Goal: Task Accomplishment & Management: Complete application form

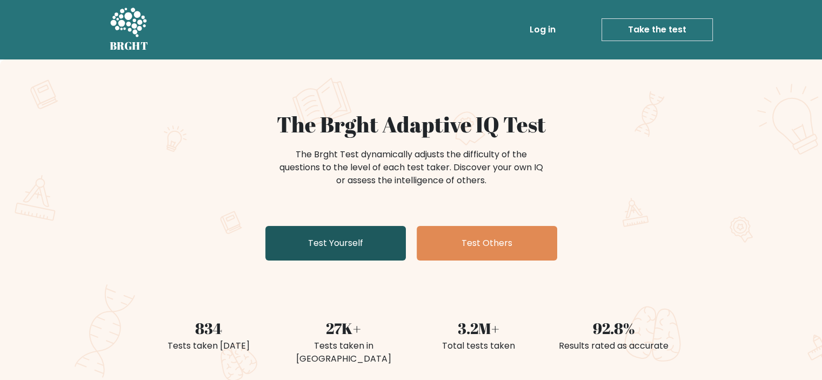
click at [381, 237] on link "Test Yourself" at bounding box center [335, 243] width 140 height 35
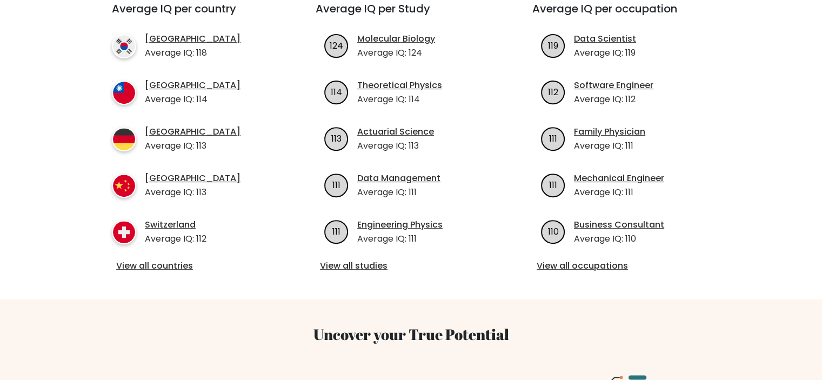
scroll to position [417, 0]
click at [157, 260] on link "View all countries" at bounding box center [194, 266] width 156 height 13
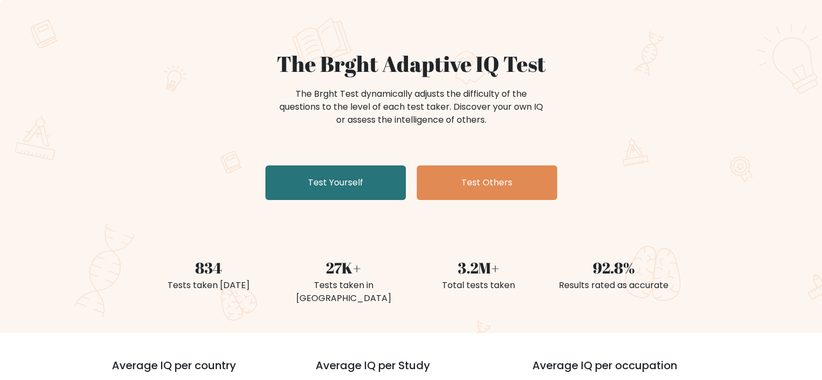
scroll to position [0, 0]
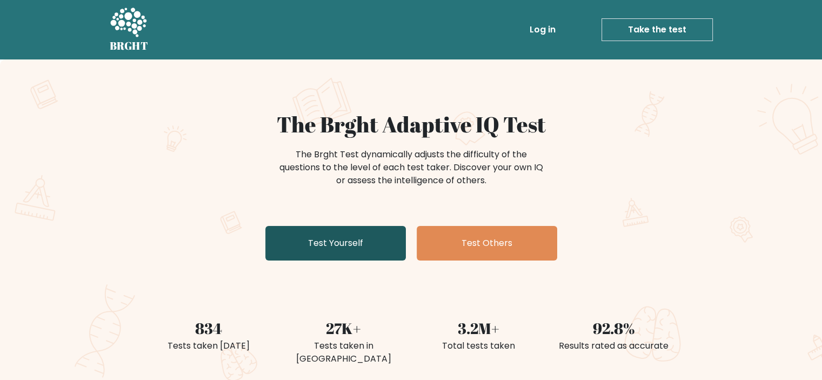
click at [309, 243] on link "Test Yourself" at bounding box center [335, 243] width 140 height 35
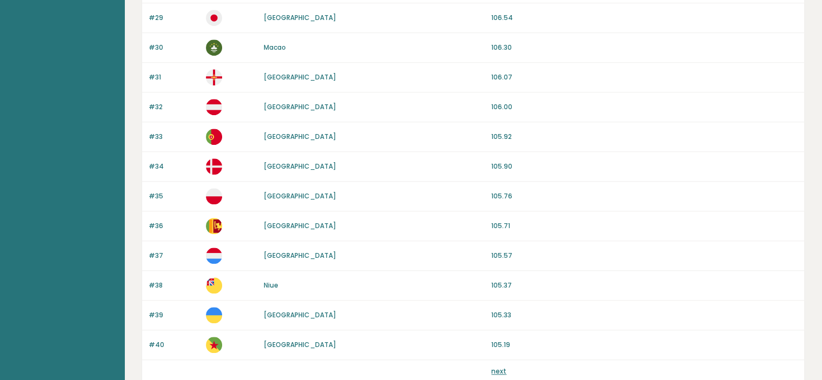
scroll to position [1018, 0]
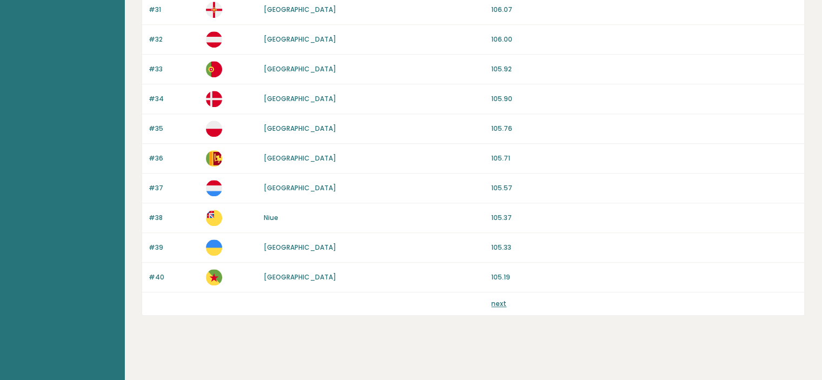
click at [502, 299] on link "next" at bounding box center [498, 303] width 15 height 9
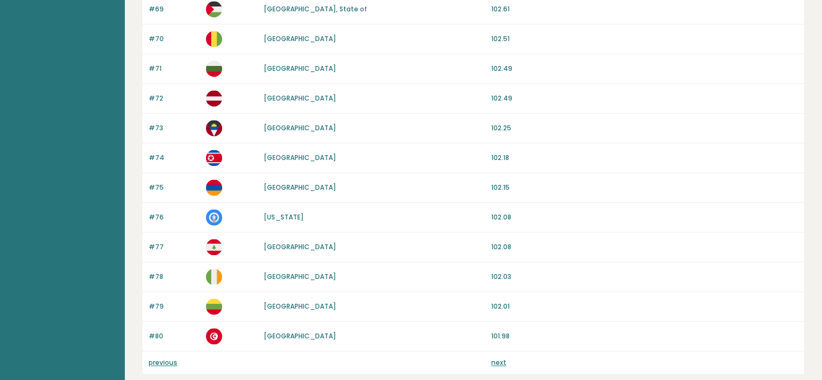
scroll to position [1018, 0]
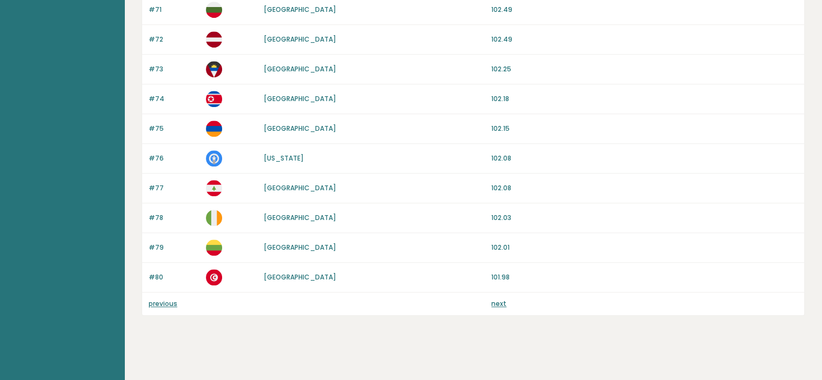
click at [504, 300] on link "next" at bounding box center [498, 303] width 15 height 9
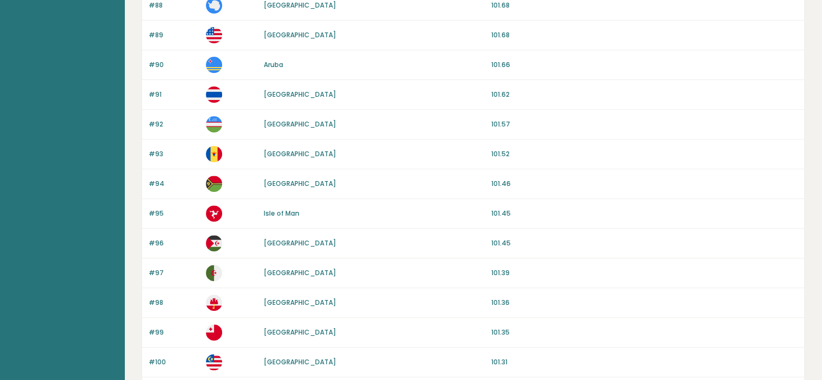
scroll to position [341, 0]
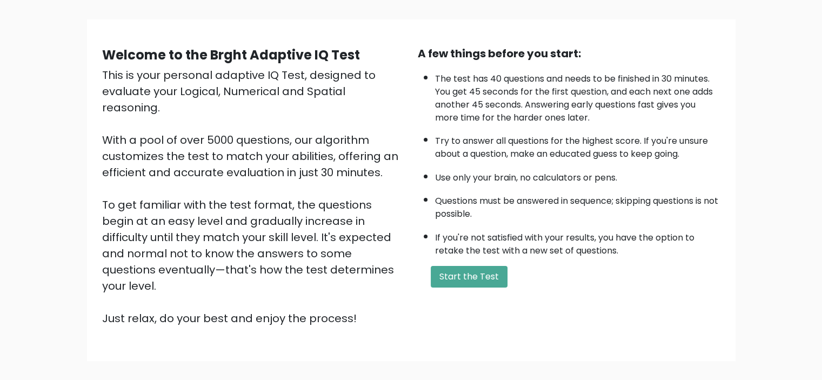
scroll to position [69, 0]
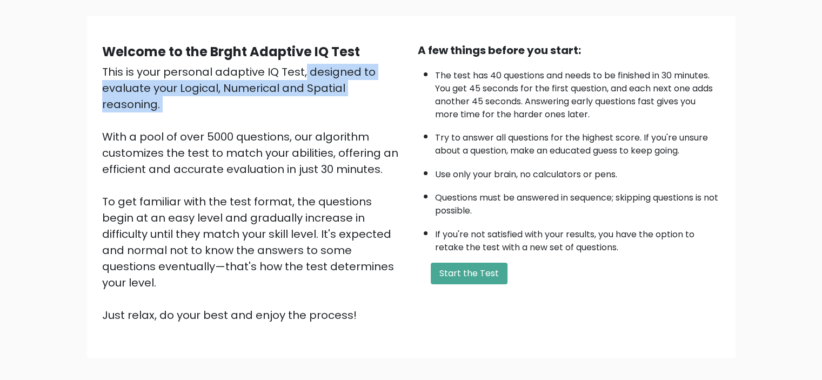
drag, startPoint x: 191, startPoint y: 75, endPoint x: 396, endPoint y: 110, distance: 207.8
click at [396, 110] on div "This is your personal adaptive IQ Test, designed to evaluate your Logical, Nume…" at bounding box center [253, 193] width 303 height 259
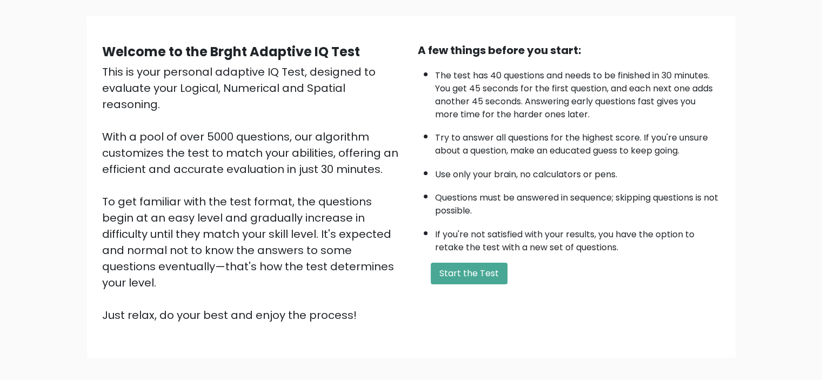
click at [452, 167] on li "Use only your brain, no calculators or pens." at bounding box center [577, 172] width 285 height 18
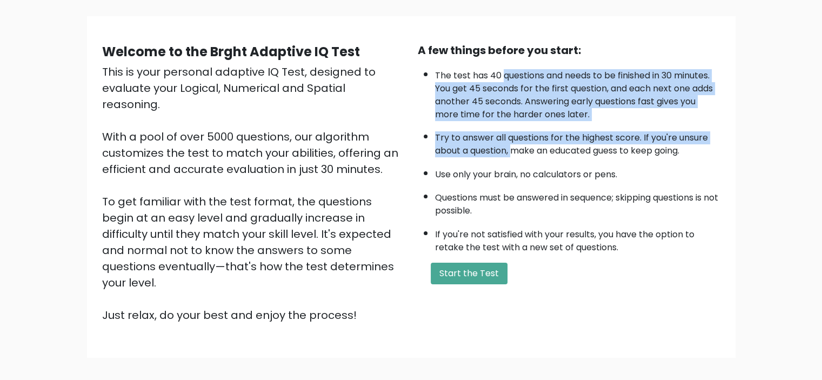
drag, startPoint x: 501, startPoint y: 71, endPoint x: 515, endPoint y: 146, distance: 76.3
click at [515, 146] on ul "The test has 40 questions and needs to be finished in 30 minutes. You get 45 se…" at bounding box center [569, 159] width 303 height 190
click at [515, 146] on li "Try to answer all questions for the highest score. If you're unsure about a que…" at bounding box center [577, 141] width 285 height 31
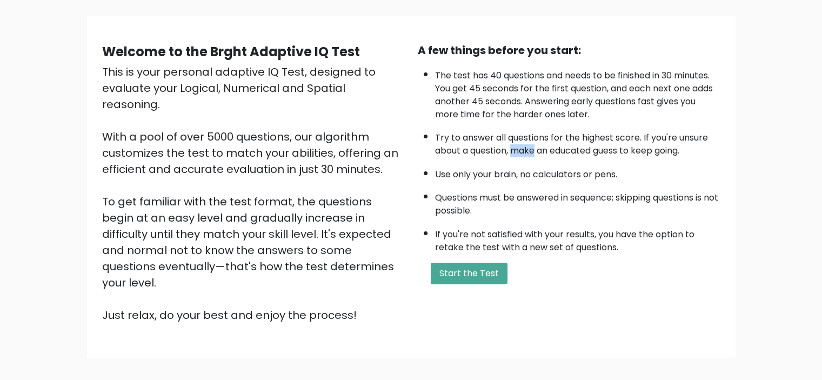
click at [515, 146] on li "Try to answer all questions for the highest score. If you're unsure about a que…" at bounding box center [577, 141] width 285 height 31
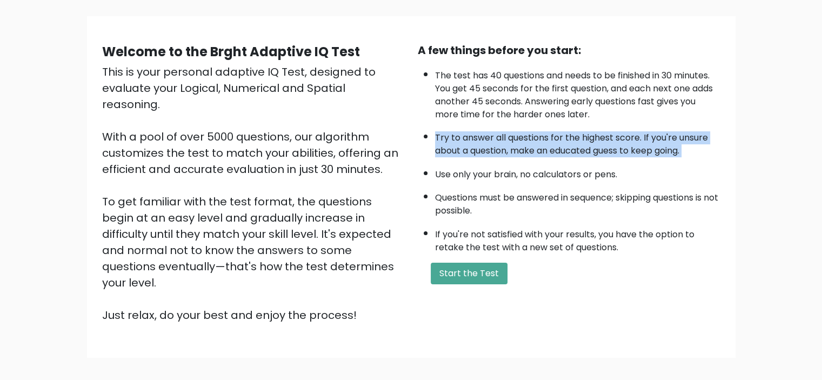
click at [515, 146] on li "Try to answer all questions for the highest score. If you're unsure about a que…" at bounding box center [577, 141] width 285 height 31
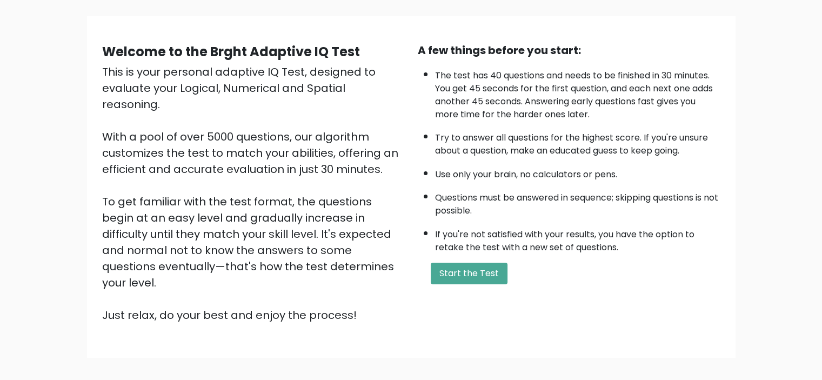
click at [534, 229] on li "If you're not satisfied with your results, you have the option to retake the te…" at bounding box center [577, 238] width 285 height 31
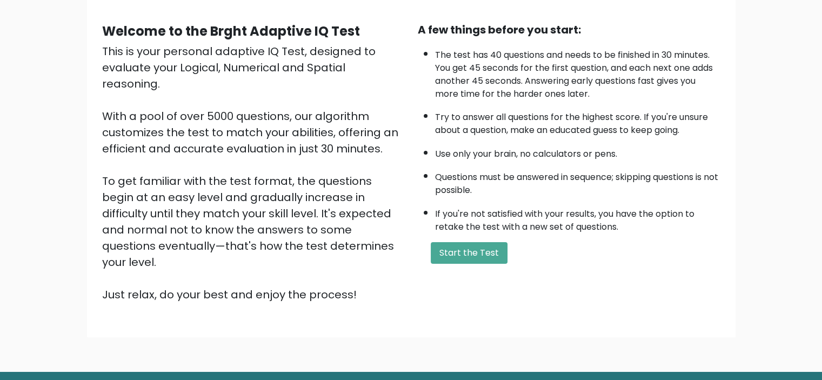
scroll to position [90, 0]
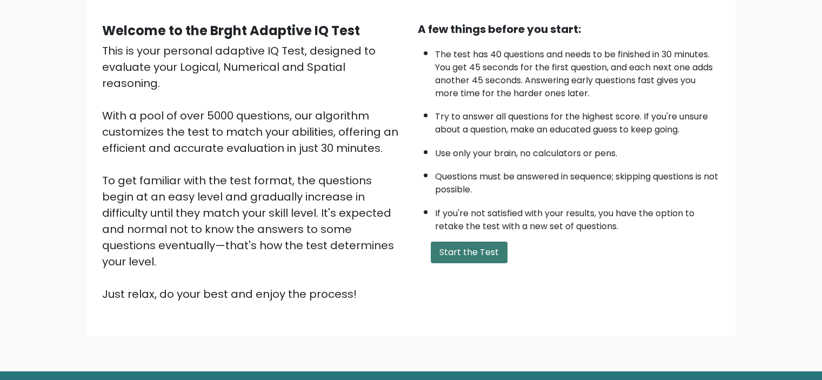
click at [466, 242] on button "Start the Test" at bounding box center [469, 253] width 77 height 22
click at [447, 242] on button "Start the Test" at bounding box center [469, 253] width 77 height 22
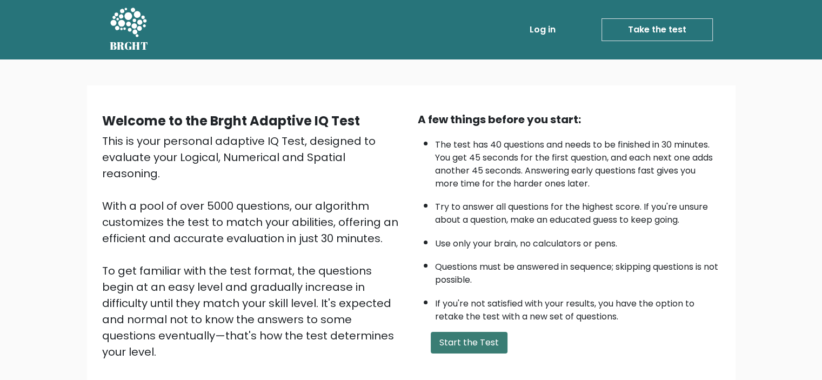
scroll to position [115, 0]
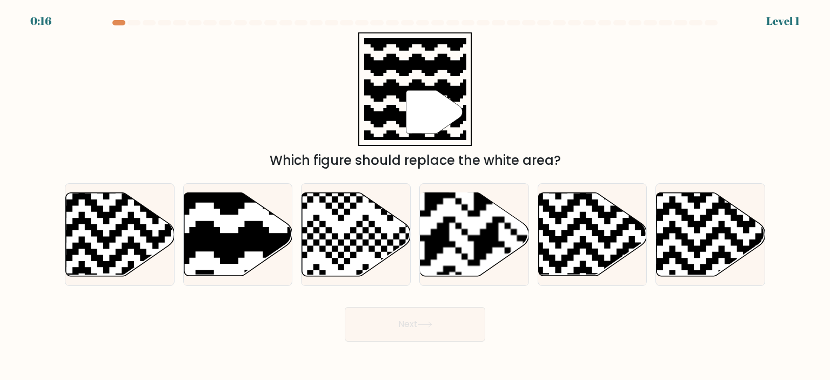
click at [235, 225] on icon at bounding box center [238, 233] width 109 height 83
click at [415, 196] on input "b." at bounding box center [415, 192] width 1 height 5
radio input "true"
click at [404, 334] on button "Next" at bounding box center [415, 324] width 140 height 35
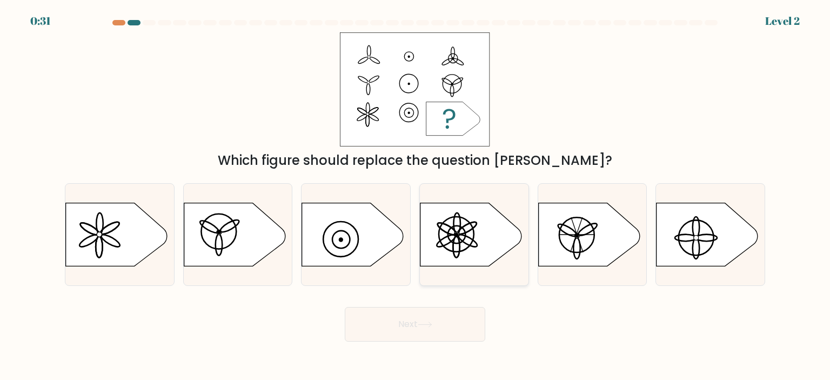
click at [461, 239] on ellipse at bounding box center [468, 240] width 22 height 17
click at [415, 196] on input "d." at bounding box center [415, 192] width 1 height 5
radio input "true"
click at [420, 317] on button "Next" at bounding box center [415, 324] width 140 height 35
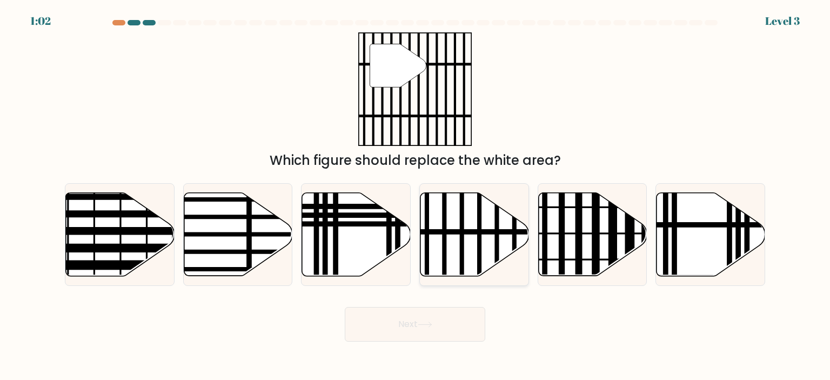
click at [457, 243] on icon at bounding box center [474, 233] width 109 height 83
click at [415, 196] on input "d." at bounding box center [415, 192] width 1 height 5
radio input "true"
click at [411, 330] on button "Next" at bounding box center [415, 324] width 140 height 35
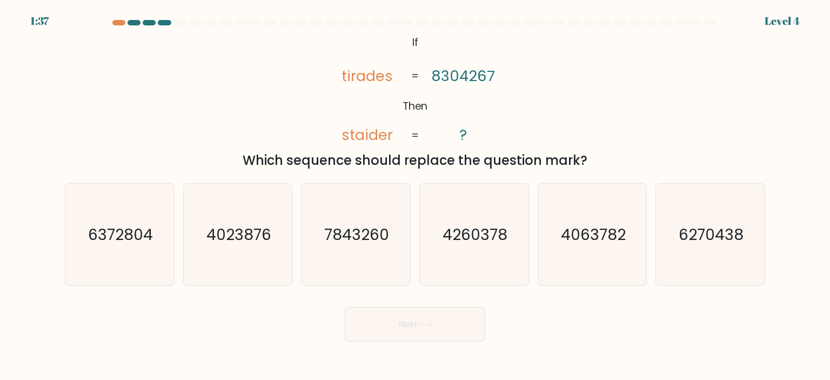
click at [386, 77] on tspan "tirades" at bounding box center [366, 75] width 51 height 21
click at [374, 140] on tspan "staider" at bounding box center [366, 134] width 51 height 21
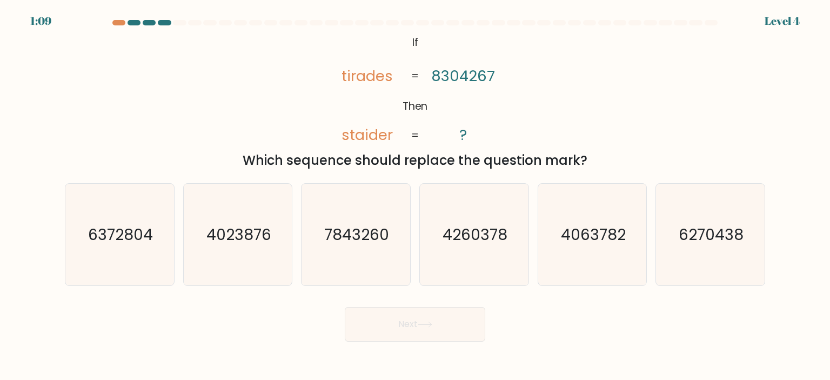
click at [373, 76] on tspan "tirades" at bounding box center [366, 75] width 51 height 21
copy icon "tirades"
click at [398, 146] on div "@import url('https://fonts.googleapis.com/css?family=Abril+Fatface:400,100,100i…" at bounding box center [414, 101] width 713 height 138
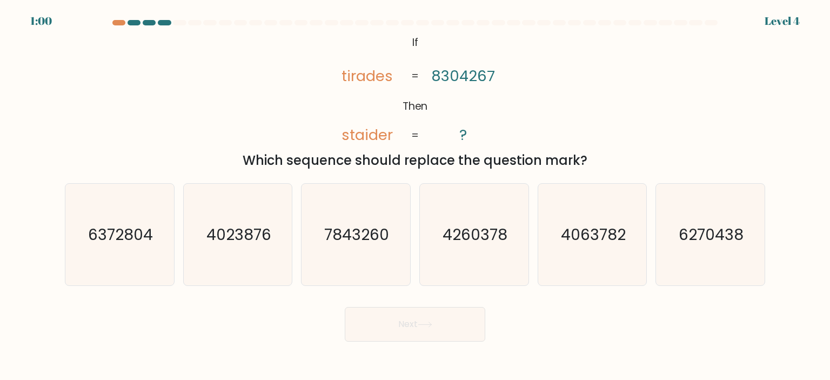
click at [403, 166] on div "Which sequence should replace the question mark?" at bounding box center [414, 160] width 687 height 19
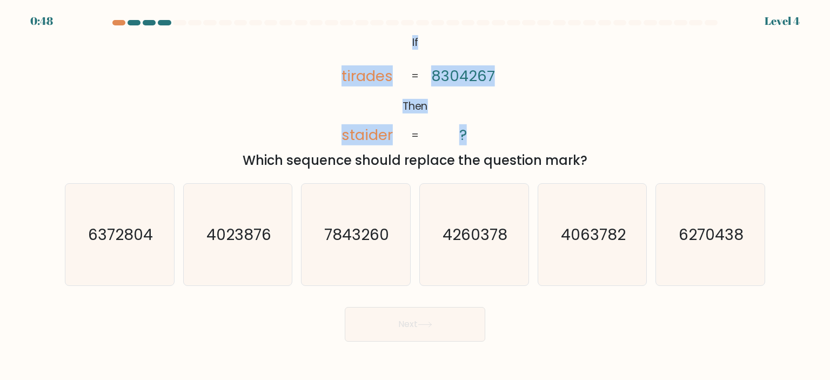
drag, startPoint x: 409, startPoint y: 36, endPoint x: 484, endPoint y: 135, distance: 123.7
click at [484, 135] on icon "@import url('https://fonts.googleapis.com/css?family=Abril+Fatface:400,100,100i…" at bounding box center [415, 89] width 185 height 114
copy icon "If Then tirades staider 8304267 ?"
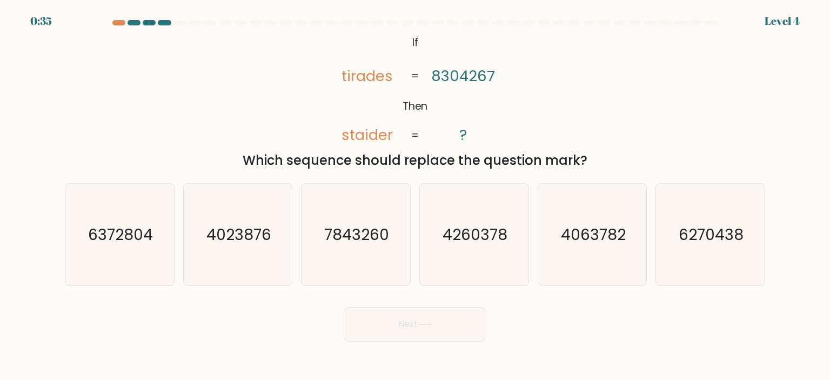
click at [361, 157] on div "Which sequence should replace the question mark?" at bounding box center [414, 160] width 687 height 19
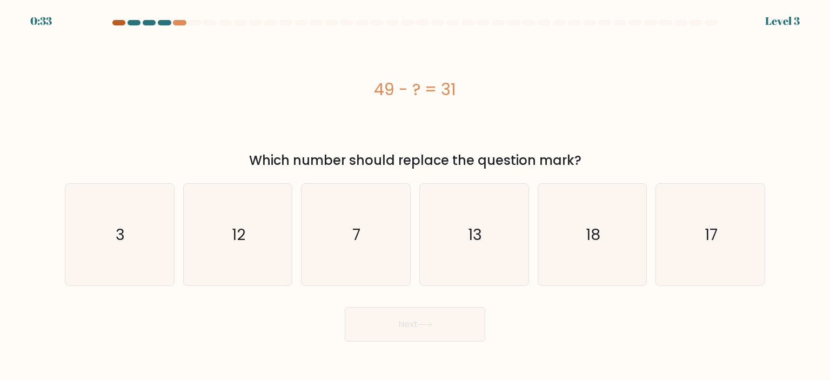
click at [117, 20] on div at bounding box center [118, 22] width 13 height 5
click at [123, 25] on div at bounding box center [118, 22] width 13 height 5
click at [157, 21] on at bounding box center [414, 22] width 607 height 5
click at [318, 46] on div "49 - ? = 31" at bounding box center [415, 89] width 700 height 114
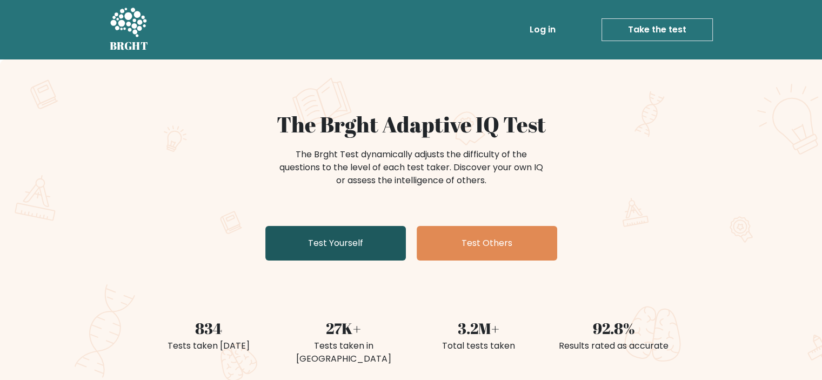
click at [346, 244] on link "Test Yourself" at bounding box center [335, 243] width 140 height 35
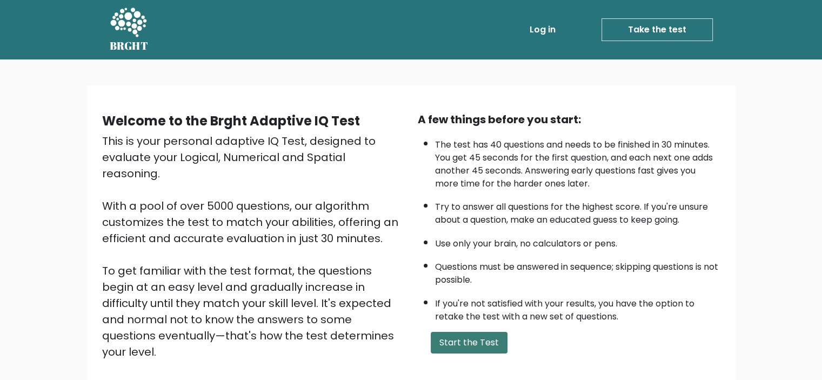
click at [476, 341] on button "Start the Test" at bounding box center [469, 343] width 77 height 22
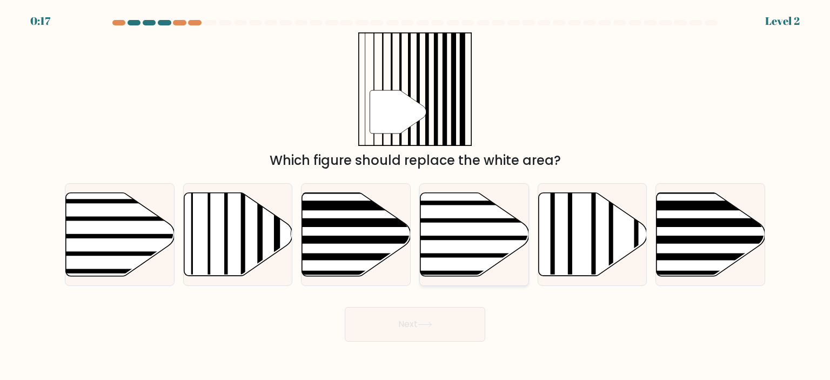
click at [454, 189] on div at bounding box center [474, 234] width 110 height 103
click at [415, 190] on input "d." at bounding box center [415, 192] width 1 height 5
radio input "true"
click at [454, 189] on div at bounding box center [474, 234] width 110 height 103
click at [415, 190] on input "d." at bounding box center [415, 192] width 1 height 5
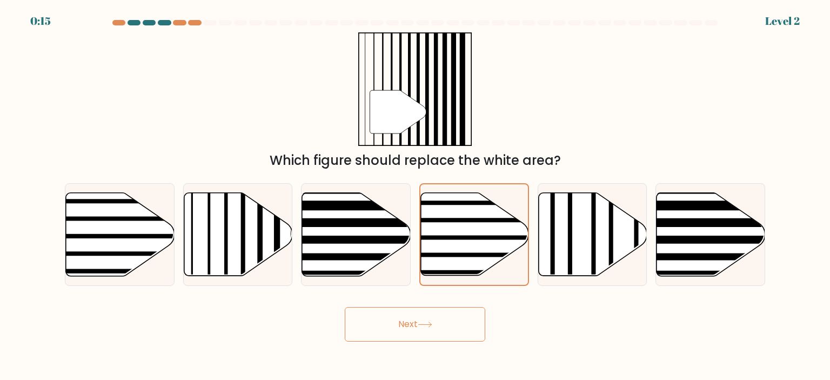
click at [421, 317] on button "Next" at bounding box center [415, 324] width 140 height 35
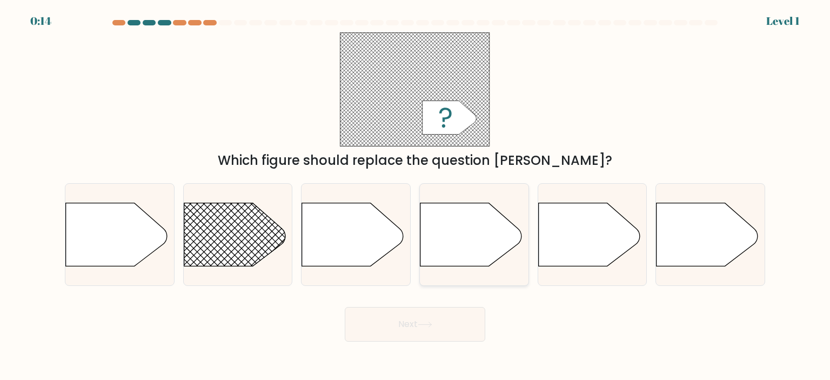
click at [468, 262] on icon at bounding box center [471, 234] width 102 height 63
click at [415, 196] on input "d." at bounding box center [415, 192] width 1 height 5
radio input "true"
click at [426, 327] on icon at bounding box center [425, 324] width 15 height 6
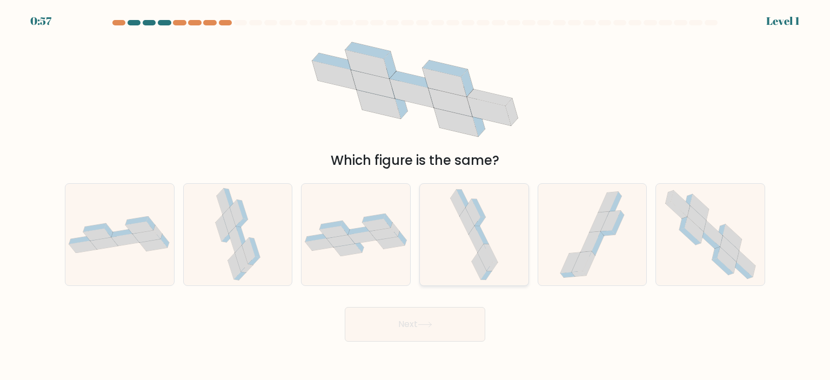
click at [528, 230] on div at bounding box center [474, 234] width 110 height 103
click at [415, 196] on input "d." at bounding box center [415, 192] width 1 height 5
radio input "true"
click at [430, 325] on icon at bounding box center [425, 324] width 15 height 6
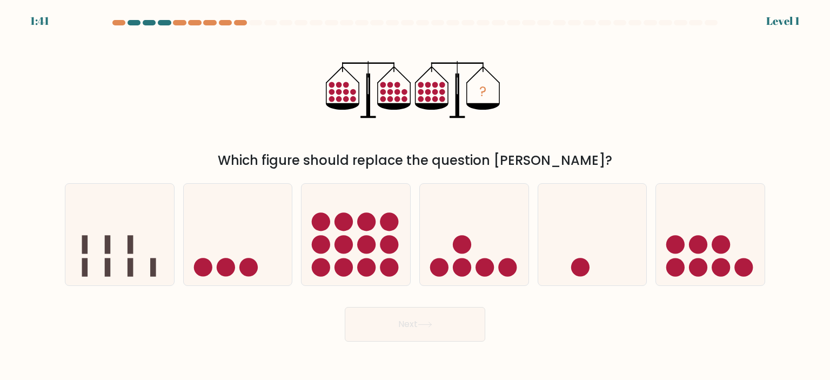
click at [577, 209] on icon at bounding box center [592, 235] width 109 height 90
click at [415, 196] on input "e." at bounding box center [415, 192] width 1 height 5
radio input "true"
click at [453, 309] on button "Next" at bounding box center [415, 324] width 140 height 35
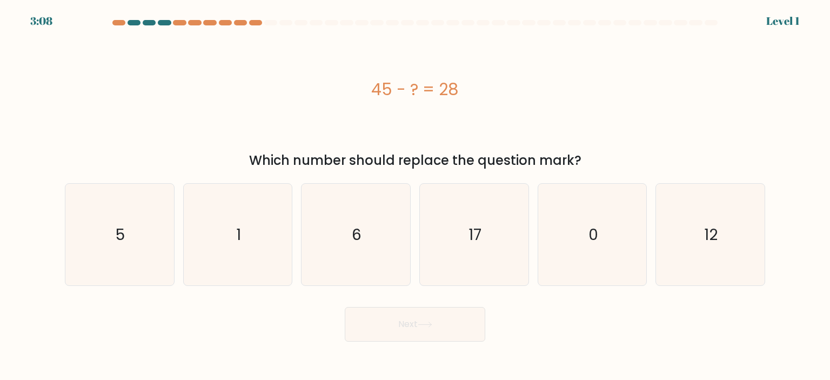
click at [459, 185] on icon "17" at bounding box center [474, 235] width 102 height 102
click at [415, 190] on input "d. 17" at bounding box center [415, 192] width 1 height 5
radio input "true"
click at [424, 310] on button "Next" at bounding box center [415, 324] width 140 height 35
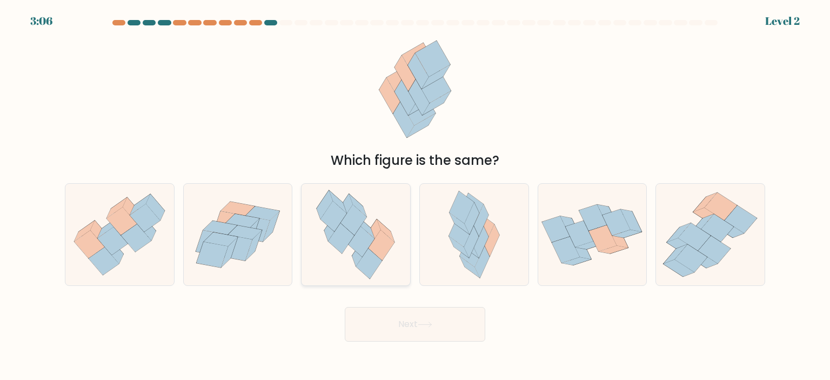
click at [398, 281] on icon at bounding box center [355, 235] width 93 height 102
click at [415, 196] on input "c." at bounding box center [415, 192] width 1 height 5
radio input "true"
click at [426, 304] on div "Next" at bounding box center [414, 320] width 713 height 43
click at [428, 323] on icon at bounding box center [425, 324] width 15 height 6
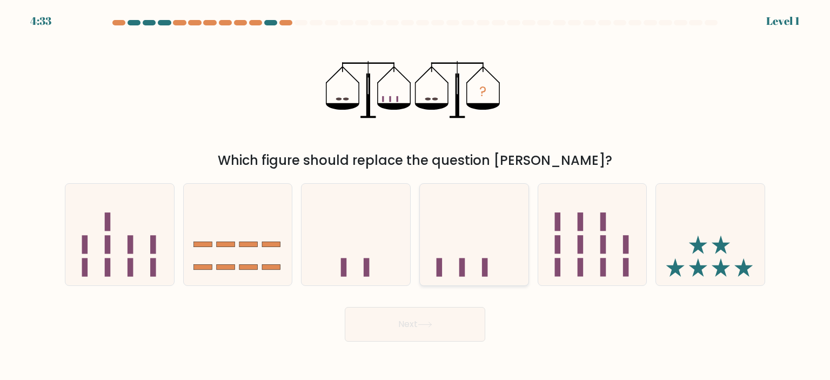
click at [462, 246] on icon at bounding box center [474, 235] width 109 height 90
click at [415, 196] on input "d." at bounding box center [415, 192] width 1 height 5
radio input "true"
click at [408, 319] on button "Next" at bounding box center [415, 324] width 140 height 35
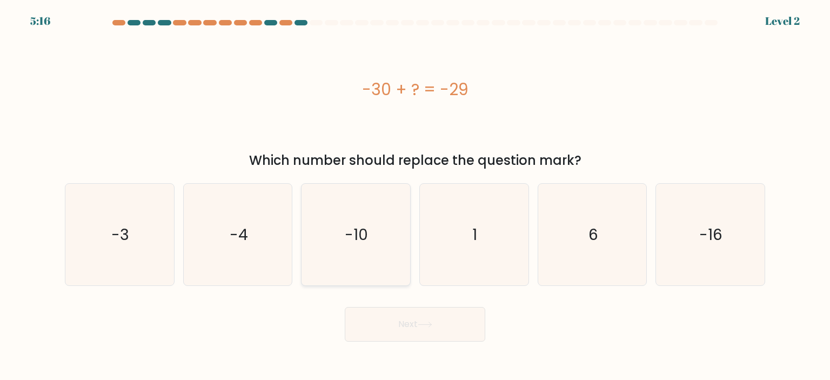
click at [389, 270] on icon "-10" at bounding box center [356, 235] width 102 height 102
click at [415, 196] on input "c. -10" at bounding box center [415, 192] width 1 height 5
radio input "true"
click at [417, 306] on div "Next" at bounding box center [414, 320] width 713 height 43
click at [421, 314] on button "Next" at bounding box center [415, 324] width 140 height 35
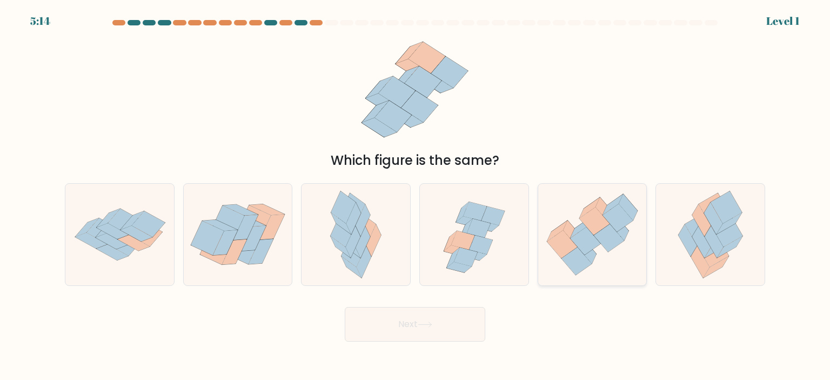
click at [542, 257] on icon at bounding box center [592, 234] width 109 height 93
click at [415, 196] on input "e." at bounding box center [415, 192] width 1 height 5
radio input "true"
click at [466, 303] on div "Next" at bounding box center [414, 320] width 713 height 43
click at [457, 316] on button "Next" at bounding box center [415, 324] width 140 height 35
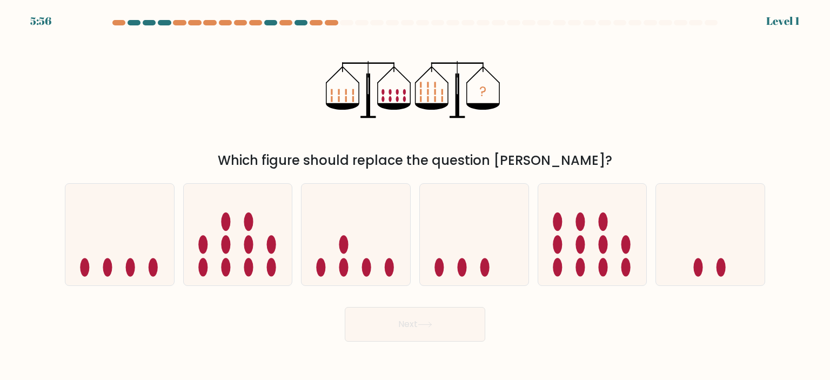
click at [501, 252] on icon at bounding box center [474, 235] width 109 height 90
click at [415, 196] on input "d." at bounding box center [415, 192] width 1 height 5
radio input "true"
click at [345, 307] on button "Next" at bounding box center [415, 324] width 140 height 35
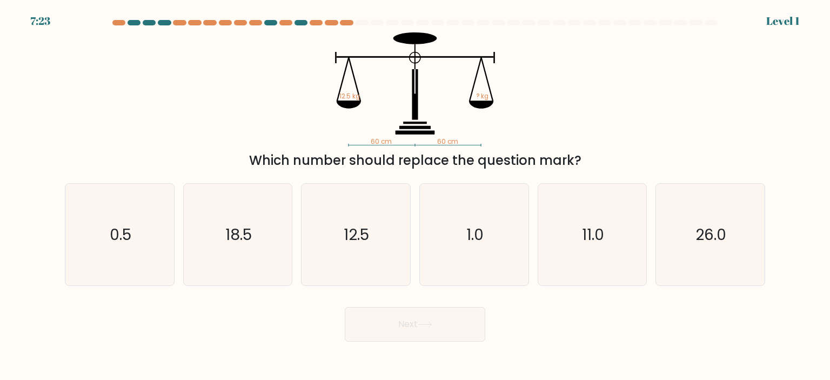
click at [456, 317] on button "Next" at bounding box center [415, 324] width 140 height 35
click at [472, 294] on form at bounding box center [415, 180] width 830 height 321
click at [491, 271] on icon "1.0" at bounding box center [474, 235] width 102 height 102
click at [415, 196] on input "d. 1.0" at bounding box center [415, 192] width 1 height 5
radio input "true"
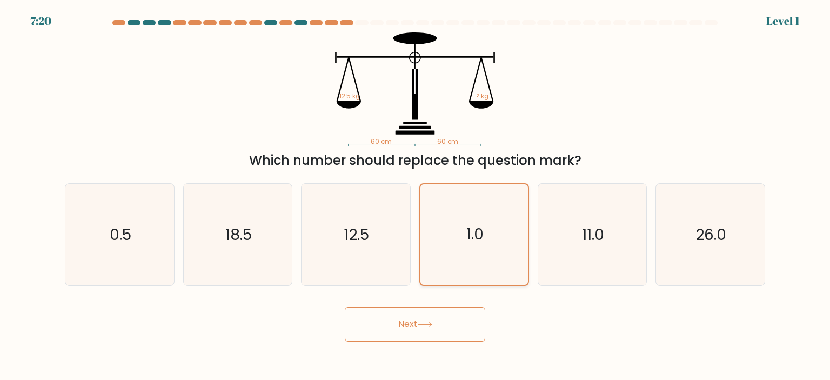
click at [345, 307] on button "Next" at bounding box center [415, 324] width 140 height 35
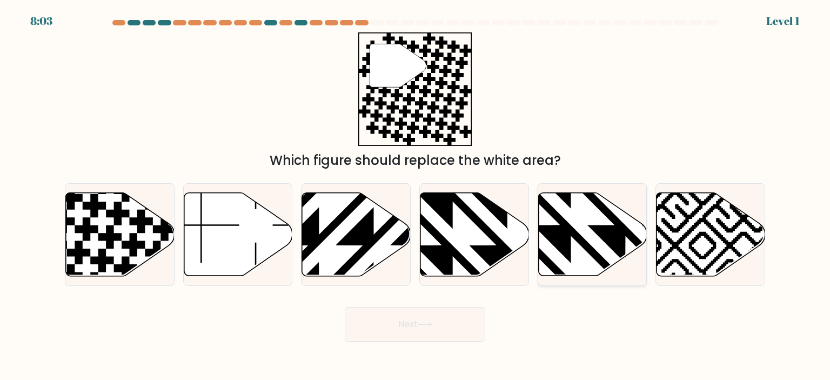
click at [625, 252] on icon at bounding box center [592, 233] width 109 height 83
click at [415, 196] on input "e." at bounding box center [415, 192] width 1 height 5
radio input "true"
click at [345, 307] on button "Next" at bounding box center [415, 324] width 140 height 35
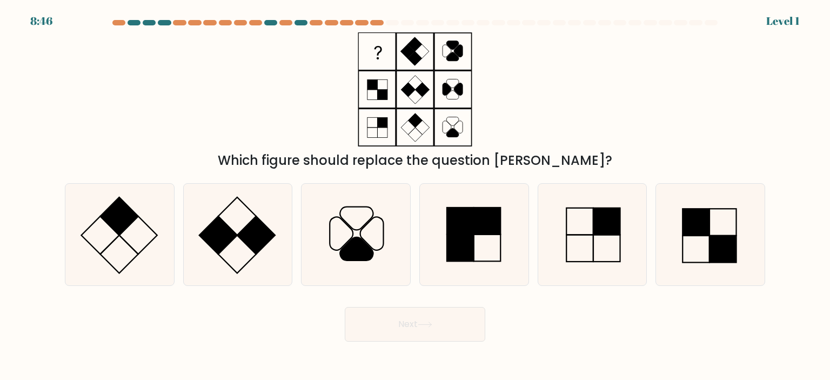
click at [625, 252] on icon at bounding box center [592, 235] width 102 height 102
click at [415, 196] on input "e." at bounding box center [415, 192] width 1 height 5
radio input "true"
click at [345, 307] on button "Next" at bounding box center [415, 324] width 140 height 35
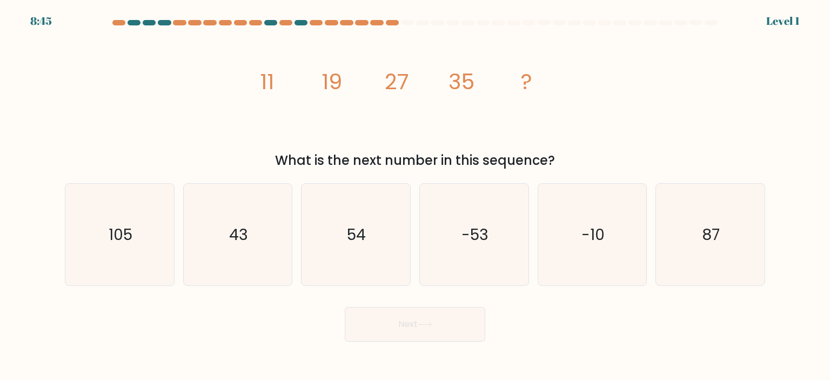
click at [625, 252] on icon "-10" at bounding box center [592, 235] width 102 height 102
click at [415, 196] on input "e. -10" at bounding box center [415, 192] width 1 height 5
radio input "true"
click at [345, 307] on button "Next" at bounding box center [415, 324] width 140 height 35
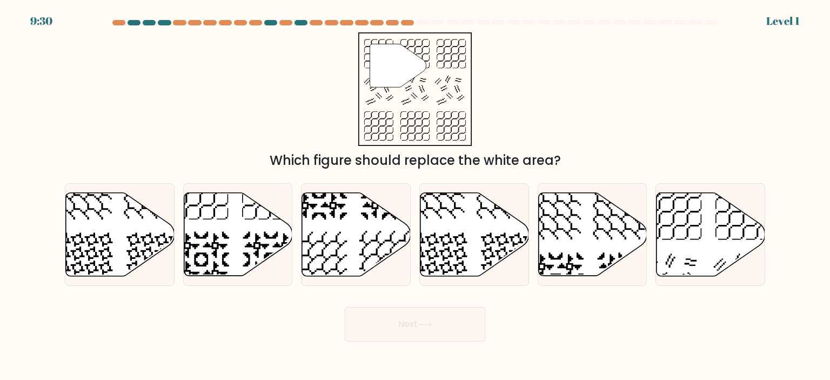
click at [345, 307] on button "Next" at bounding box center [415, 324] width 140 height 35
click at [625, 252] on icon at bounding box center [592, 233] width 109 height 83
click at [415, 196] on input "e." at bounding box center [415, 192] width 1 height 5
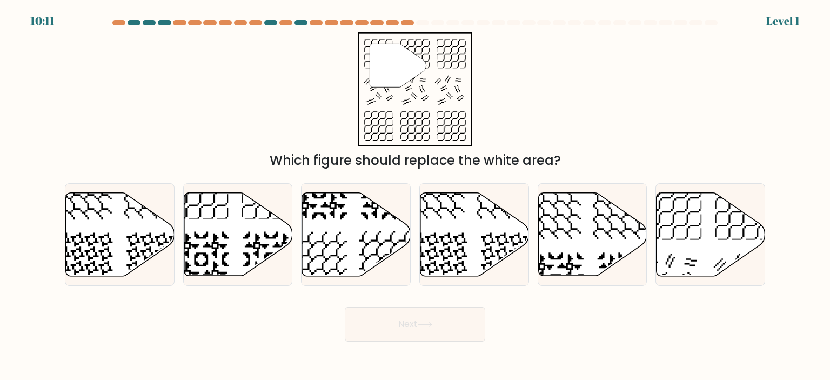
radio input "true"
click at [345, 307] on button "Next" at bounding box center [415, 324] width 140 height 35
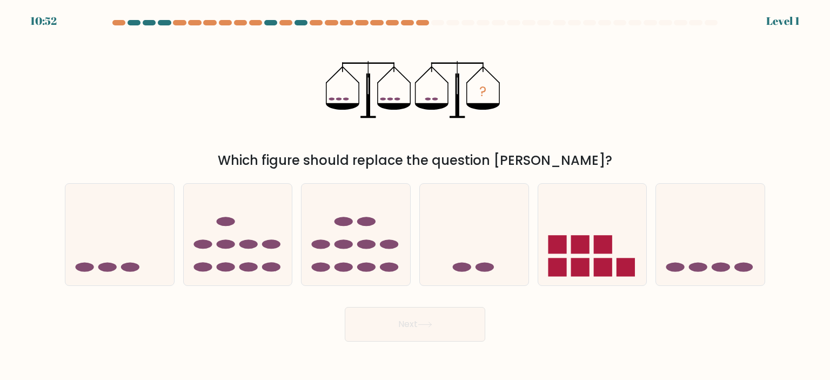
click at [625, 252] on icon at bounding box center [592, 235] width 109 height 90
click at [415, 196] on input "e." at bounding box center [415, 192] width 1 height 5
radio input "true"
click at [345, 307] on button "Next" at bounding box center [415, 324] width 140 height 35
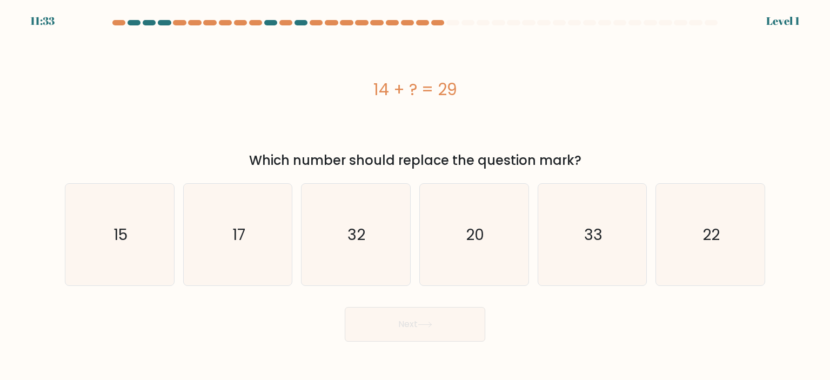
click at [625, 252] on icon "33" at bounding box center [592, 235] width 102 height 102
click at [415, 196] on input "e. 33" at bounding box center [415, 192] width 1 height 5
radio input "true"
click at [345, 307] on button "Next" at bounding box center [415, 324] width 140 height 35
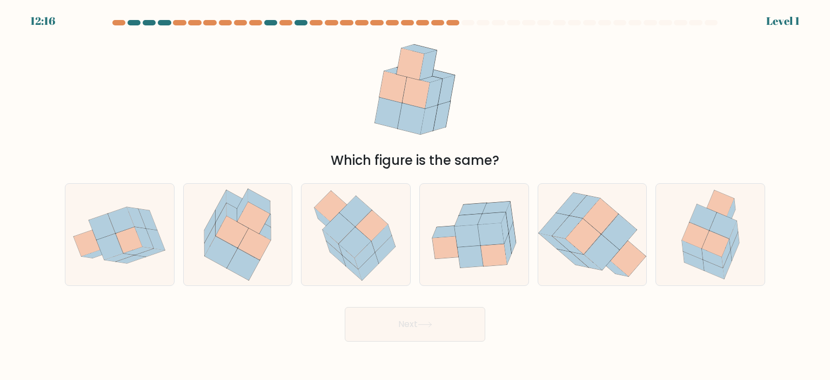
click at [345, 307] on button "Next" at bounding box center [415, 324] width 140 height 35
click at [625, 252] on icon at bounding box center [628, 259] width 35 height 36
click at [415, 196] on input "e." at bounding box center [415, 192] width 1 height 5
radio input "true"
click at [345, 307] on button "Next" at bounding box center [415, 324] width 140 height 35
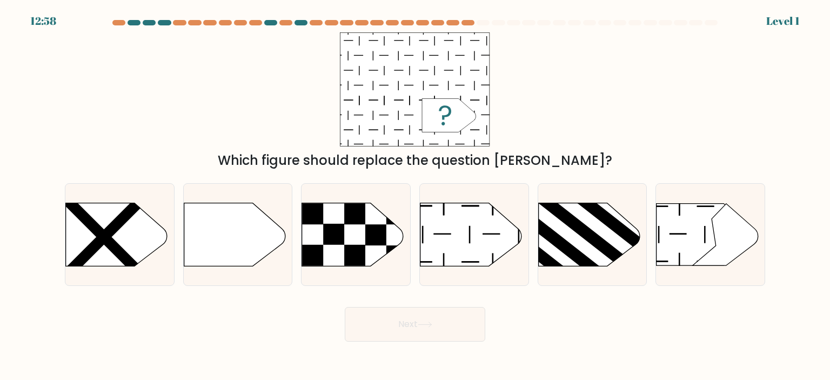
click at [625, 252] on icon at bounding box center [589, 234] width 102 height 63
click at [415, 196] on input "e." at bounding box center [415, 192] width 1 height 5
radio input "true"
click at [625, 252] on icon at bounding box center [589, 234] width 100 height 63
click at [415, 196] on input "e." at bounding box center [415, 192] width 1 height 5
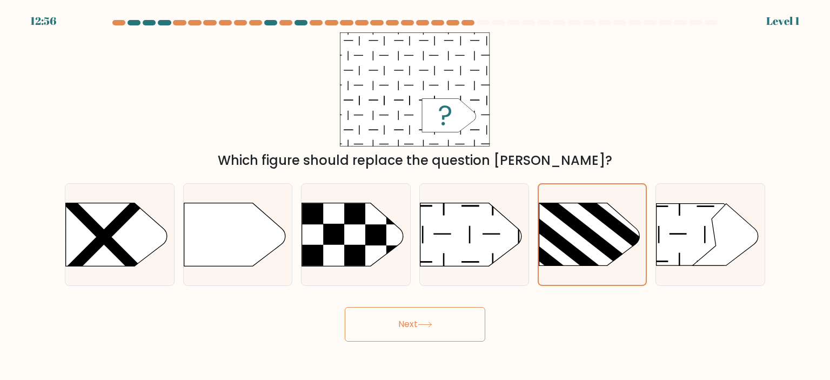
click at [625, 252] on icon at bounding box center [589, 234] width 100 height 63
click at [415, 196] on input "e." at bounding box center [415, 192] width 1 height 5
click at [345, 307] on button "Next" at bounding box center [415, 324] width 140 height 35
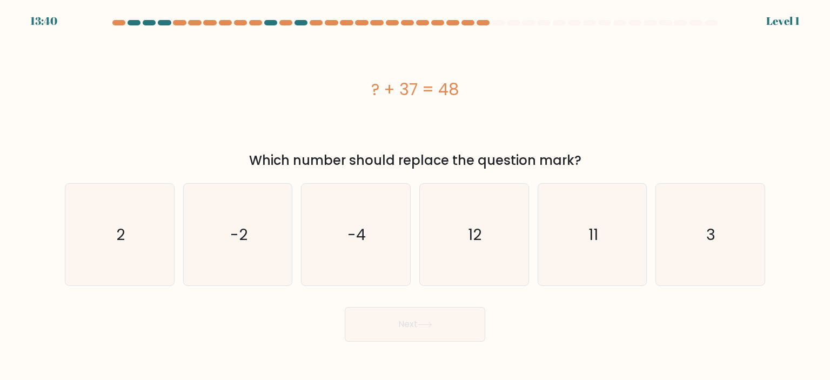
click at [625, 252] on icon "11" at bounding box center [592, 235] width 102 height 102
click at [415, 196] on input "e. 11" at bounding box center [415, 192] width 1 height 5
radio input "true"
click at [345, 307] on button "Next" at bounding box center [415, 324] width 140 height 35
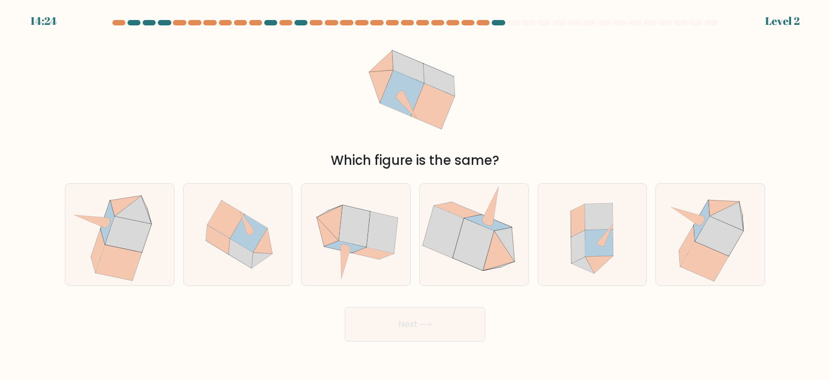
click at [625, 252] on icon at bounding box center [592, 235] width 93 height 102
click at [415, 196] on input "e." at bounding box center [415, 192] width 1 height 5
radio input "true"
click at [345, 307] on button "Next" at bounding box center [415, 324] width 140 height 35
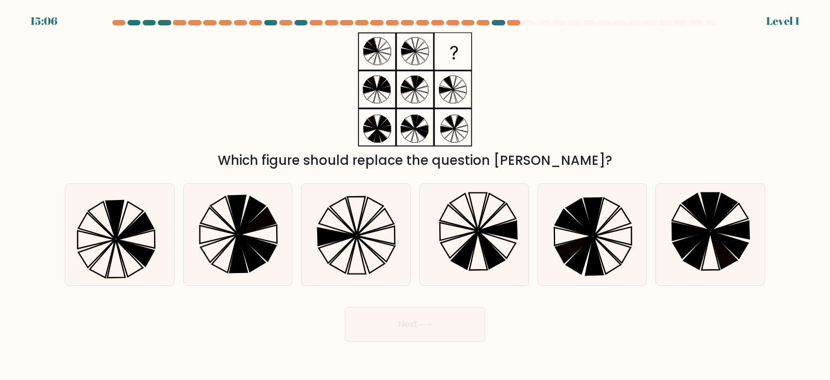
click at [625, 252] on icon at bounding box center [592, 235] width 102 height 102
click at [415, 196] on input "e." at bounding box center [415, 192] width 1 height 5
radio input "true"
click at [345, 307] on button "Next" at bounding box center [415, 324] width 140 height 35
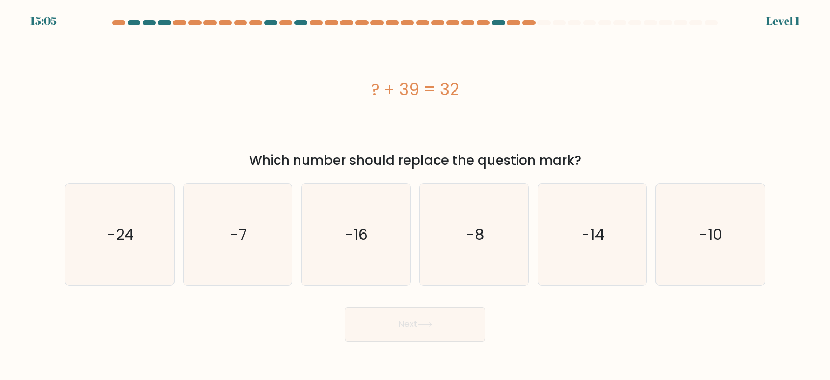
click at [345, 307] on button "Next" at bounding box center [415, 324] width 140 height 35
click at [625, 252] on icon "-14" at bounding box center [592, 235] width 102 height 102
click at [415, 196] on input "e. -14" at bounding box center [415, 192] width 1 height 5
radio input "true"
click at [345, 307] on button "Next" at bounding box center [415, 324] width 140 height 35
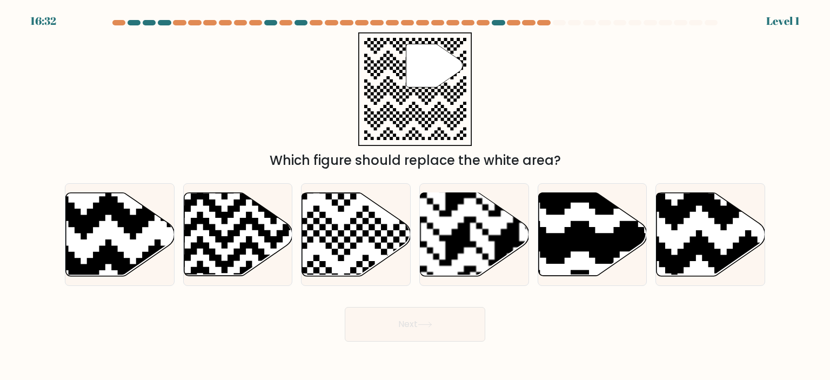
click at [345, 307] on button "Next" at bounding box center [415, 324] width 140 height 35
click at [625, 252] on icon at bounding box center [592, 233] width 109 height 83
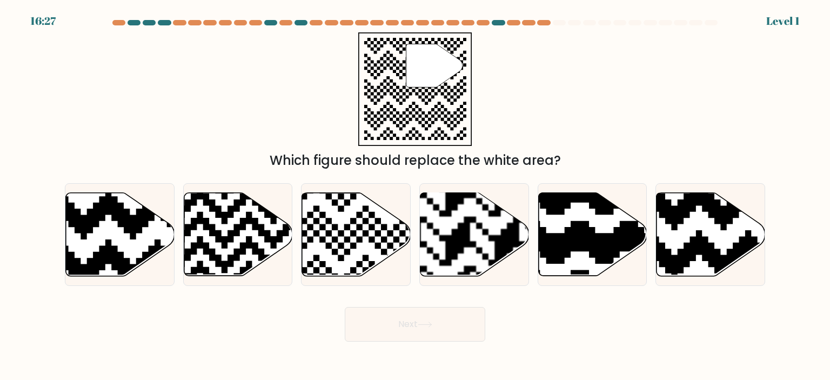
click at [415, 196] on input "e." at bounding box center [415, 192] width 1 height 5
radio input "true"
click at [345, 307] on button "Next" at bounding box center [415, 324] width 140 height 35
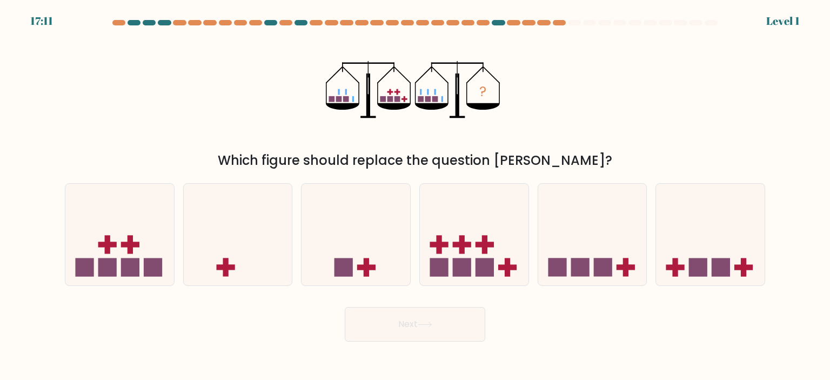
click at [625, 252] on icon at bounding box center [592, 235] width 109 height 90
click at [415, 196] on input "e." at bounding box center [415, 192] width 1 height 5
radio input "true"
click at [625, 252] on icon at bounding box center [593, 234] width 108 height 89
click at [415, 196] on input "e." at bounding box center [415, 192] width 1 height 5
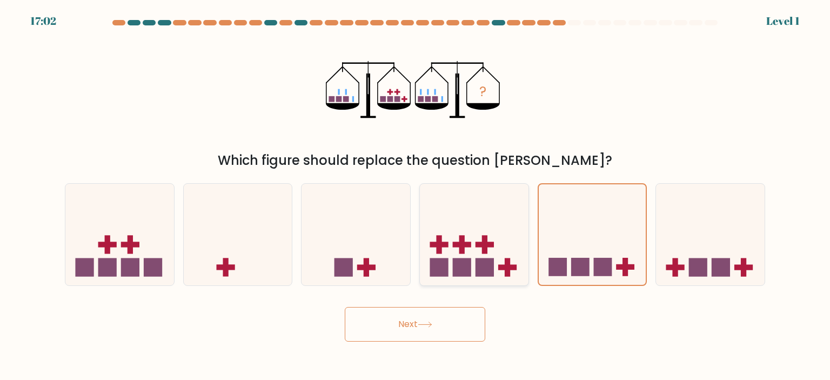
click at [506, 233] on icon at bounding box center [474, 235] width 109 height 90
click at [415, 196] on input "d." at bounding box center [415, 192] width 1 height 5
radio input "true"
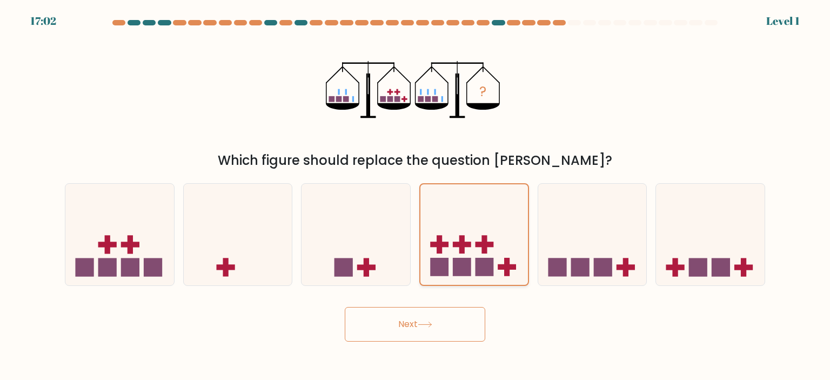
click at [345, 307] on button "Next" at bounding box center [415, 324] width 140 height 35
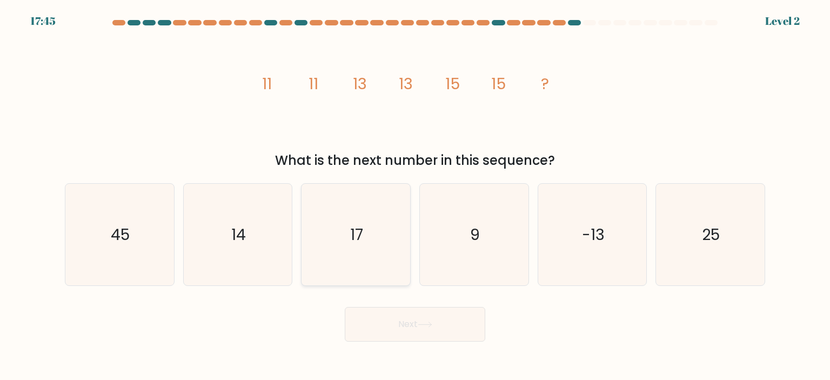
click at [325, 215] on icon "17" at bounding box center [356, 235] width 102 height 102
click at [415, 196] on input "c. 17" at bounding box center [415, 192] width 1 height 5
radio input "true"
click at [345, 307] on button "Next" at bounding box center [415, 324] width 140 height 35
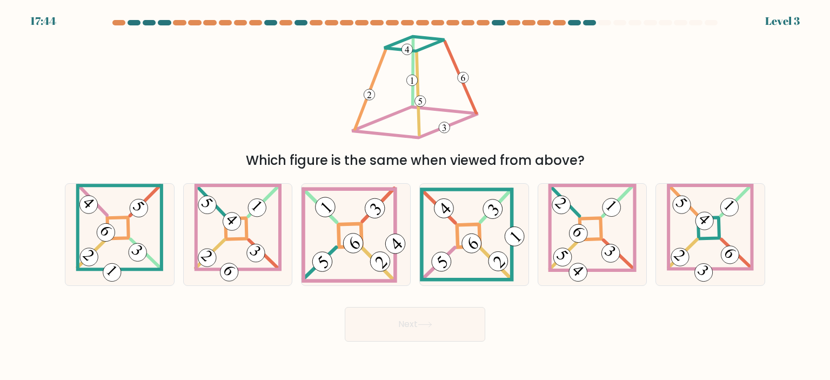
click at [345, 307] on button "Next" at bounding box center [415, 324] width 140 height 35
click at [325, 215] on 844 at bounding box center [326, 207] width 28 height 28
click at [415, 196] on input "c." at bounding box center [415, 192] width 1 height 5
radio input "true"
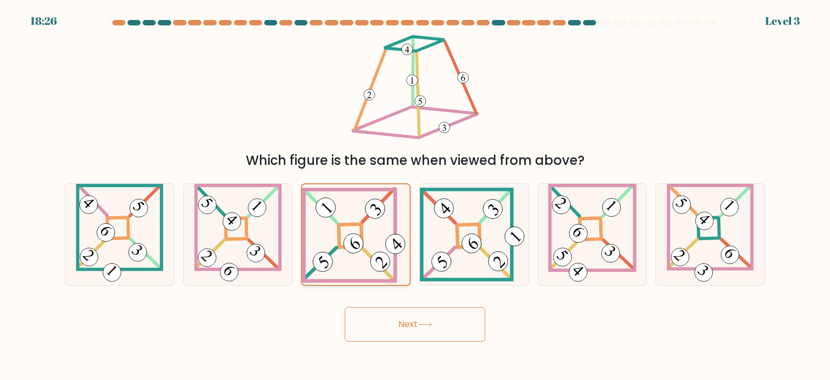
click at [325, 215] on 844 at bounding box center [326, 207] width 28 height 28
click at [415, 196] on input "c." at bounding box center [415, 192] width 1 height 5
click at [604, 216] on 670 at bounding box center [618, 200] width 30 height 31
click at [415, 196] on input "e." at bounding box center [415, 192] width 1 height 5
radio input "true"
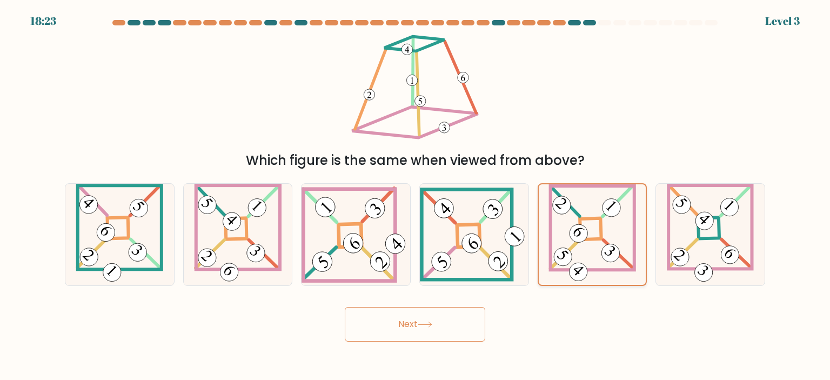
click at [345, 307] on button "Next" at bounding box center [415, 324] width 140 height 35
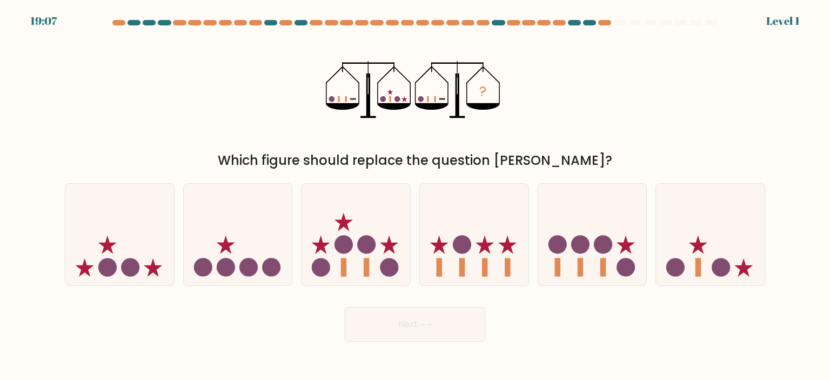
click at [345, 307] on button "Next" at bounding box center [415, 324] width 140 height 35
click at [436, 252] on icon at bounding box center [474, 235] width 109 height 90
click at [415, 196] on input "d." at bounding box center [415, 192] width 1 height 5
radio input "true"
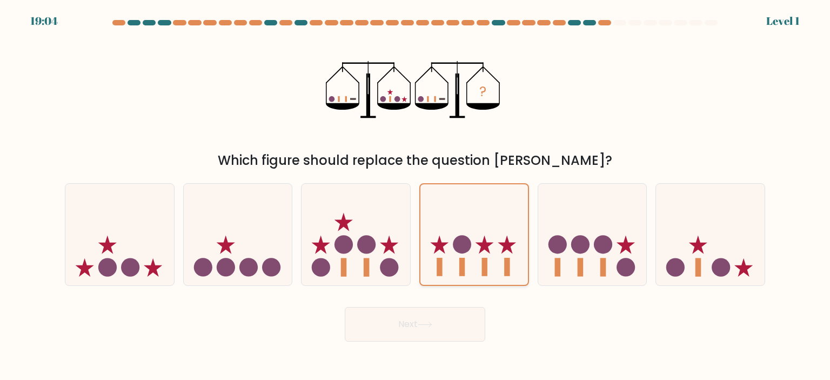
click at [345, 307] on button "Next" at bounding box center [415, 324] width 140 height 35
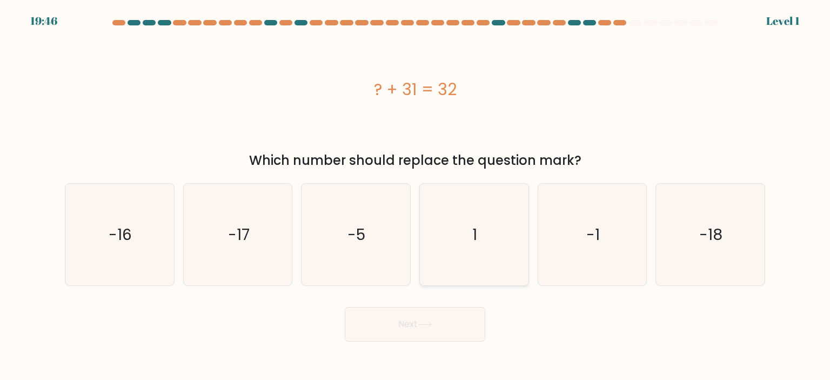
click at [507, 212] on icon "1" at bounding box center [474, 235] width 102 height 102
click at [415, 196] on input "d. 1" at bounding box center [415, 192] width 1 height 5
radio input "true"
click at [345, 307] on button "Next" at bounding box center [415, 324] width 140 height 35
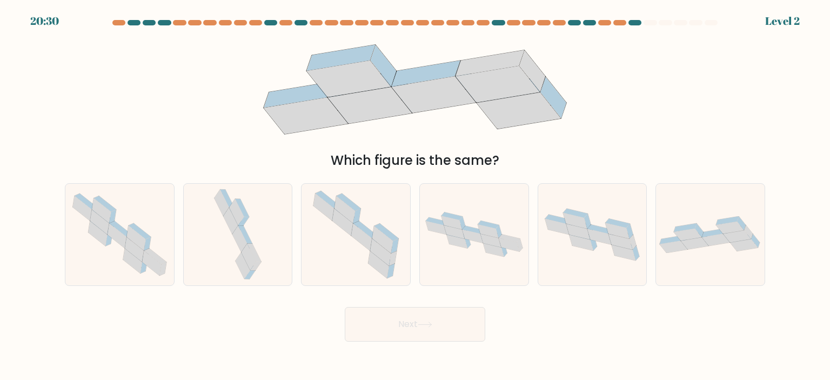
click at [345, 307] on button "Next" at bounding box center [415, 324] width 140 height 35
click at [487, 215] on icon at bounding box center [474, 233] width 109 height 53
click at [415, 196] on input "d." at bounding box center [415, 192] width 1 height 5
radio input "true"
click at [345, 307] on button "Next" at bounding box center [415, 324] width 140 height 35
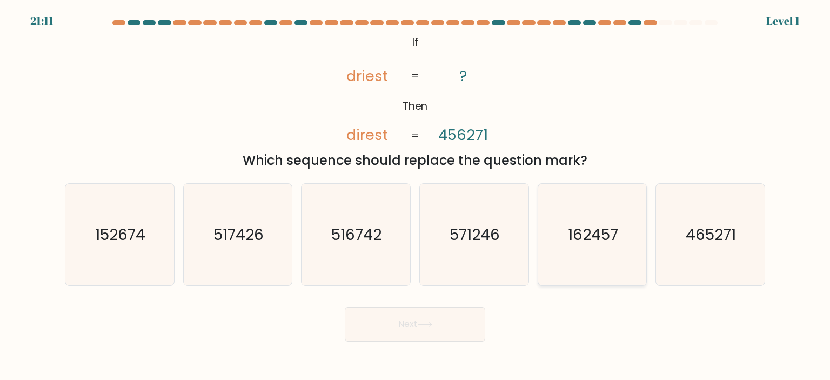
click at [542, 207] on icon "162457" at bounding box center [592, 235] width 102 height 102
click at [415, 196] on input "e. 162457" at bounding box center [415, 192] width 1 height 5
radio input "true"
click at [345, 307] on button "Next" at bounding box center [415, 324] width 140 height 35
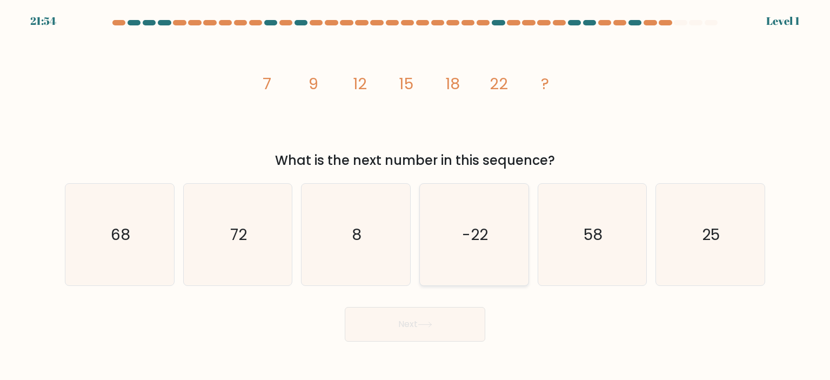
click at [502, 221] on icon "-22" at bounding box center [474, 235] width 102 height 102
click at [415, 196] on input "d. -22" at bounding box center [415, 192] width 1 height 5
radio input "true"
click at [345, 307] on button "Next" at bounding box center [415, 324] width 140 height 35
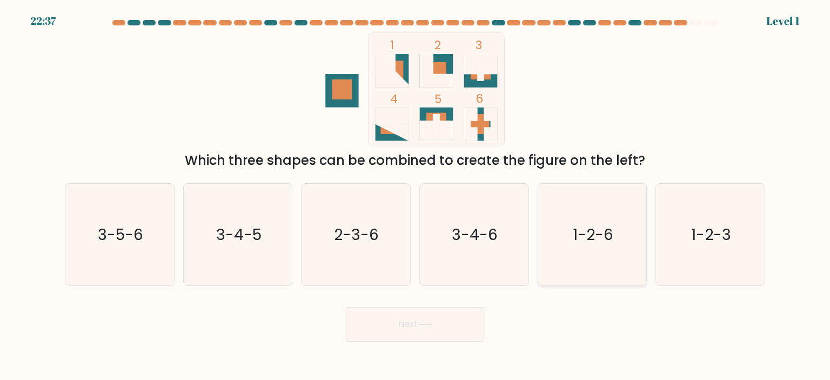
click at [562, 212] on icon "1-2-6" at bounding box center [592, 235] width 102 height 102
click at [415, 196] on input "e. 1-2-6" at bounding box center [415, 192] width 1 height 5
radio input "true"
click at [446, 220] on icon "3-4-6" at bounding box center [474, 235] width 102 height 102
click at [415, 196] on input "d. 3-4-6" at bounding box center [415, 192] width 1 height 5
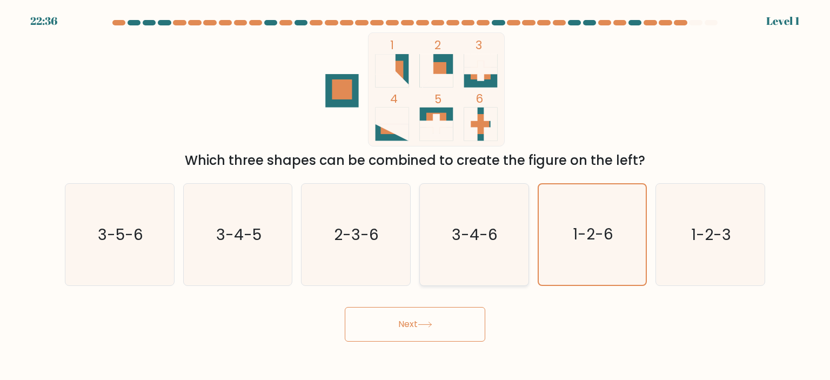
radio input "true"
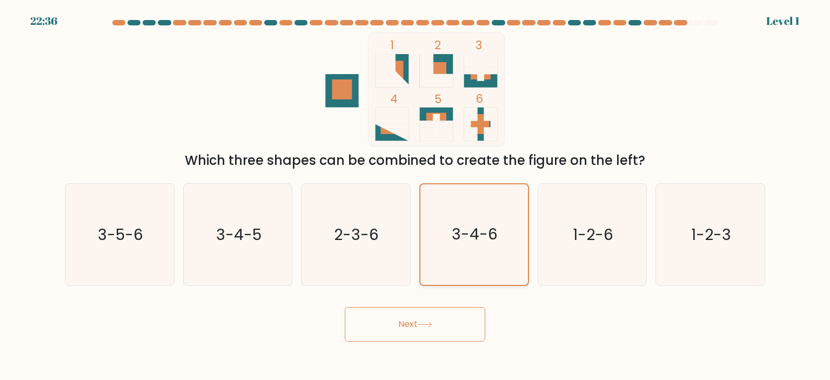
click at [345, 307] on button "Next" at bounding box center [415, 324] width 140 height 35
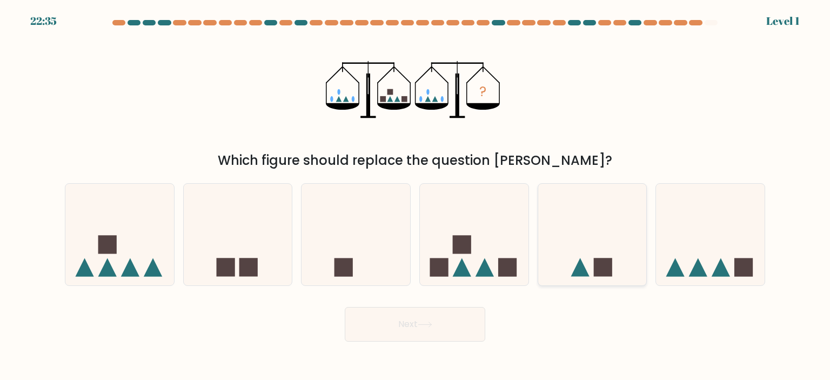
click at [552, 215] on icon at bounding box center [592, 235] width 109 height 90
click at [415, 196] on input "e." at bounding box center [415, 192] width 1 height 5
radio input "true"
click at [345, 307] on button "Next" at bounding box center [415, 324] width 140 height 35
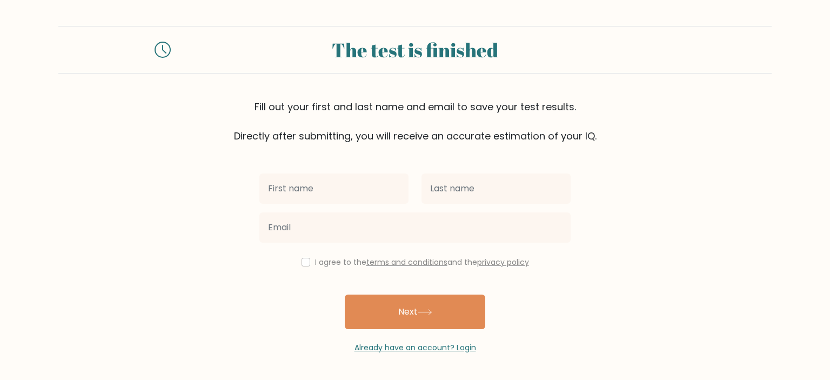
click at [406, 227] on input "email" at bounding box center [414, 227] width 311 height 30
click at [517, 316] on div "I agree to the terms and conditions and the privacy policy Next Already have an…" at bounding box center [415, 248] width 324 height 210
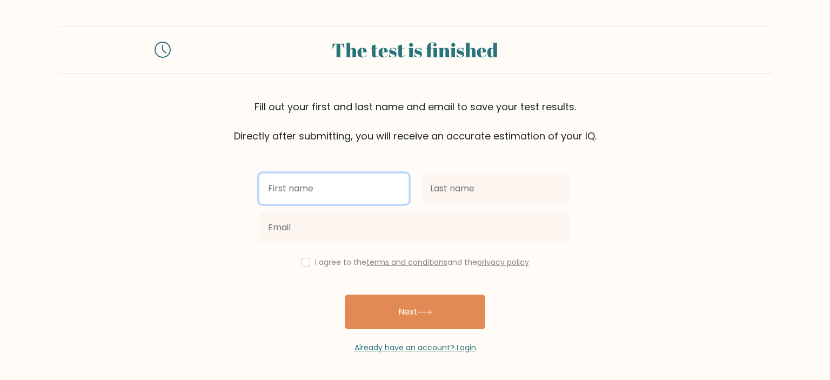
click at [344, 184] on input "text" at bounding box center [333, 188] width 149 height 30
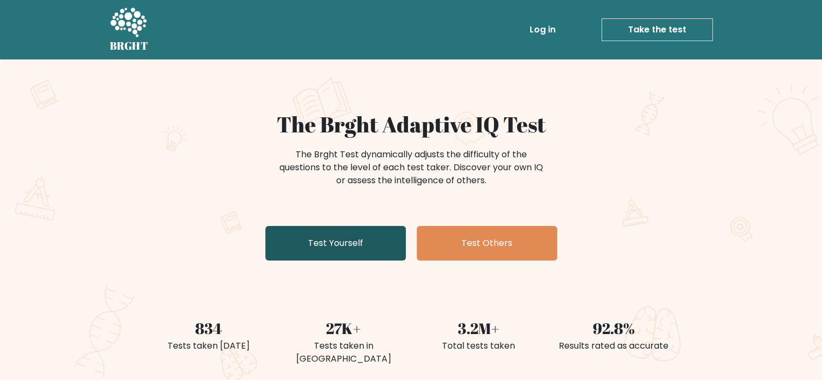
click at [350, 253] on link "Test Yourself" at bounding box center [335, 243] width 140 height 35
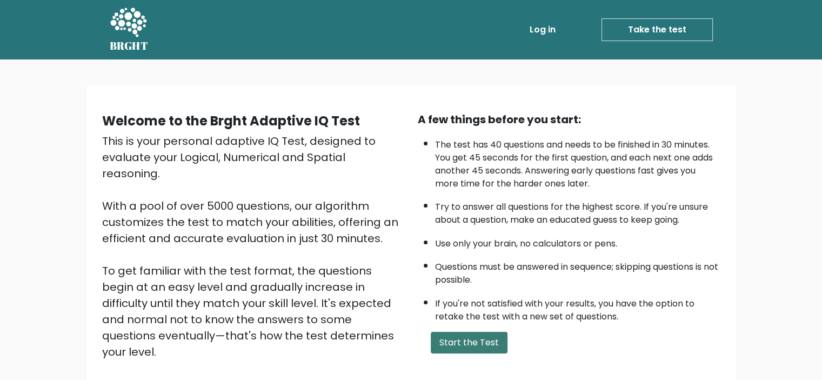
click at [473, 337] on button "Start the Test" at bounding box center [469, 343] width 77 height 22
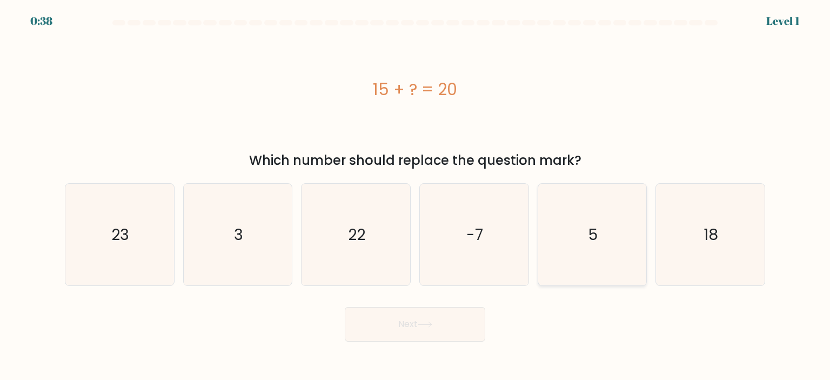
click at [548, 272] on icon "5" at bounding box center [592, 235] width 102 height 102
click at [415, 196] on input "e. 5" at bounding box center [415, 192] width 1 height 5
radio input "true"
click at [345, 307] on button "Next" at bounding box center [415, 324] width 140 height 35
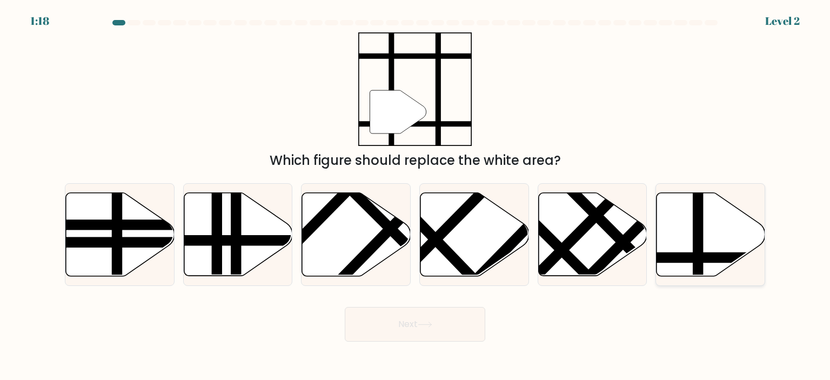
click at [739, 223] on icon at bounding box center [710, 233] width 109 height 83
click at [415, 196] on input "f." at bounding box center [415, 192] width 1 height 5
radio input "true"
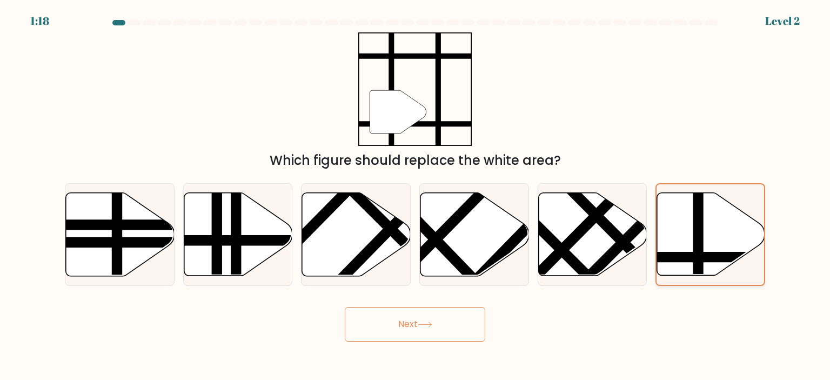
click at [345, 307] on button "Next" at bounding box center [415, 324] width 140 height 35
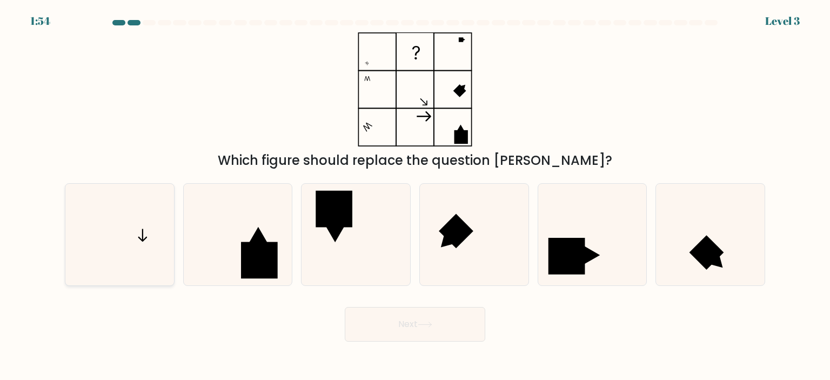
click at [111, 235] on icon at bounding box center [120, 235] width 102 height 102
click at [415, 196] on input "a." at bounding box center [415, 192] width 1 height 5
radio input "true"
click at [345, 307] on button "Next" at bounding box center [415, 324] width 140 height 35
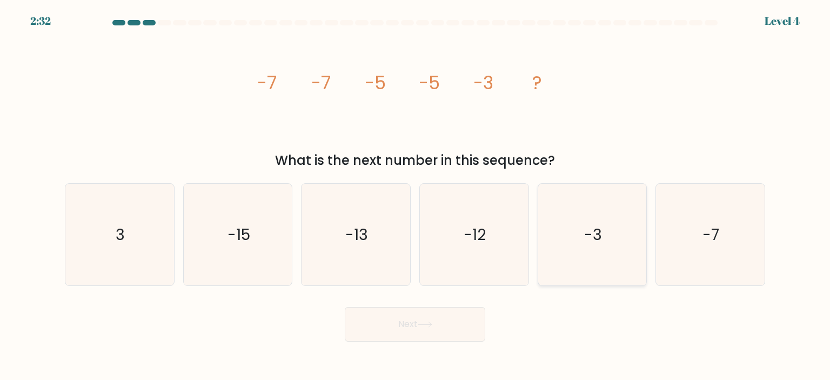
click at [582, 229] on icon "-3" at bounding box center [592, 235] width 102 height 102
click at [415, 196] on input "e. -3" at bounding box center [415, 192] width 1 height 5
radio input "true"
click at [345, 307] on button "Next" at bounding box center [415, 324] width 140 height 35
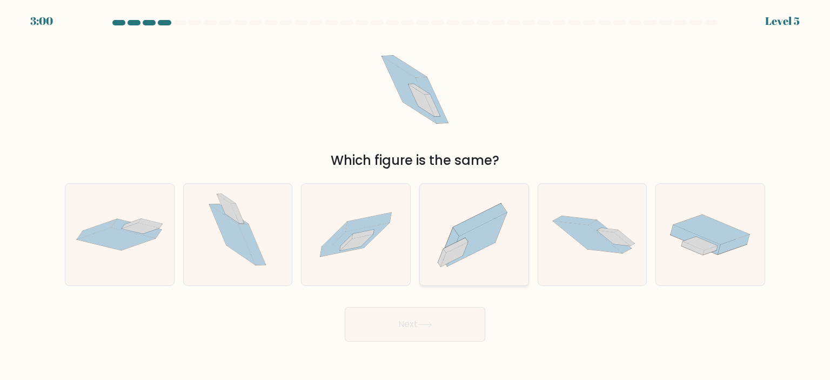
click at [466, 219] on icon at bounding box center [474, 235] width 109 height 96
click at [415, 196] on input "d." at bounding box center [415, 192] width 1 height 5
radio input "true"
click at [345, 307] on button "Next" at bounding box center [415, 324] width 140 height 35
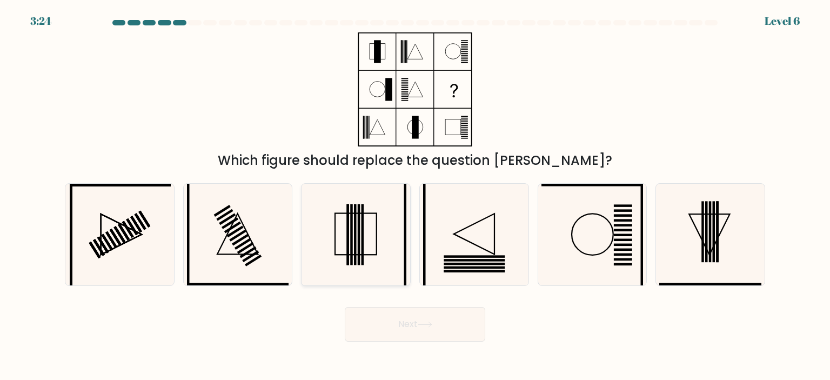
click at [363, 229] on rect at bounding box center [362, 234] width 3 height 61
click at [415, 196] on input "c." at bounding box center [415, 192] width 1 height 5
radio input "true"
click at [345, 307] on button "Next" at bounding box center [415, 324] width 140 height 35
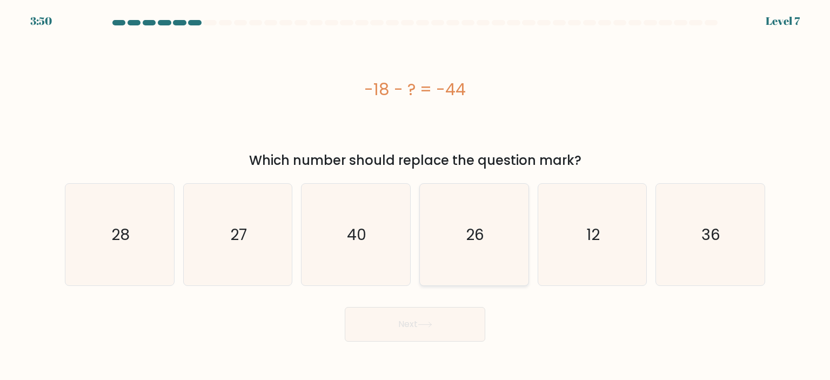
click at [454, 205] on icon "26" at bounding box center [474, 235] width 102 height 102
click at [415, 196] on input "d. 26" at bounding box center [415, 192] width 1 height 5
radio input "true"
click at [345, 307] on button "Next" at bounding box center [415, 324] width 140 height 35
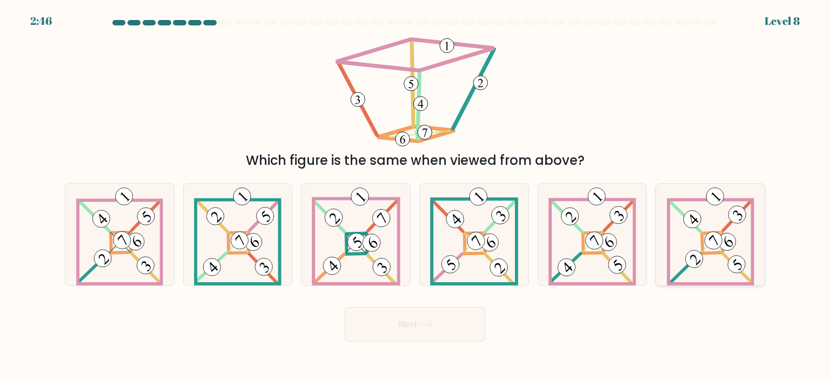
click at [708, 244] on 885 at bounding box center [713, 240] width 25 height 25
click at [415, 196] on input "f." at bounding box center [415, 192] width 1 height 5
radio input "true"
click at [345, 307] on button "Next" at bounding box center [415, 324] width 140 height 35
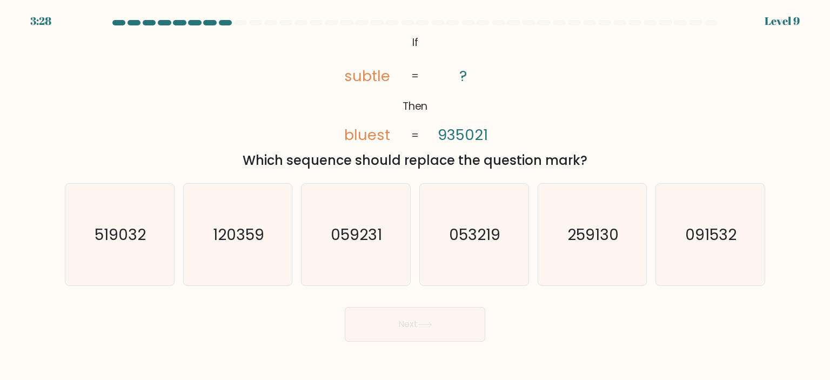
click at [377, 78] on tspan "subtle" at bounding box center [367, 75] width 46 height 21
copy tspan "subtle"
click at [372, 133] on tspan "bluest" at bounding box center [367, 134] width 46 height 21
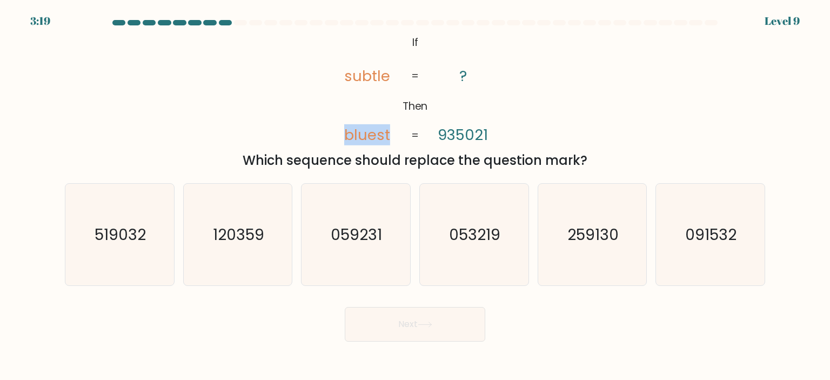
copy tspan "bluest"
click at [593, 85] on div "@import url('https://fonts.googleapis.com/css?family=Abril+Fatface:400,100,100i…" at bounding box center [414, 101] width 713 height 138
click at [353, 252] on icon "059231" at bounding box center [356, 235] width 102 height 102
click at [415, 196] on input "c. 059231" at bounding box center [415, 192] width 1 height 5
radio input "true"
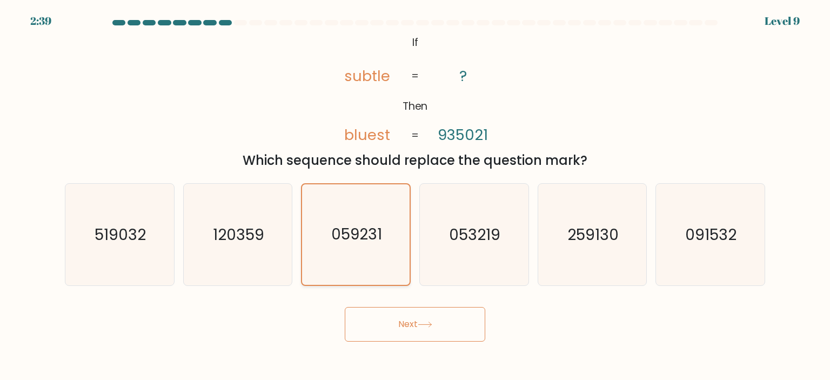
click at [345, 307] on button "Next" at bounding box center [415, 324] width 140 height 35
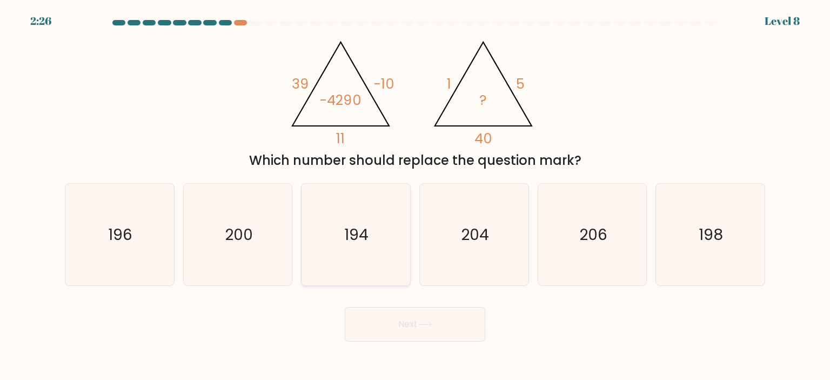
click at [344, 262] on icon "194" at bounding box center [356, 235] width 102 height 102
click at [415, 196] on input "c. 194" at bounding box center [415, 192] width 1 height 5
radio input "true"
click at [345, 307] on button "Next" at bounding box center [415, 324] width 140 height 35
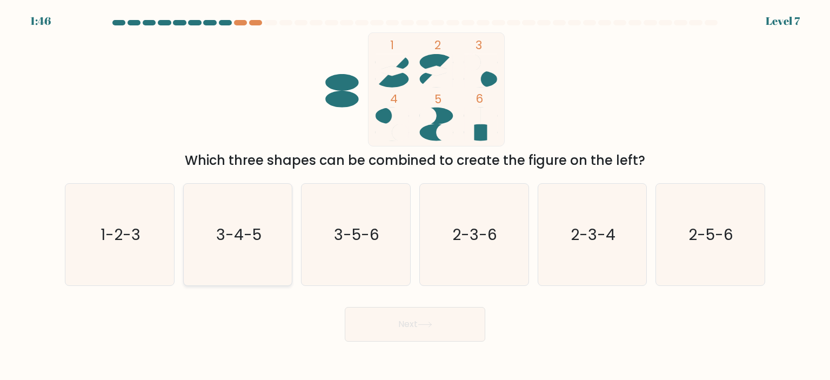
click at [272, 246] on icon "3-4-5" at bounding box center [238, 235] width 102 height 102
click at [415, 196] on input "b. 3-4-5" at bounding box center [415, 192] width 1 height 5
radio input "true"
click at [345, 307] on button "Next" at bounding box center [415, 324] width 140 height 35
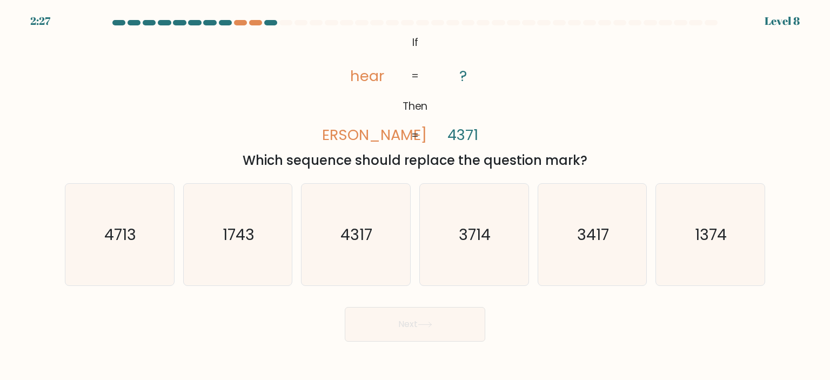
click at [373, 78] on tspan "hear" at bounding box center [367, 75] width 34 height 21
copy tspan "hear"
click at [361, 137] on tspan "rhea" at bounding box center [366, 134] width 120 height 21
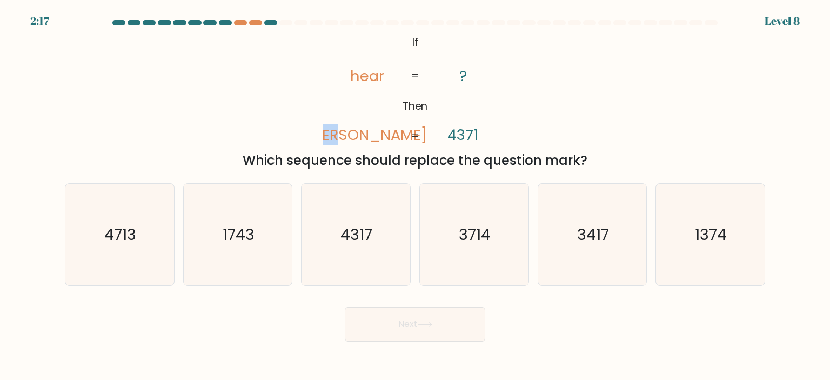
copy tspan "rhea"
click at [201, 277] on icon "1743" at bounding box center [238, 235] width 102 height 102
click at [415, 196] on input "b. 1743" at bounding box center [415, 192] width 1 height 5
radio input "true"
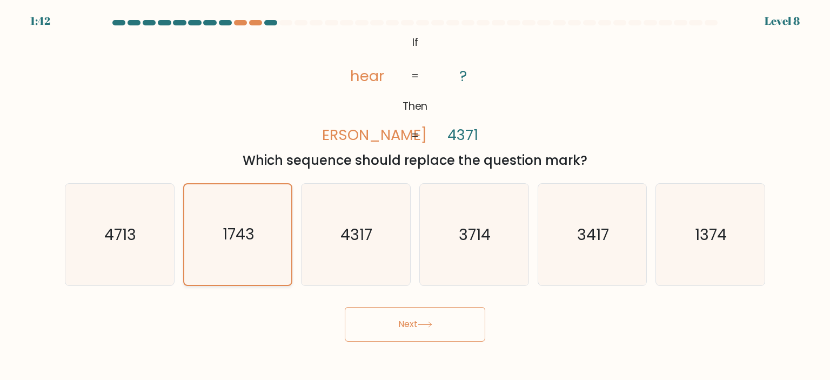
click at [345, 307] on button "Next" at bounding box center [415, 324] width 140 height 35
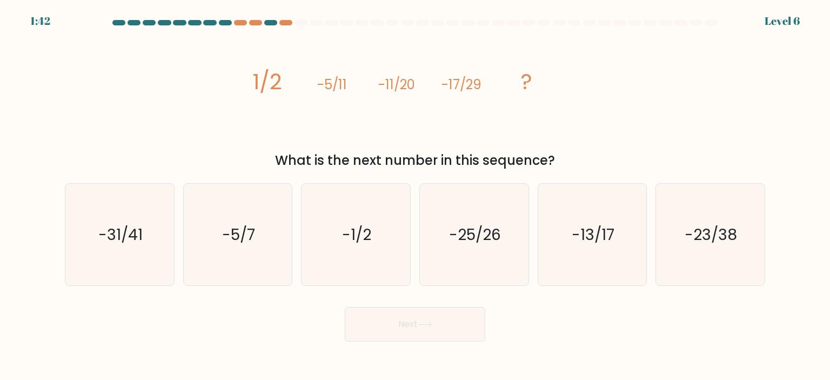
click at [345, 307] on button "Next" at bounding box center [415, 324] width 140 height 35
click at [336, 113] on icon "image/svg+xml 1/2 -5/11 -11/20 -17/29 ?" at bounding box center [415, 89] width 324 height 114
click at [260, 82] on tspan "1/2" at bounding box center [267, 81] width 30 height 30
drag, startPoint x: 316, startPoint y: 82, endPoint x: 338, endPoint y: 82, distance: 21.6
click at [338, 82] on icon "image/svg+xml 1/2 -5/11 -11/20 -17/29 ?" at bounding box center [415, 89] width 324 height 114
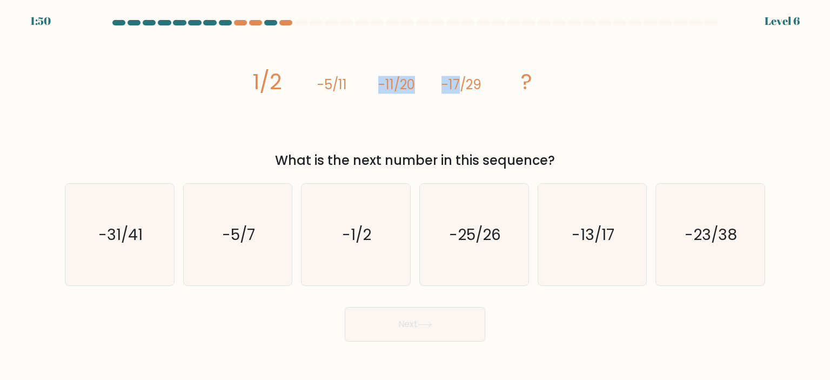
drag, startPoint x: 380, startPoint y: 81, endPoint x: 460, endPoint y: 79, distance: 80.0
click at [460, 79] on g "1/2 -5/11 -11/20 -17/29 ?" at bounding box center [392, 81] width 280 height 30
click at [698, 255] on icon "-23/38" at bounding box center [710, 235] width 102 height 102
click at [415, 196] on input "f. -23/38" at bounding box center [415, 192] width 1 height 5
radio input "true"
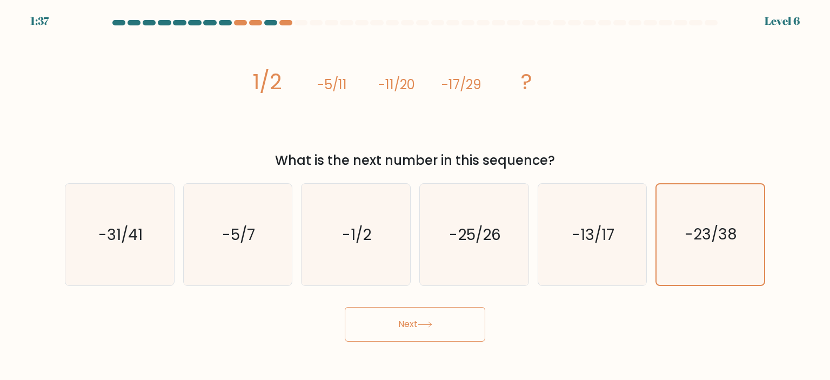
click at [282, 84] on icon "image/svg+xml 1/2 -5/11 -11/20 -17/29 ?" at bounding box center [415, 89] width 324 height 114
click at [380, 322] on button "Next" at bounding box center [415, 324] width 140 height 35
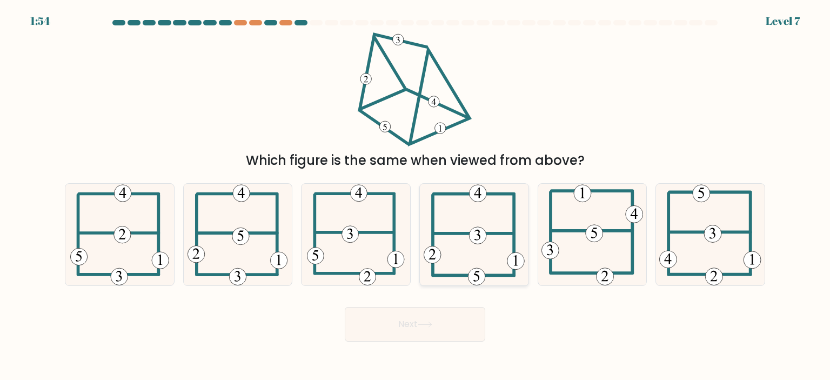
click at [453, 252] on icon at bounding box center [474, 235] width 101 height 102
click at [415, 196] on input "d." at bounding box center [415, 192] width 1 height 5
radio input "true"
click at [418, 327] on button "Next" at bounding box center [415, 324] width 140 height 35
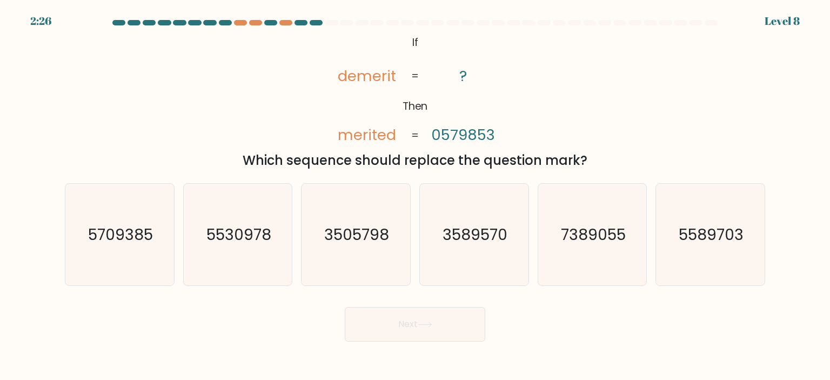
click at [355, 80] on tspan "demerit" at bounding box center [367, 75] width 58 height 21
copy tspan "demerit"
click at [361, 139] on tspan "merited" at bounding box center [367, 134] width 58 height 21
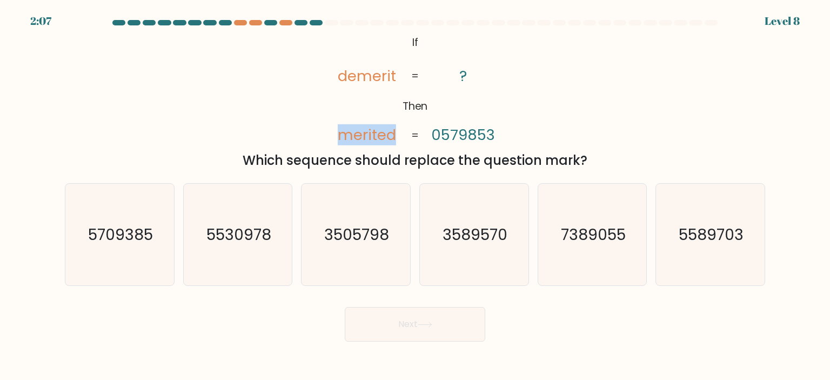
copy tspan "merited"
click at [453, 229] on text "3589570" at bounding box center [475, 235] width 65 height 22
click at [415, 196] on input "d. 3589570" at bounding box center [415, 192] width 1 height 5
radio input "true"
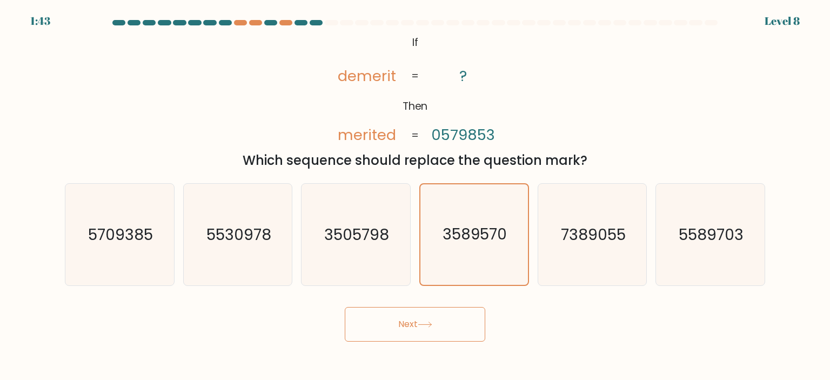
click at [469, 326] on button "Next" at bounding box center [415, 324] width 140 height 35
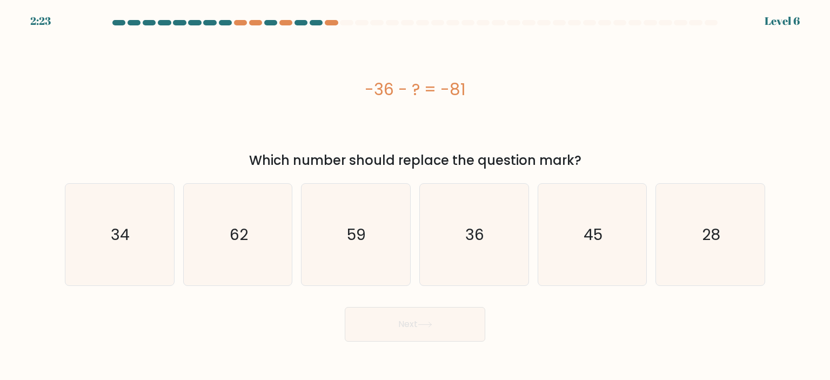
drag, startPoint x: 370, startPoint y: 88, endPoint x: 464, endPoint y: 84, distance: 94.1
click at [464, 84] on div "-36 - ? = -81" at bounding box center [415, 89] width 700 height 24
click at [571, 224] on icon "45" at bounding box center [592, 235] width 102 height 102
click at [415, 196] on input "e. 45" at bounding box center [415, 192] width 1 height 5
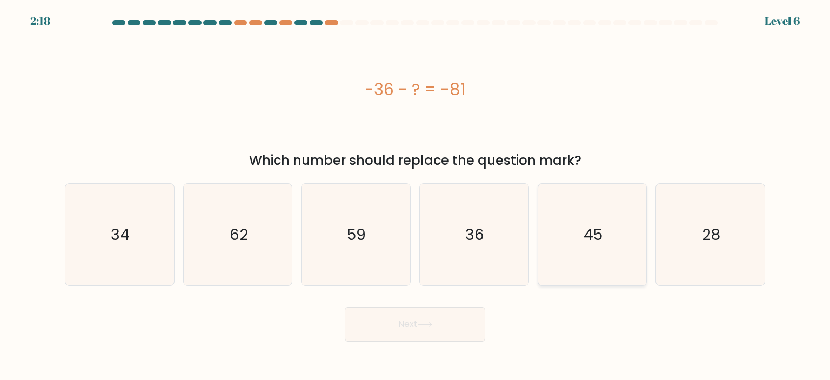
radio input "true"
click at [345, 307] on button "Next" at bounding box center [415, 324] width 140 height 35
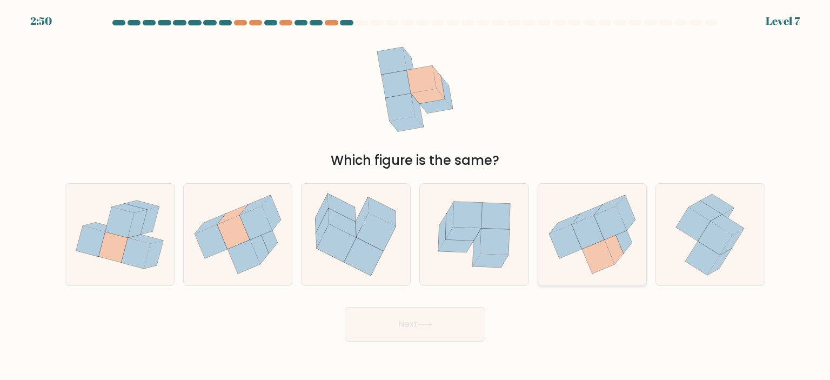
click at [623, 231] on icon at bounding box center [610, 222] width 32 height 33
click at [415, 196] on input "e." at bounding box center [415, 192] width 1 height 5
radio input "true"
click at [345, 307] on button "Next" at bounding box center [415, 324] width 140 height 35
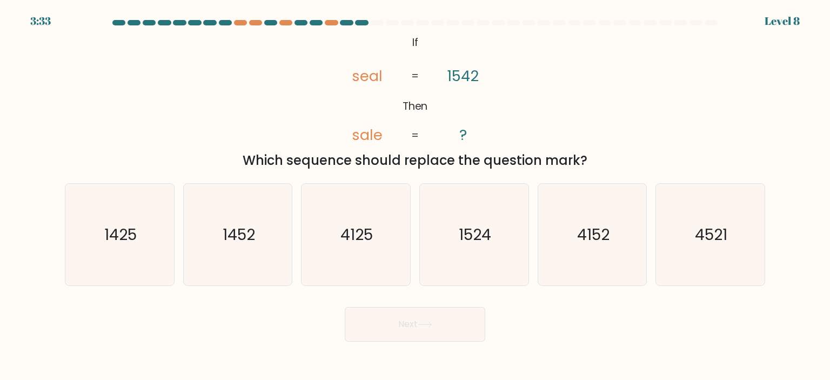
click at [366, 73] on tspan "seal" at bounding box center [366, 75] width 31 height 21
copy tspan "seal"
click at [374, 138] on tspan "sale" at bounding box center [366, 134] width 31 height 21
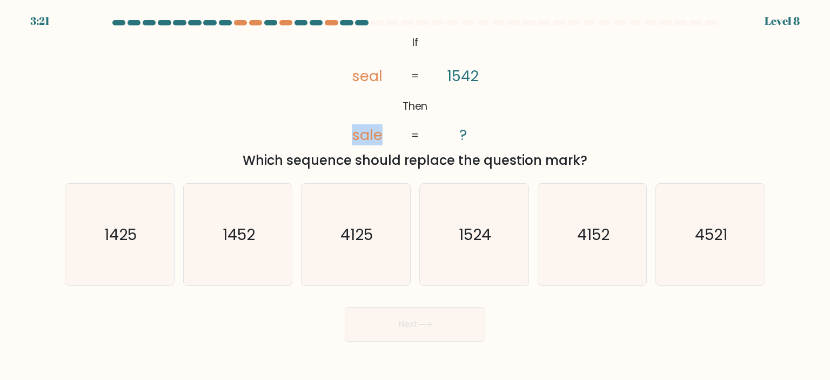
copy tspan "sale"
click at [142, 239] on icon "1425" at bounding box center [120, 235] width 102 height 102
click at [415, 196] on input "a. 1425" at bounding box center [415, 192] width 1 height 5
radio input "true"
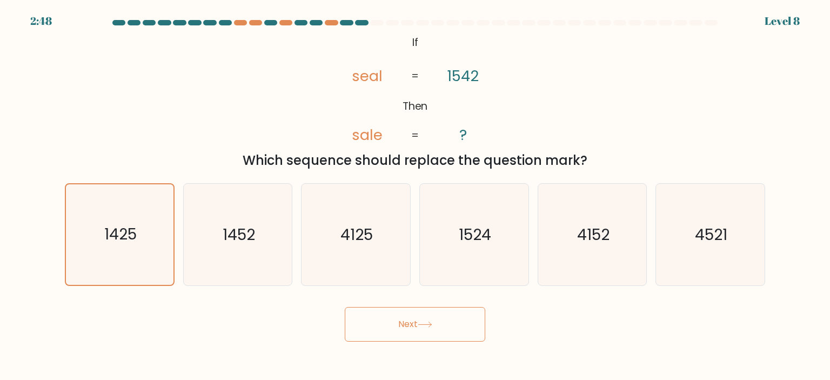
click at [390, 322] on button "Next" at bounding box center [415, 324] width 140 height 35
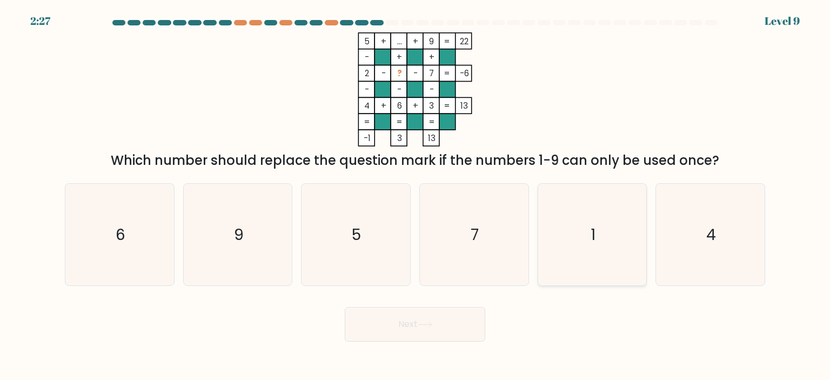
click at [561, 232] on icon "1" at bounding box center [592, 235] width 102 height 102
click at [415, 196] on input "e. 1" at bounding box center [415, 192] width 1 height 5
radio input "true"
click at [345, 307] on button "Next" at bounding box center [415, 324] width 140 height 35
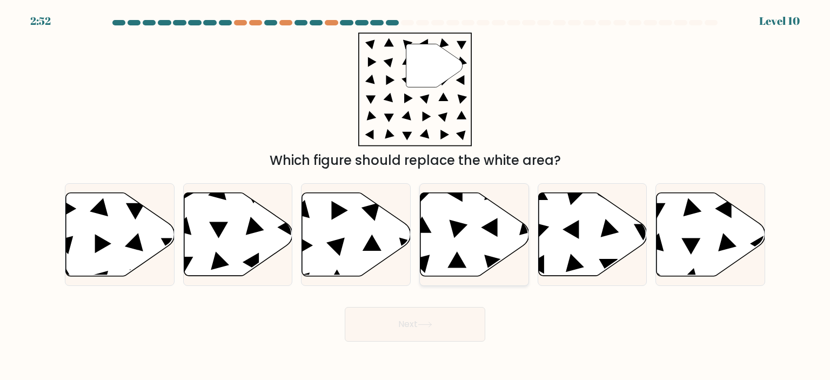
click at [467, 230] on icon at bounding box center [474, 233] width 109 height 83
click at [415, 196] on input "d." at bounding box center [415, 192] width 1 height 5
radio input "true"
click at [345, 307] on button "Next" at bounding box center [415, 324] width 140 height 35
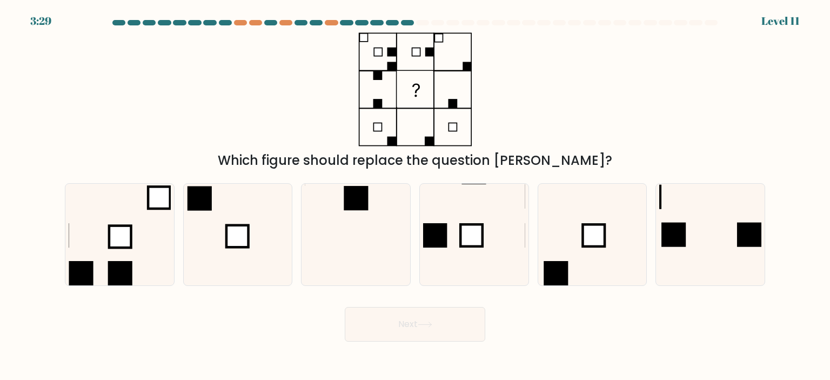
drag, startPoint x: 302, startPoint y: 164, endPoint x: 544, endPoint y: 167, distance: 241.5
click at [544, 167] on div "Which figure should replace the question mark?" at bounding box center [414, 160] width 687 height 19
click at [318, 245] on icon at bounding box center [356, 235] width 102 height 102
click at [415, 196] on input "c." at bounding box center [415, 192] width 1 height 5
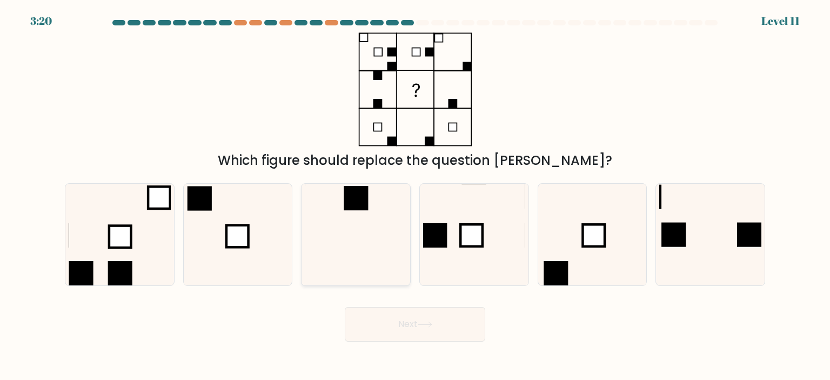
radio input "true"
click at [396, 324] on button "Next" at bounding box center [415, 324] width 140 height 35
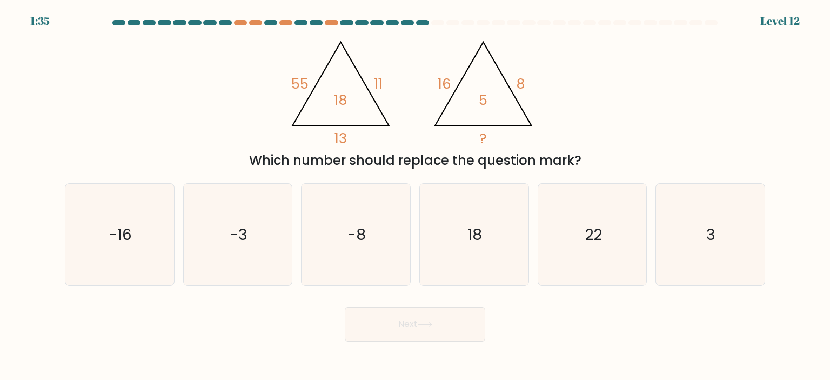
click at [607, 90] on div "@import url('https://fonts.googleapis.com/css?family=Abril+Fatface:400,100,100i…" at bounding box center [414, 101] width 713 height 138
click at [675, 231] on icon "3" at bounding box center [710, 235] width 102 height 102
click at [415, 196] on input "f. 3" at bounding box center [415, 192] width 1 height 5
radio input "true"
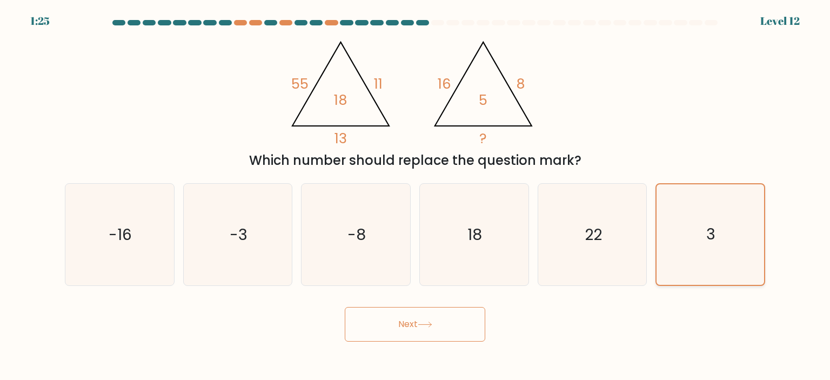
click at [345, 307] on button "Next" at bounding box center [415, 324] width 140 height 35
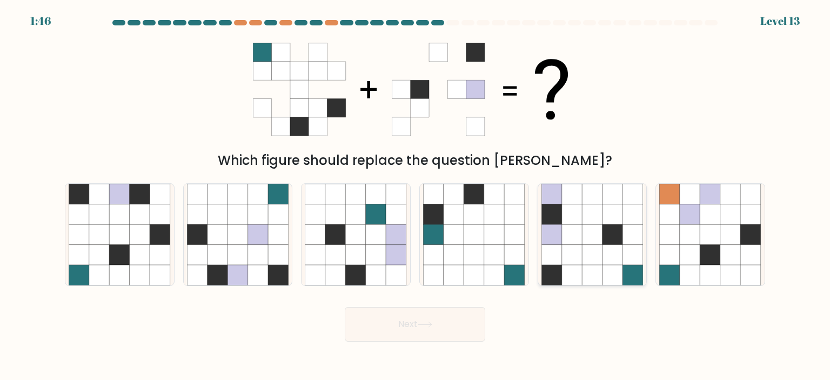
click at [581, 242] on icon at bounding box center [572, 234] width 21 height 21
click at [415, 196] on input "e." at bounding box center [415, 192] width 1 height 5
radio input "true"
click at [89, 249] on icon at bounding box center [79, 255] width 21 height 21
click at [415, 196] on input "a." at bounding box center [415, 192] width 1 height 5
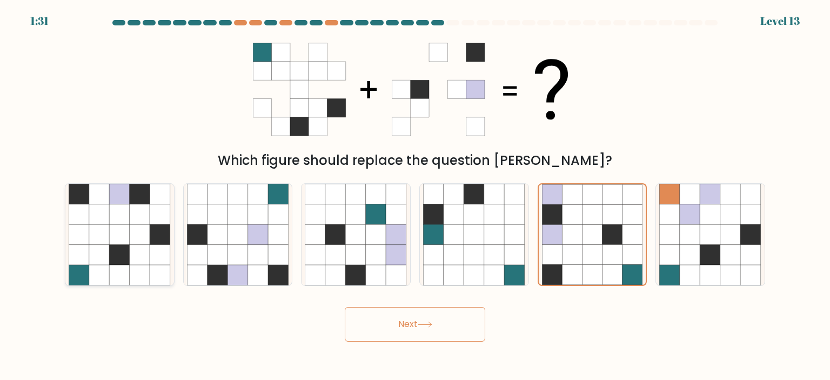
radio input "true"
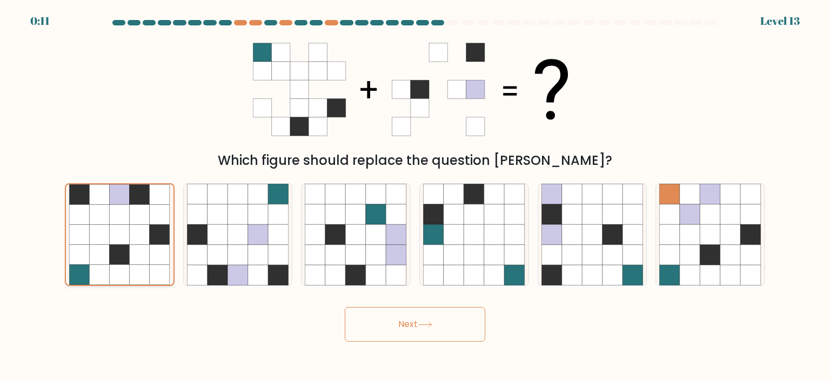
click at [131, 244] on icon at bounding box center [140, 235] width 20 height 20
click at [415, 196] on input "a." at bounding box center [415, 192] width 1 height 5
click at [163, 231] on icon at bounding box center [160, 235] width 20 height 20
click at [415, 196] on input "a." at bounding box center [415, 192] width 1 height 5
click at [345, 307] on button "Next" at bounding box center [415, 324] width 140 height 35
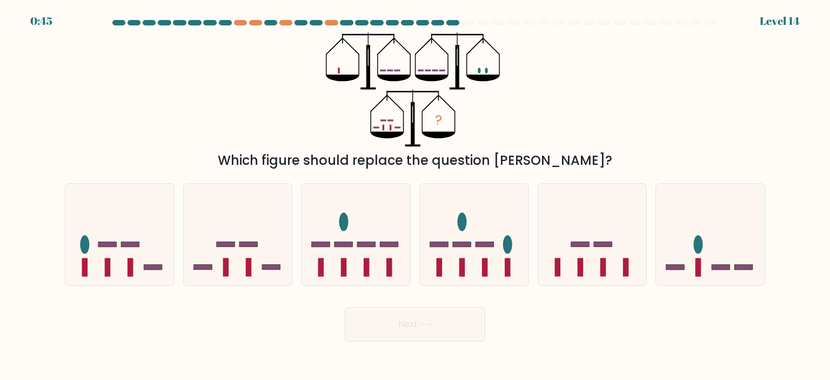
click at [404, 330] on button "Next" at bounding box center [415, 324] width 140 height 35
click at [507, 95] on div "? Which figure should replace the question mark?" at bounding box center [414, 101] width 713 height 138
click at [495, 117] on icon "?" at bounding box center [415, 89] width 178 height 114
click at [363, 226] on icon at bounding box center [355, 235] width 109 height 90
click at [415, 196] on input "c." at bounding box center [415, 192] width 1 height 5
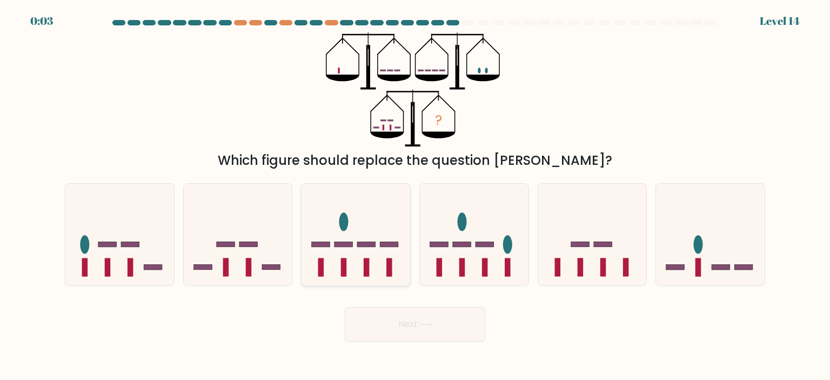
radio input "true"
click at [113, 209] on icon at bounding box center [119, 235] width 109 height 90
click at [415, 196] on input "a." at bounding box center [415, 192] width 1 height 5
radio input "true"
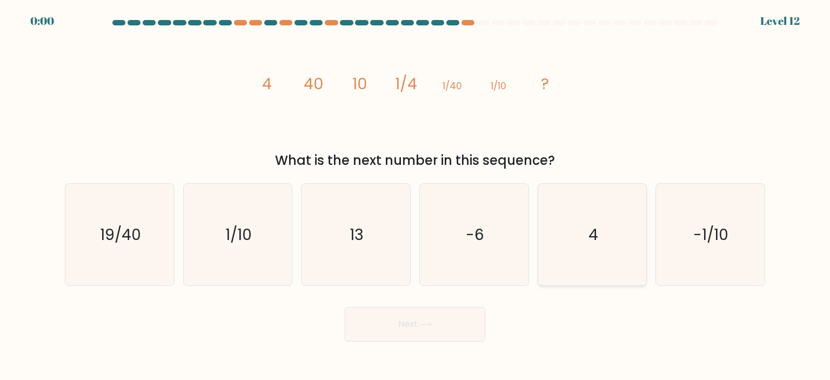
click at [605, 236] on icon "4" at bounding box center [592, 235] width 102 height 102
click at [415, 196] on input "e. 4" at bounding box center [415, 192] width 1 height 5
radio input "true"
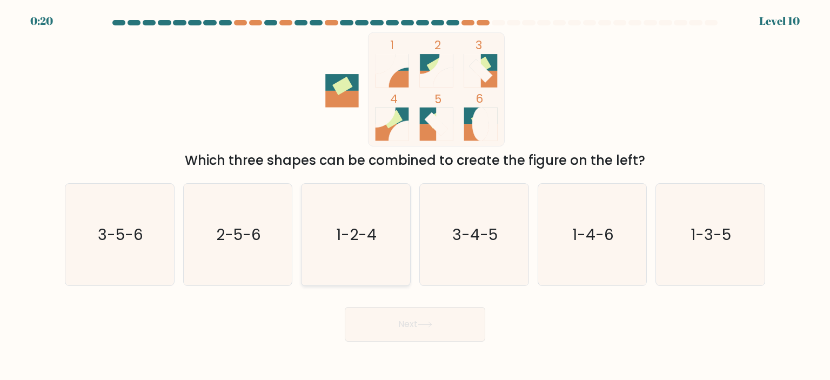
click at [339, 213] on icon "1-2-4" at bounding box center [356, 235] width 102 height 102
click at [415, 196] on input "c. 1-2-4" at bounding box center [415, 192] width 1 height 5
radio input "true"
click at [383, 328] on button "Next" at bounding box center [415, 324] width 140 height 35
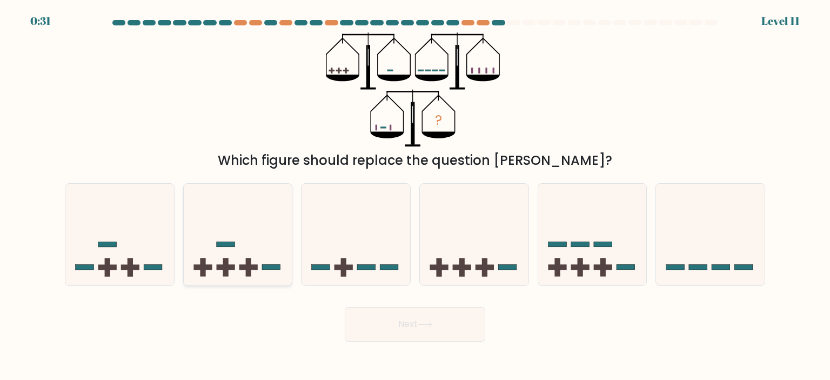
click at [246, 260] on rect at bounding box center [248, 267] width 5 height 18
click at [415, 196] on input "b." at bounding box center [415, 192] width 1 height 5
radio input "true"
click at [345, 307] on button "Next" at bounding box center [415, 324] width 140 height 35
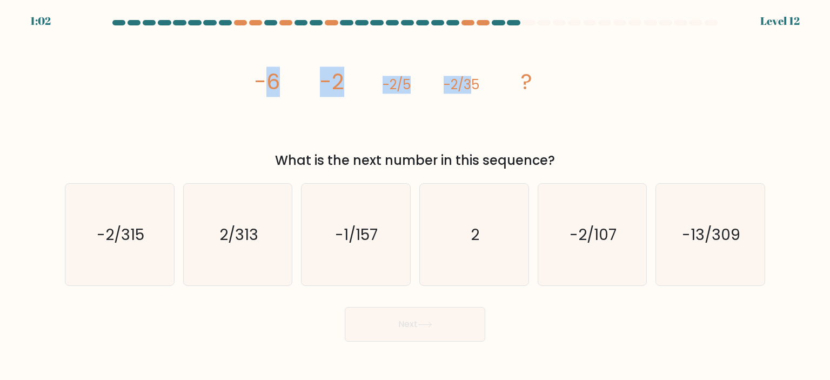
drag, startPoint x: 270, startPoint y: 79, endPoint x: 474, endPoint y: 79, distance: 203.7
click at [474, 79] on g "-6 -2 -2/5 -2/35 ?" at bounding box center [393, 81] width 278 height 30
click at [474, 79] on tspan "-2/35" at bounding box center [462, 85] width 36 height 18
click at [540, 130] on icon "image/svg+xml -6 -2 -2/5 -2/35 ?" at bounding box center [415, 89] width 324 height 114
click at [618, 246] on icon "-2/107" at bounding box center [592, 235] width 102 height 102
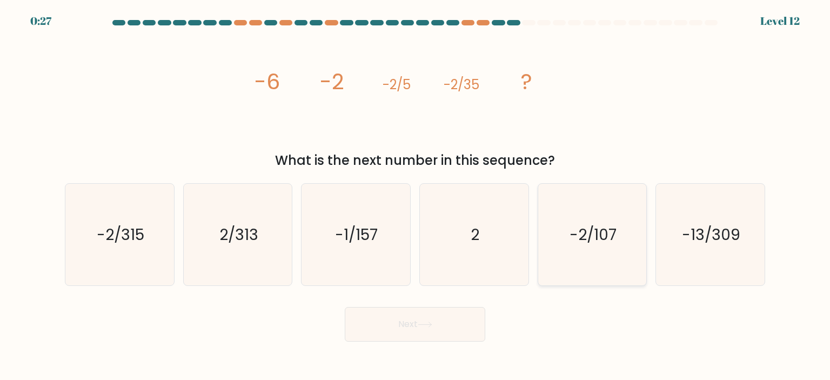
click at [415, 196] on input "e. -2/107" at bounding box center [415, 192] width 1 height 5
radio input "true"
click at [345, 307] on button "Next" at bounding box center [415, 324] width 140 height 35
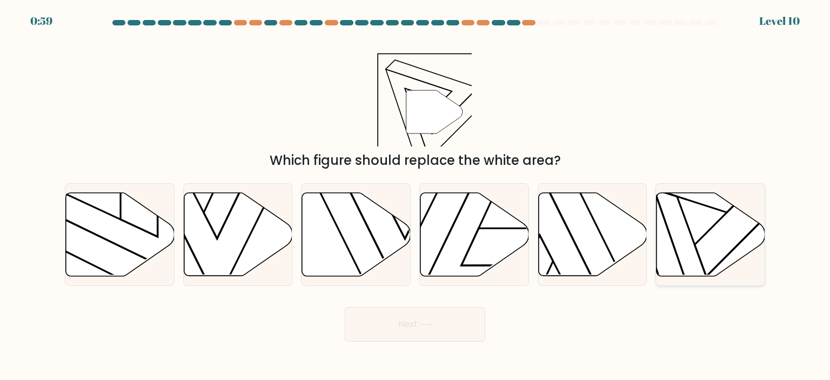
click at [735, 225] on icon at bounding box center [710, 233] width 109 height 83
click at [415, 196] on input "f." at bounding box center [415, 192] width 1 height 5
radio input "true"
click at [469, 319] on button "Next" at bounding box center [415, 324] width 140 height 35
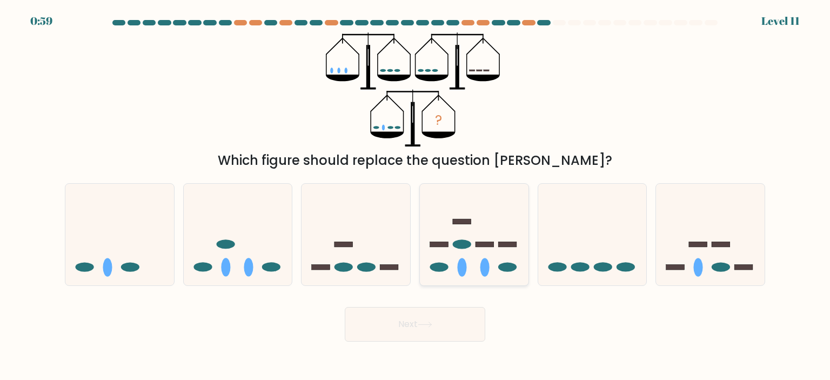
click at [493, 250] on icon at bounding box center [474, 235] width 109 height 90
click at [415, 196] on input "d." at bounding box center [415, 192] width 1 height 5
radio input "true"
click at [562, 271] on icon at bounding box center [592, 235] width 109 height 90
click at [415, 196] on input "e." at bounding box center [415, 192] width 1 height 5
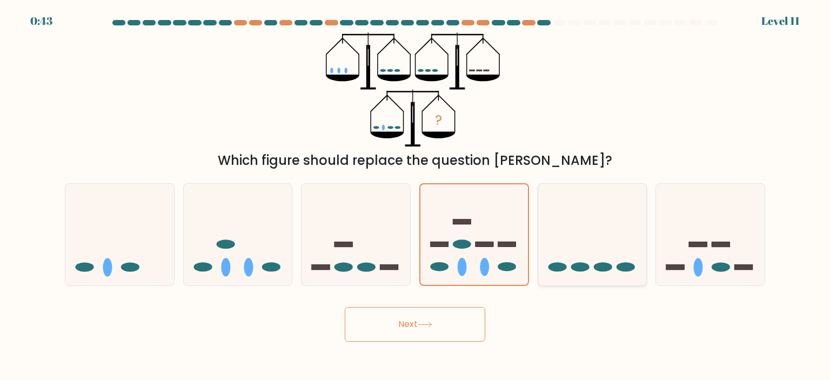
radio input "true"
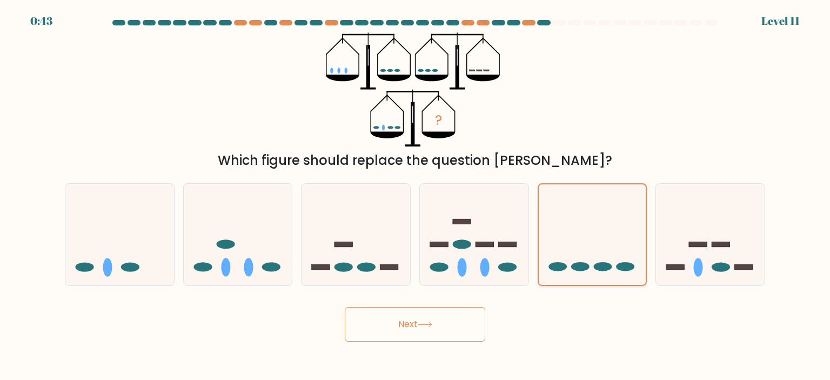
click at [345, 307] on button "Next" at bounding box center [415, 324] width 140 height 35
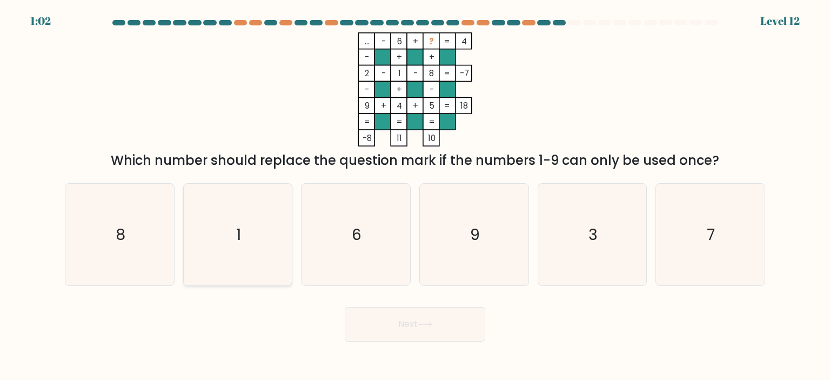
click at [257, 219] on icon "1" at bounding box center [238, 235] width 102 height 102
click at [415, 196] on input "b. 1" at bounding box center [415, 192] width 1 height 5
radio input "true"
click at [588, 222] on icon "3" at bounding box center [592, 235] width 102 height 102
click at [415, 196] on input "e. 3" at bounding box center [415, 192] width 1 height 5
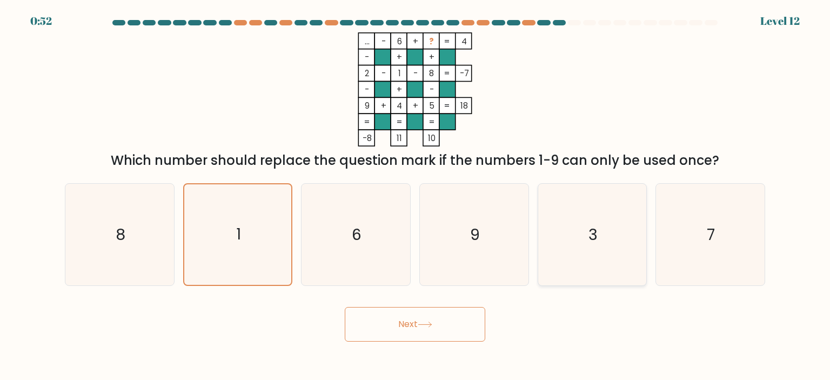
radio input "true"
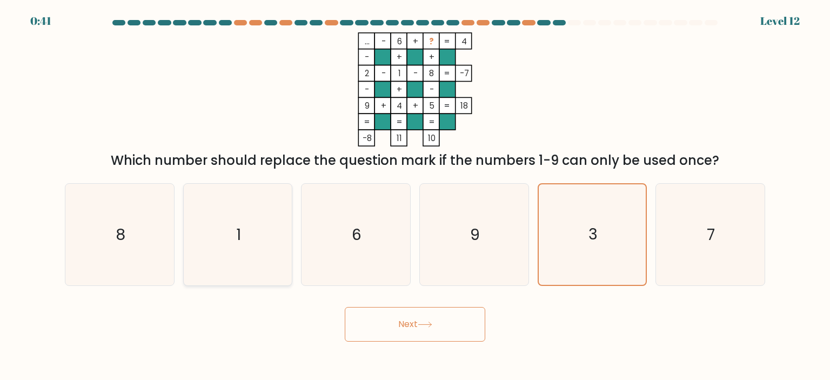
click at [274, 232] on icon "1" at bounding box center [238, 235] width 102 height 102
click at [415, 196] on input "b. 1" at bounding box center [415, 192] width 1 height 5
radio input "true"
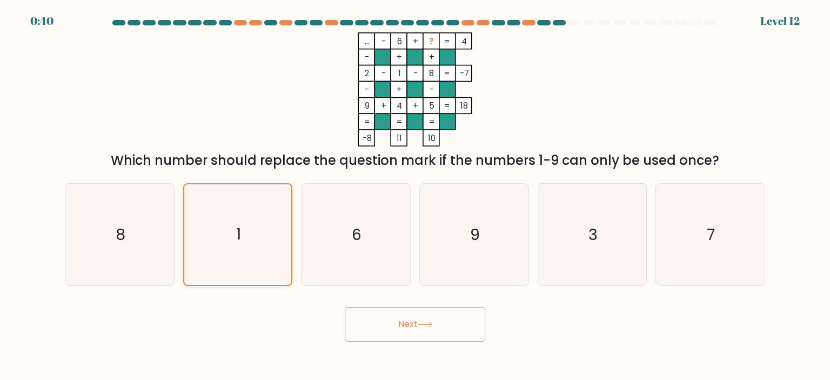
click at [345, 307] on button "Next" at bounding box center [415, 324] width 140 height 35
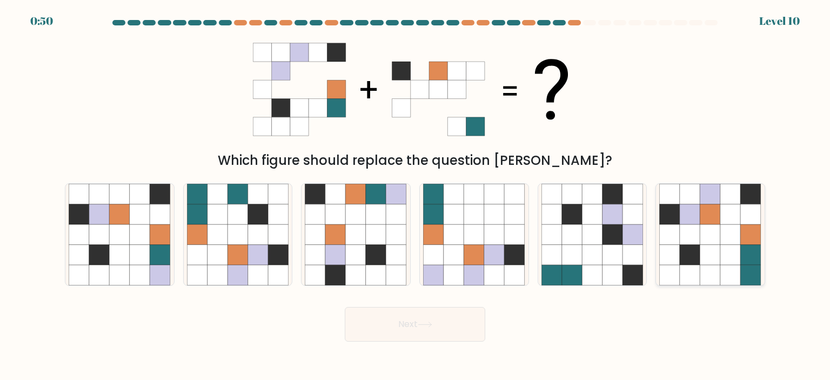
click at [685, 263] on icon at bounding box center [690, 255] width 21 height 21
click at [415, 196] on input "f." at bounding box center [415, 192] width 1 height 5
radio input "true"
click at [471, 325] on button "Next" at bounding box center [415, 324] width 140 height 35
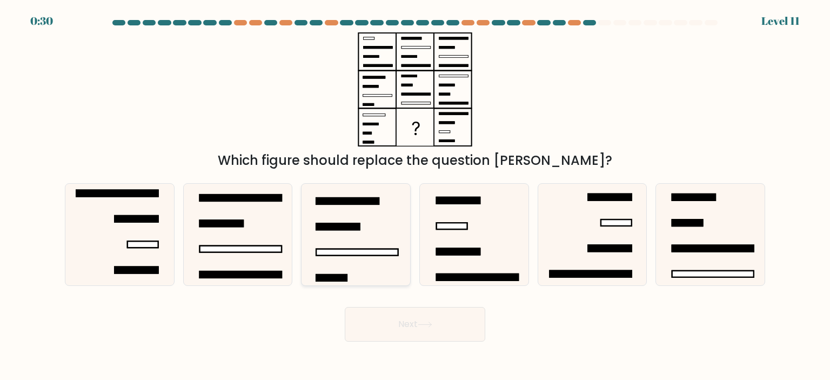
click at [366, 215] on icon at bounding box center [356, 235] width 102 height 102
click at [415, 196] on input "c." at bounding box center [415, 192] width 1 height 5
radio input "true"
click at [453, 228] on rect at bounding box center [452, 226] width 31 height 6
click at [415, 196] on input "d." at bounding box center [415, 192] width 1 height 5
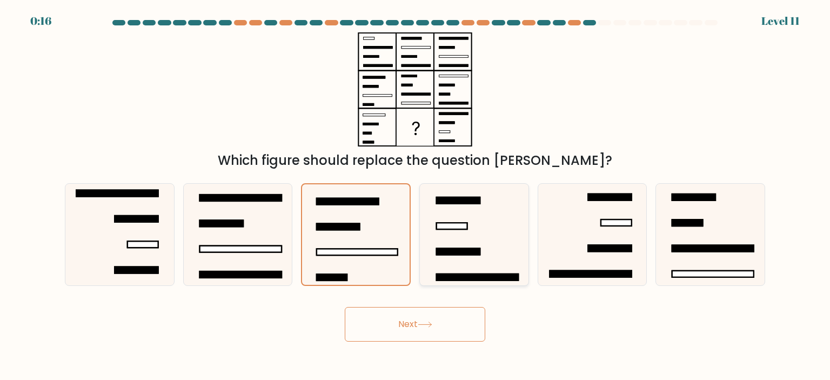
radio input "true"
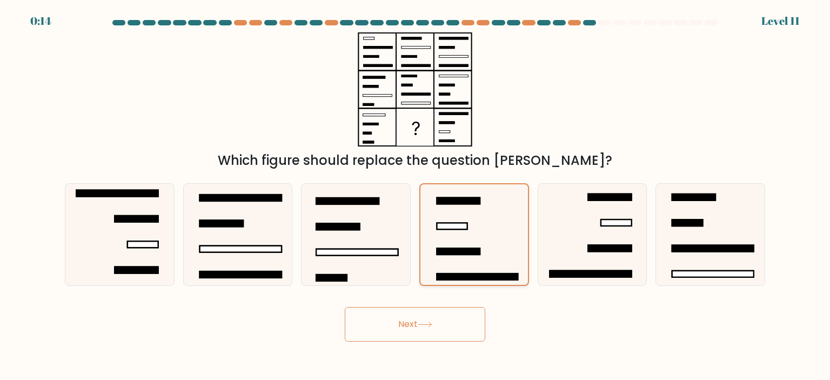
click at [345, 307] on button "Next" at bounding box center [415, 324] width 140 height 35
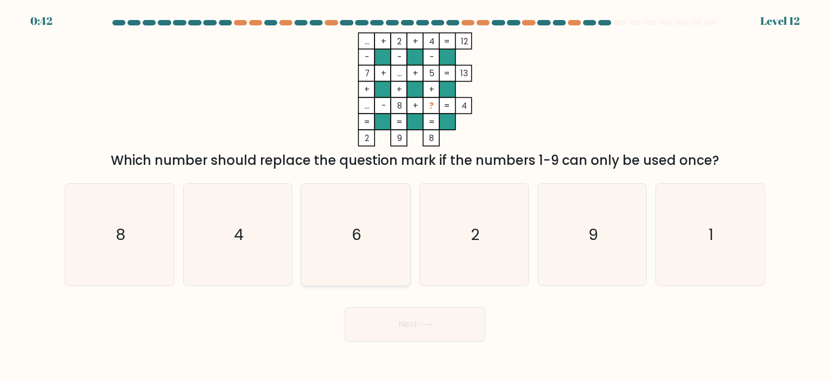
click at [339, 196] on icon "6" at bounding box center [356, 235] width 102 height 102
click at [415, 196] on input "c. 6" at bounding box center [415, 192] width 1 height 5
radio input "true"
drag, startPoint x: 433, startPoint y: 41, endPoint x: 404, endPoint y: 41, distance: 28.6
click at [404, 41] on icon "... + 2 + 4 12 - - - 7 + ... + 5 13 + + + ... - 8 + ? = 4 = = = = 2 9 8 =" at bounding box center [415, 89] width 324 height 114
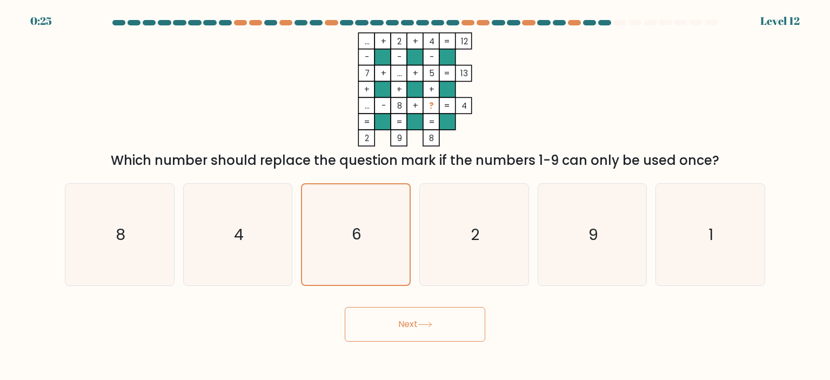
click at [404, 41] on rect at bounding box center [399, 41] width 16 height 16
drag, startPoint x: 370, startPoint y: 38, endPoint x: 370, endPoint y: 68, distance: 29.7
click at [370, 68] on icon "... + 2 + 4 12 - - - 7 + ... + 5 13 + + + ... - 8 + ? = 4 = = = = 2 9 8 =" at bounding box center [415, 89] width 324 height 114
click at [370, 68] on tspan "7" at bounding box center [367, 73] width 5 height 11
click at [512, 229] on icon "2" at bounding box center [474, 235] width 102 height 102
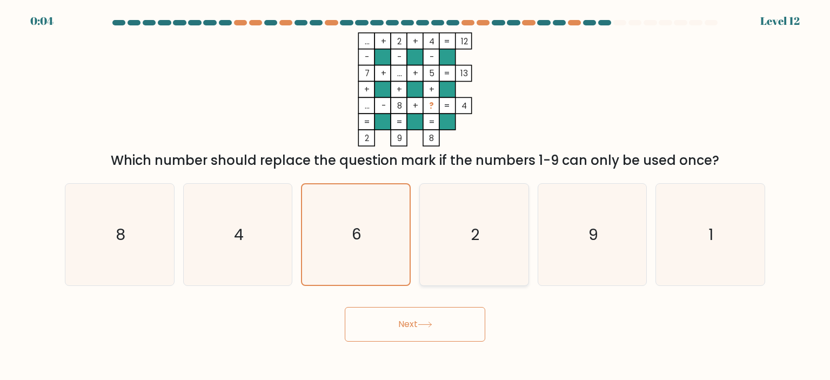
click at [415, 196] on input "d. 2" at bounding box center [415, 192] width 1 height 5
radio input "true"
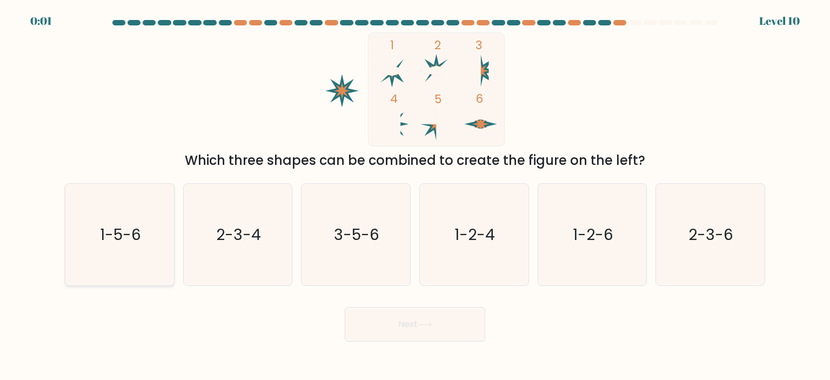
click at [148, 222] on icon "1-5-6" at bounding box center [120, 235] width 102 height 102
click at [415, 196] on input "a. 1-5-6" at bounding box center [415, 192] width 1 height 5
radio input "true"
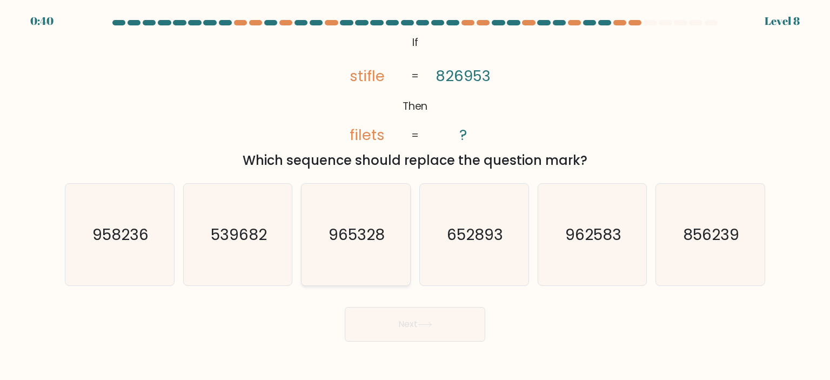
click at [359, 204] on icon "965328" at bounding box center [356, 235] width 102 height 102
click at [415, 196] on input "c. 965328" at bounding box center [415, 192] width 1 height 5
radio input "true"
click at [345, 307] on button "Next" at bounding box center [415, 324] width 140 height 35
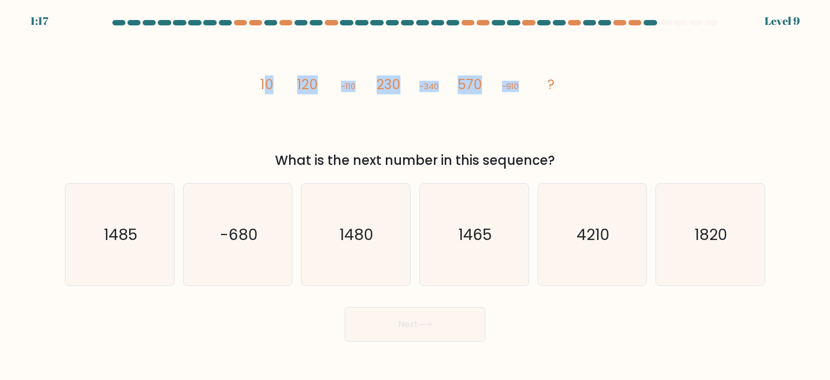
drag, startPoint x: 263, startPoint y: 78, endPoint x: 532, endPoint y: 73, distance: 269.1
click at [532, 73] on icon "image/svg+xml 10 120 -110 230 -340 570 -910 ?" at bounding box center [415, 89] width 324 height 114
drag, startPoint x: 364, startPoint y: 309, endPoint x: 357, endPoint y: 265, distance: 43.9
click at [357, 265] on form at bounding box center [415, 180] width 830 height 321
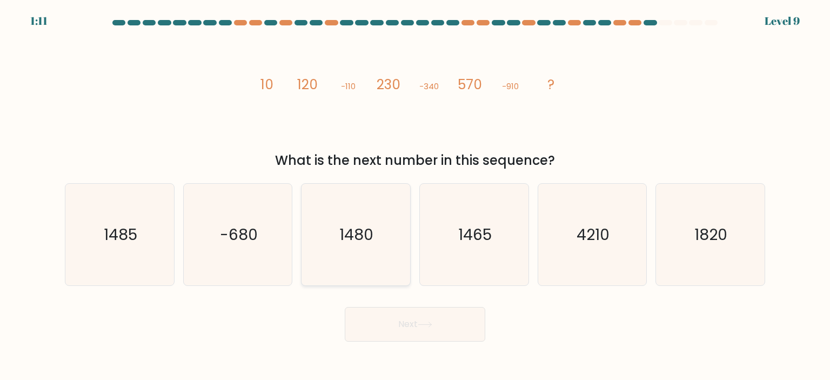
click at [357, 265] on icon "1480" at bounding box center [356, 235] width 102 height 102
click at [415, 196] on input "c. [DATE]" at bounding box center [415, 192] width 1 height 5
radio input "true"
drag, startPoint x: 345, startPoint y: 82, endPoint x: 357, endPoint y: 79, distance: 12.1
click at [357, 79] on icon "image/svg+xml 10 120 -110 230 -340 570 -910 ?" at bounding box center [415, 89] width 324 height 114
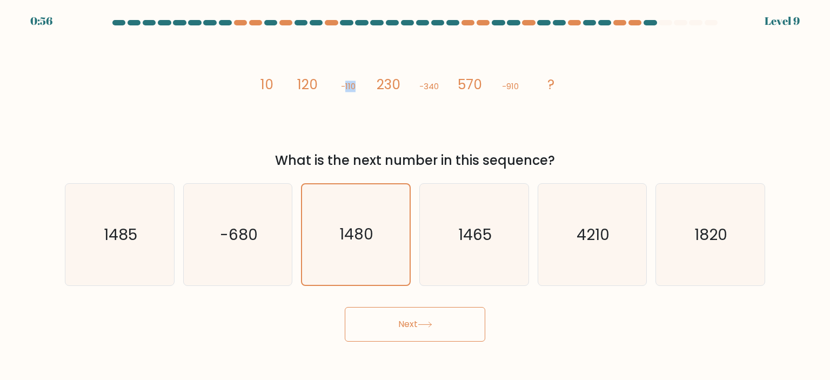
click at [348, 82] on tspan "-110" at bounding box center [348, 86] width 15 height 11
drag, startPoint x: 274, startPoint y: 83, endPoint x: 313, endPoint y: 81, distance: 39.0
click at [313, 81] on icon "image/svg+xml 10 120 -110 230 -340 570 -910 ?" at bounding box center [415, 89] width 324 height 114
click at [313, 81] on tspan "120" at bounding box center [307, 84] width 21 height 19
drag, startPoint x: 313, startPoint y: 81, endPoint x: 298, endPoint y: 82, distance: 15.2
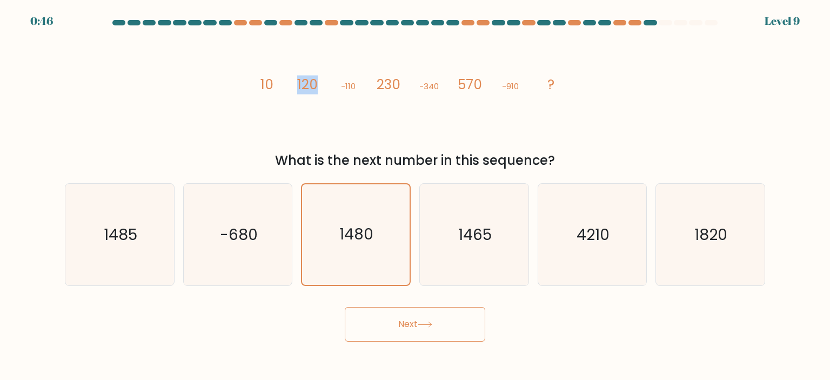
click at [298, 82] on tspan "120" at bounding box center [307, 84] width 21 height 19
click at [388, 79] on tspan "230" at bounding box center [389, 84] width 24 height 19
click at [466, 219] on icon "1465" at bounding box center [474, 235] width 102 height 102
click at [415, 196] on input "d. 1465" at bounding box center [415, 192] width 1 height 5
radio input "true"
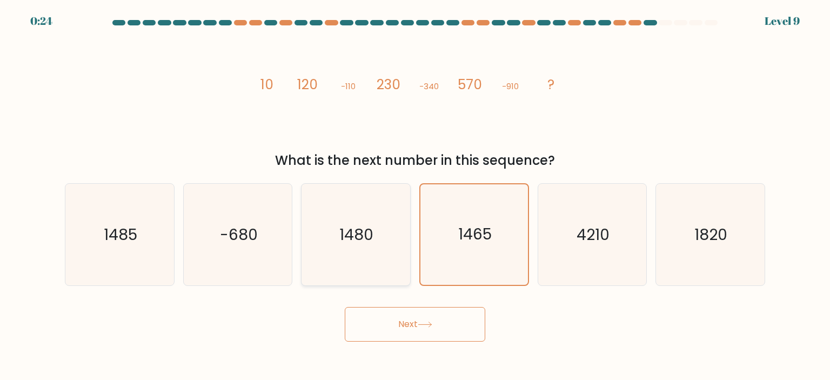
click at [349, 207] on icon "1480" at bounding box center [356, 235] width 102 height 102
click at [415, 196] on input "c. [DATE]" at bounding box center [415, 192] width 1 height 5
radio input "true"
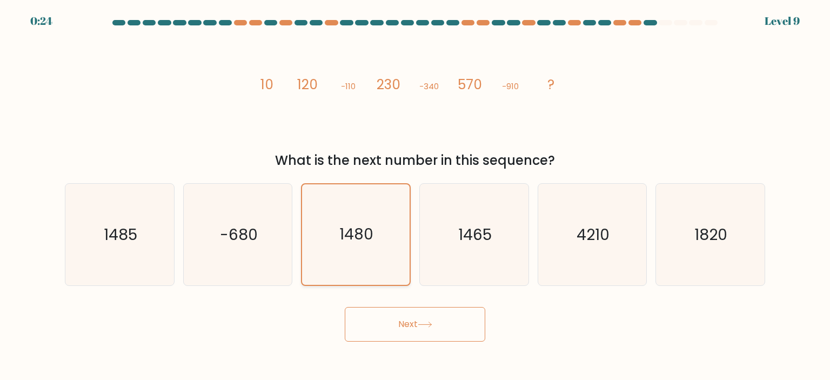
click at [345, 307] on button "Next" at bounding box center [415, 324] width 140 height 35
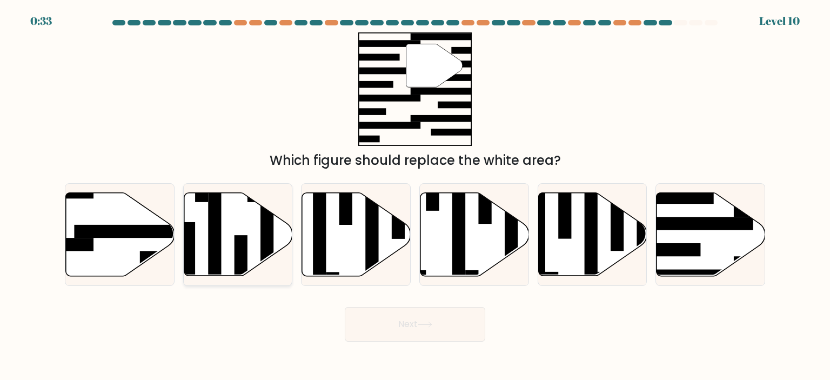
click at [279, 247] on icon at bounding box center [238, 233] width 109 height 83
click at [415, 196] on input "b." at bounding box center [415, 192] width 1 height 5
radio input "true"
click at [153, 227] on rect at bounding box center [133, 231] width 118 height 13
click at [415, 196] on input "a." at bounding box center [415, 192] width 1 height 5
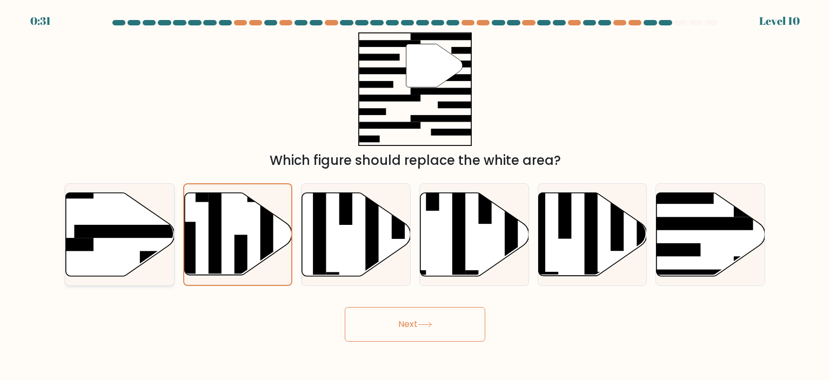
radio input "true"
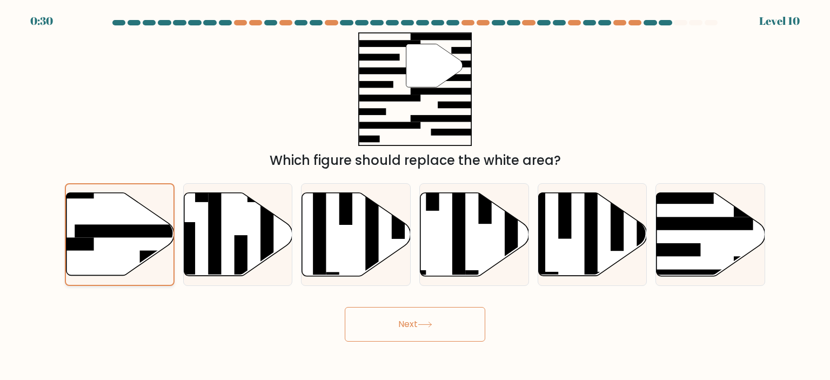
click at [345, 307] on button "Next" at bounding box center [415, 324] width 140 height 35
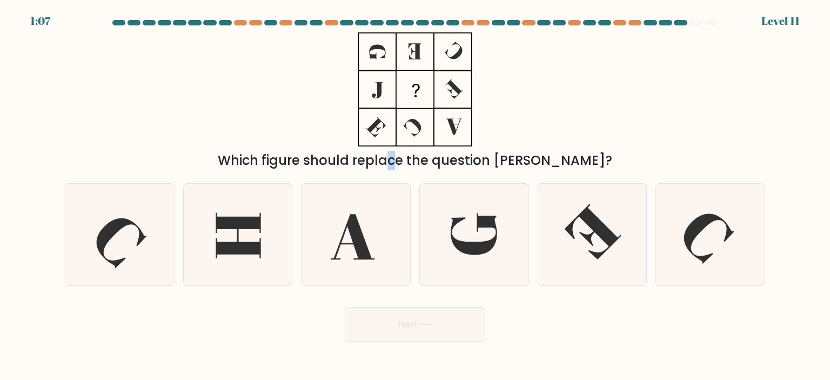
drag, startPoint x: 333, startPoint y: 161, endPoint x: 343, endPoint y: 159, distance: 10.5
click at [343, 159] on div "Which figure should replace the question [PERSON_NAME]?" at bounding box center [414, 160] width 687 height 19
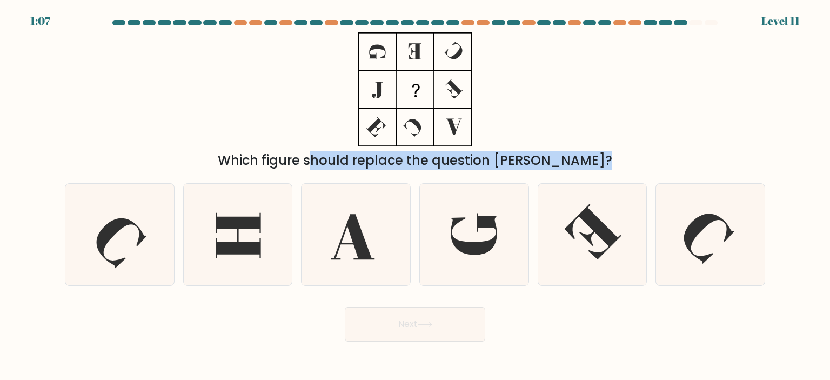
click at [343, 159] on div "Which figure should replace the question [PERSON_NAME]?" at bounding box center [414, 160] width 687 height 19
click at [343, 159] on div "Which figure should replace the question mark?" at bounding box center [414, 160] width 687 height 19
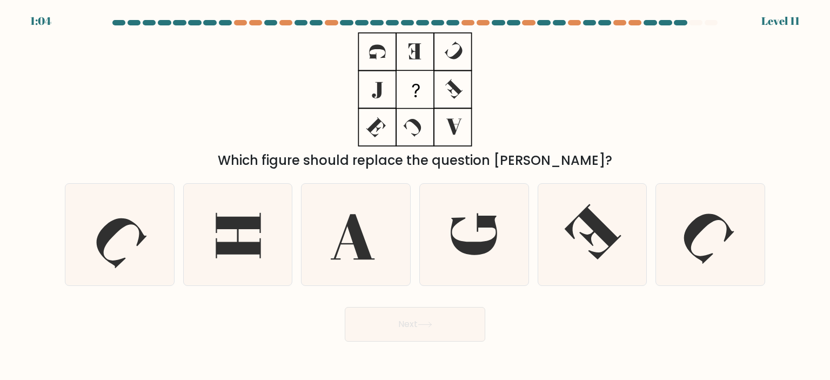
click at [581, 142] on div "Which figure should replace the question mark?" at bounding box center [414, 101] width 713 height 138
drag, startPoint x: 346, startPoint y: 158, endPoint x: 383, endPoint y: 157, distance: 37.3
click at [383, 157] on div "Which figure should replace the question mark?" at bounding box center [414, 160] width 687 height 19
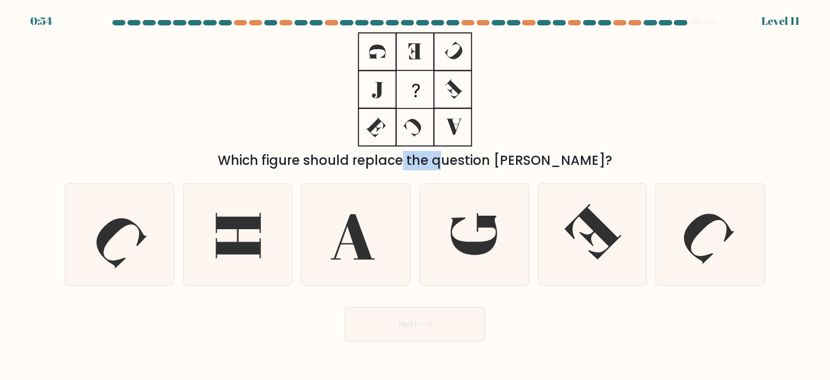
click at [383, 157] on div "Which figure should replace the question mark?" at bounding box center [414, 160] width 687 height 19
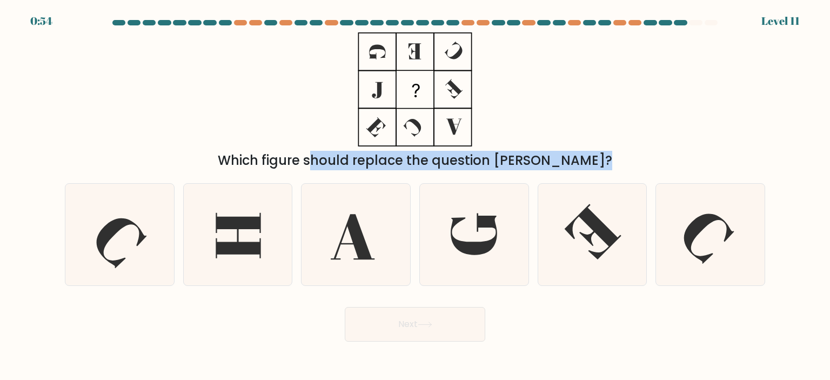
click at [383, 157] on div "Which figure should replace the question mark?" at bounding box center [414, 160] width 687 height 19
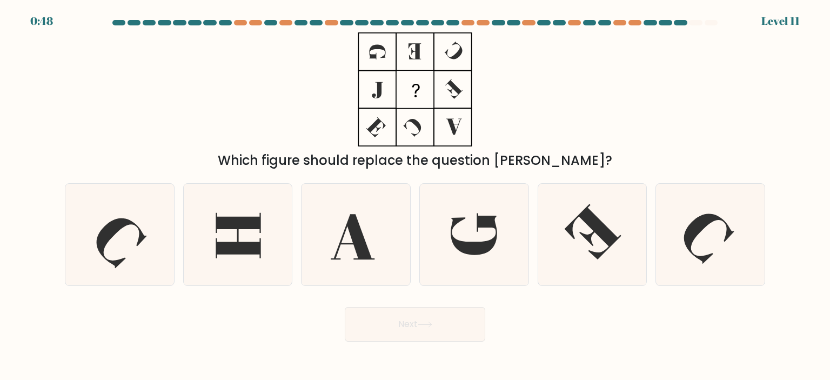
drag, startPoint x: 374, startPoint y: 49, endPoint x: 374, endPoint y: 90, distance: 41.6
click at [374, 90] on icon at bounding box center [414, 89] width 135 height 114
drag, startPoint x: 444, startPoint y: 123, endPoint x: 397, endPoint y: 127, distance: 47.2
click at [397, 127] on icon at bounding box center [414, 89] width 135 height 114
click at [260, 194] on icon at bounding box center [238, 235] width 102 height 102
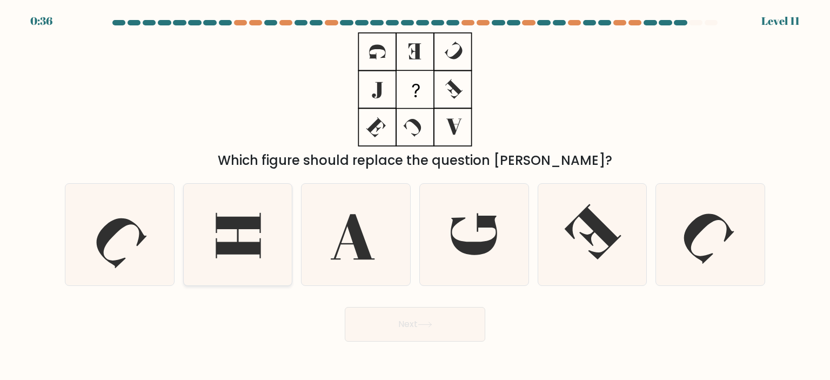
click at [415, 194] on input "b." at bounding box center [415, 192] width 1 height 5
radio input "true"
click at [345, 307] on button "Next" at bounding box center [415, 324] width 140 height 35
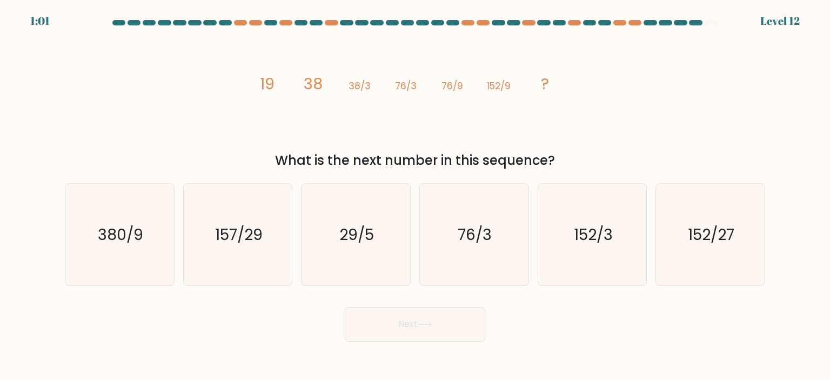
drag, startPoint x: 262, startPoint y: 83, endPoint x: 383, endPoint y: 84, distance: 121.6
click at [383, 84] on icon "image/svg+xml 19 38 38/3 76/3 76/9 152/9 ?" at bounding box center [415, 89] width 324 height 114
drag, startPoint x: 419, startPoint y: 86, endPoint x: 507, endPoint y: 78, distance: 88.4
click at [507, 78] on icon "image/svg+xml 19 38 38/3 76/3 76/9 152/9 ?" at bounding box center [415, 89] width 324 height 114
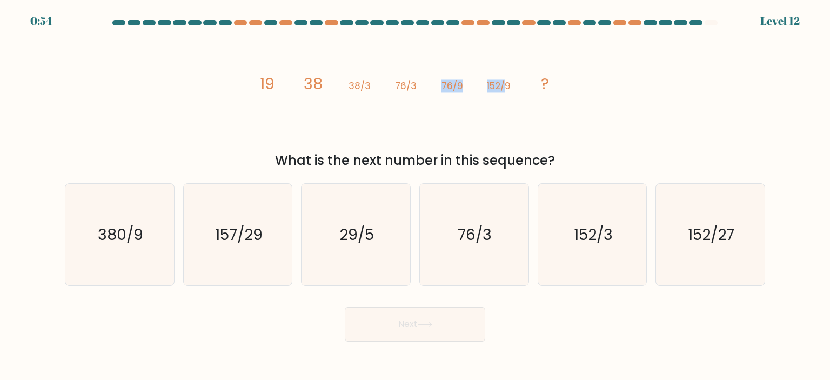
click at [507, 78] on icon "image/svg+xml 19 38 38/3 76/3 76/9 152/9 ?" at bounding box center [415, 89] width 324 height 114
click at [609, 224] on text "152/3" at bounding box center [593, 235] width 39 height 22
click at [415, 196] on input "e. 152/3" at bounding box center [415, 192] width 1 height 5
radio input "true"
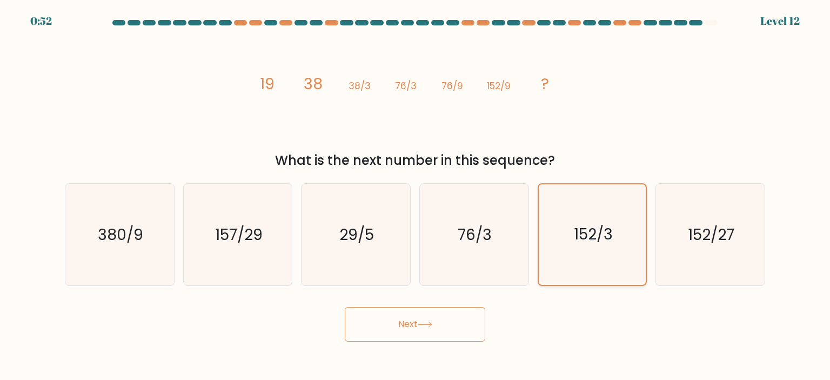
click at [345, 307] on button "Next" at bounding box center [415, 324] width 140 height 35
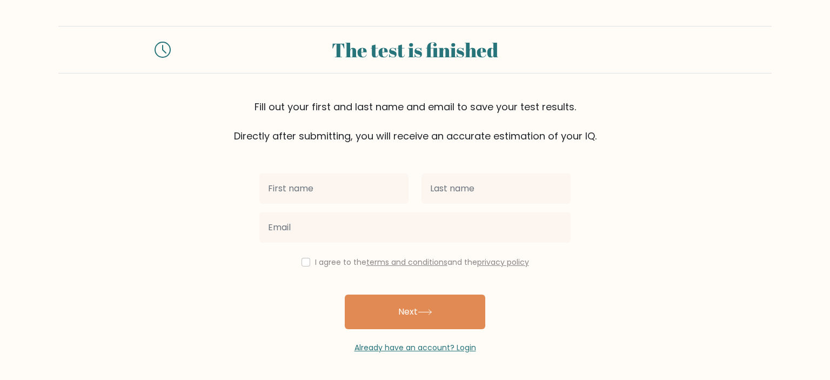
click at [361, 196] on input "text" at bounding box center [333, 188] width 149 height 30
type input "Kk"
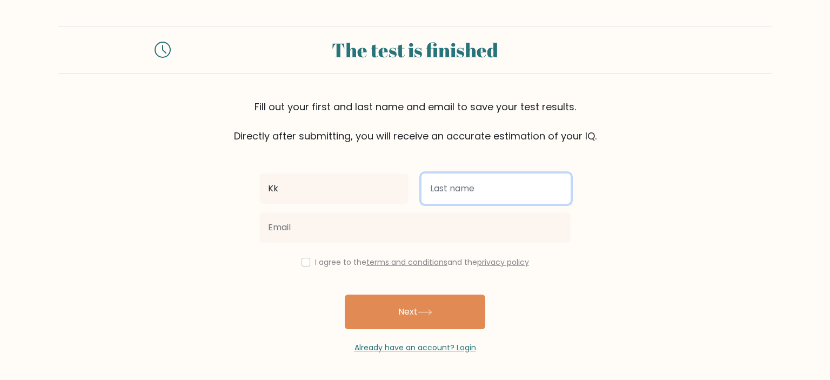
click at [457, 190] on input "text" at bounding box center [495, 188] width 149 height 30
type input "Kk"
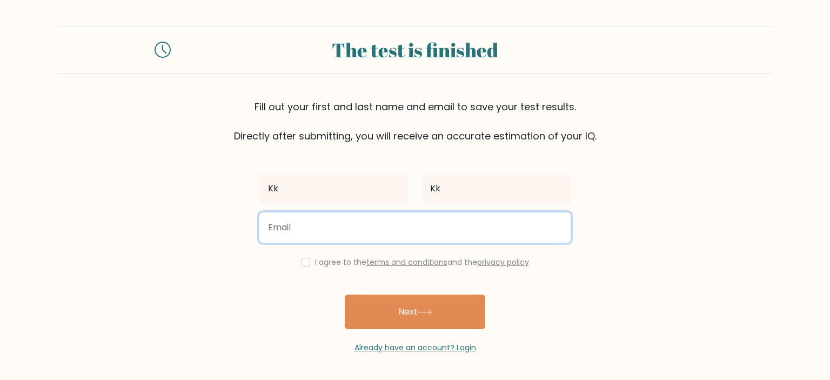
click at [487, 222] on input "email" at bounding box center [414, 227] width 311 height 30
type input "[DOMAIN_NAME][EMAIL_ADDRESS][DOMAIN_NAME]"
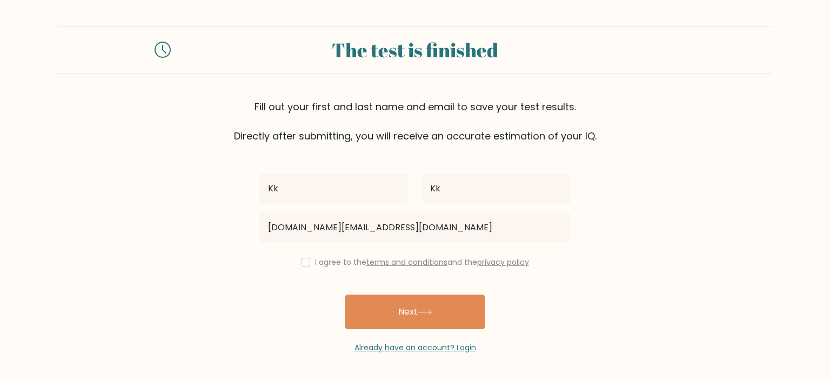
click at [330, 257] on label "I agree to the terms and conditions and the privacy policy" at bounding box center [422, 262] width 214 height 11
click at [303, 260] on input "checkbox" at bounding box center [305, 262] width 9 height 9
checkbox input "true"
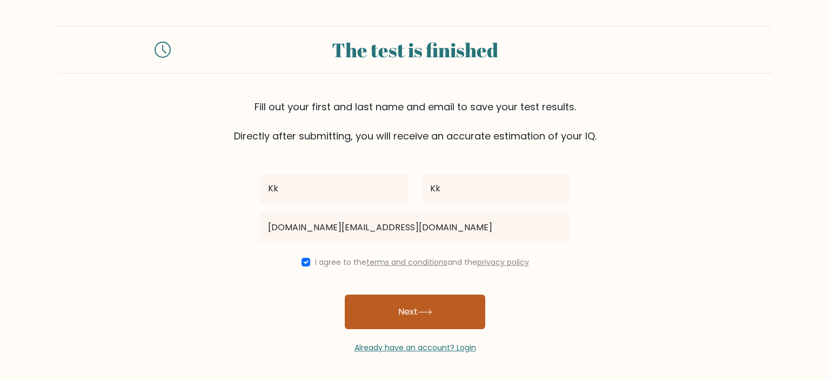
click at [407, 312] on button "Next" at bounding box center [415, 311] width 140 height 35
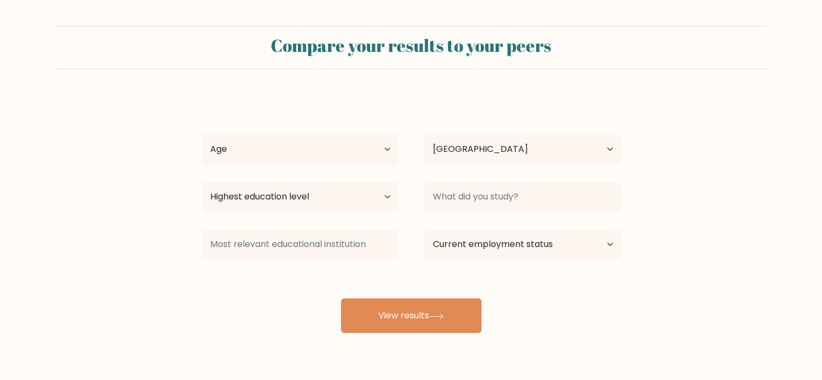
select select "DZ"
click at [373, 194] on select "Highest education level No schooling Primary Lower Secondary Upper Secondary Oc…" at bounding box center [300, 197] width 197 height 30
select select "bachelors_degree"
click at [202, 182] on select "Highest education level No schooling Primary Lower Secondary Upper Secondary Oc…" at bounding box center [300, 197] width 197 height 30
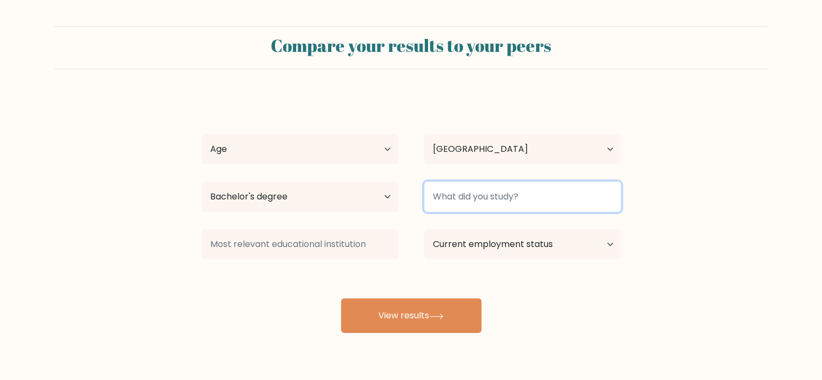
click at [478, 195] on input at bounding box center [522, 197] width 197 height 30
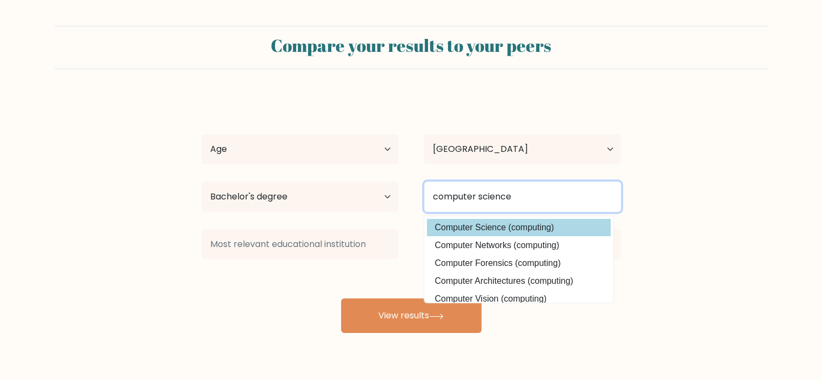
type input "computer science"
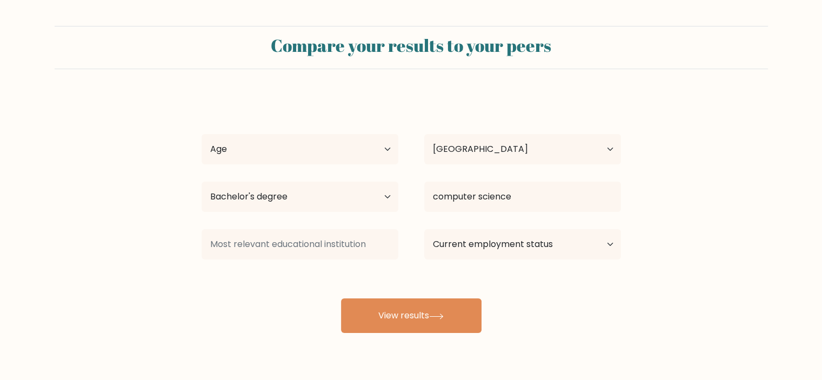
click at [507, 228] on div "Kk Kk Age Under 18 years old 18-24 years old 25-34 years old 35-44 years old 45…" at bounding box center [411, 214] width 432 height 238
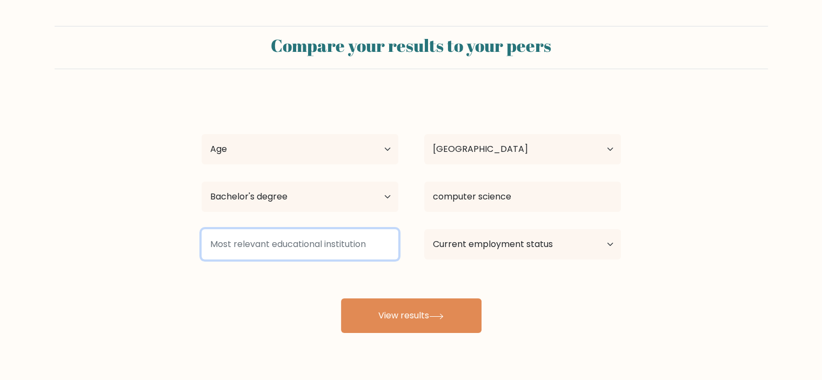
click at [331, 245] on input at bounding box center [300, 244] width 197 height 30
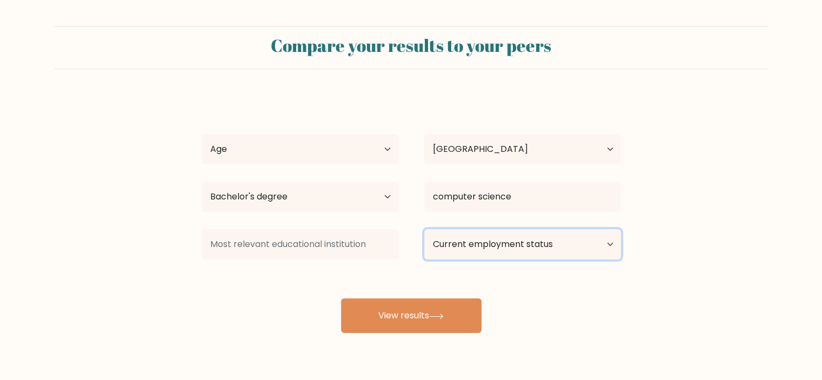
click at [446, 251] on select "Current employment status Employed Student Retired Other / prefer not to answer" at bounding box center [522, 244] width 197 height 30
select select "student"
click at [424, 229] on select "Current employment status Employed Student Retired Other / prefer not to answer" at bounding box center [522, 244] width 197 height 30
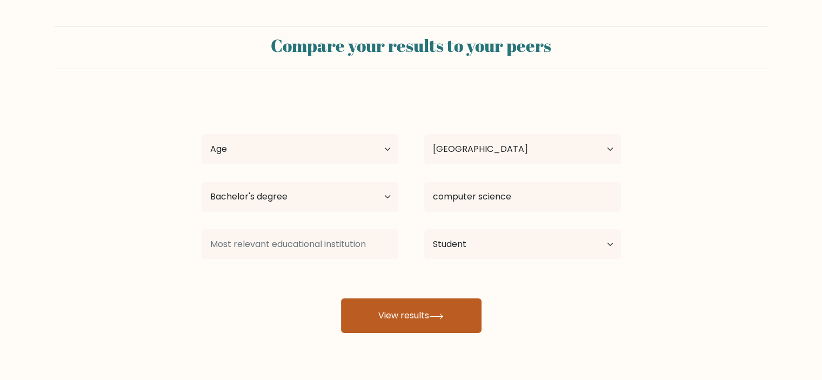
click at [421, 307] on button "View results" at bounding box center [411, 315] width 140 height 35
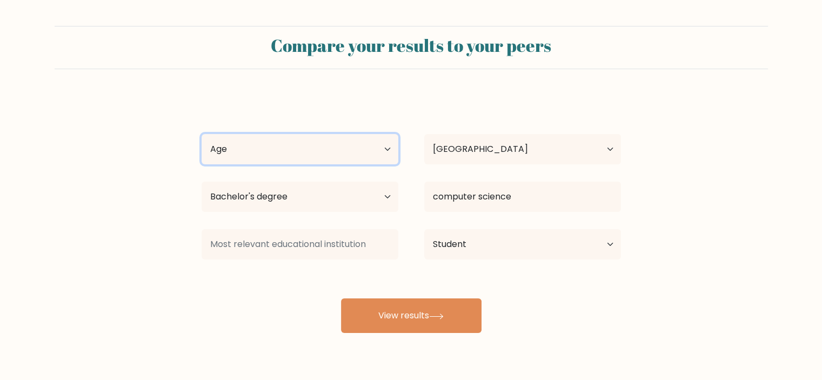
click at [376, 152] on select "Age Under 18 years old 18-24 years old 25-34 years old 35-44 years old 45-54 ye…" at bounding box center [300, 149] width 197 height 30
select select "18_24"
click at [202, 134] on select "Age Under 18 years old 18-24 years old 25-34 years old 35-44 years old 45-54 ye…" at bounding box center [300, 149] width 197 height 30
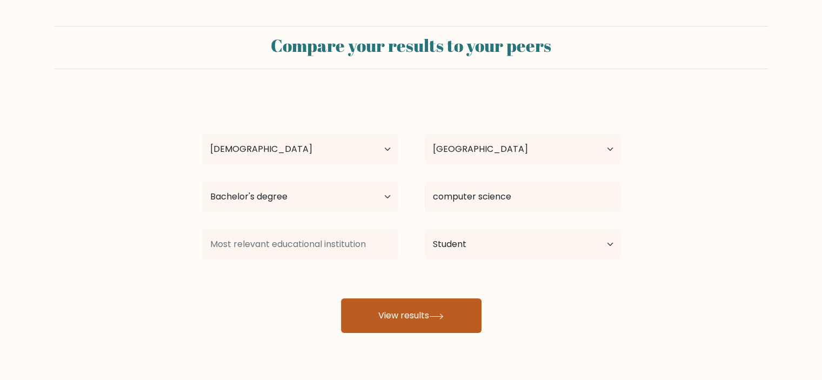
click at [386, 313] on button "View results" at bounding box center [411, 315] width 140 height 35
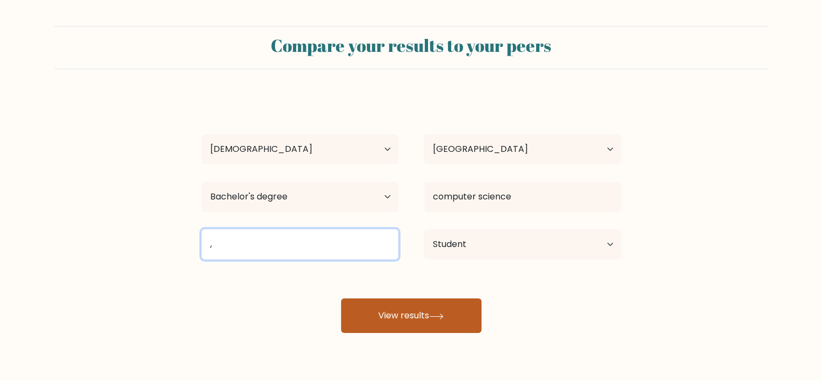
type input ","
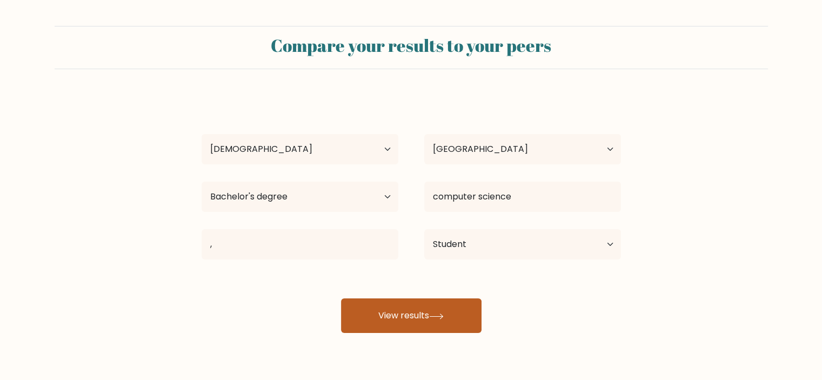
click at [374, 304] on button "View results" at bounding box center [411, 315] width 140 height 35
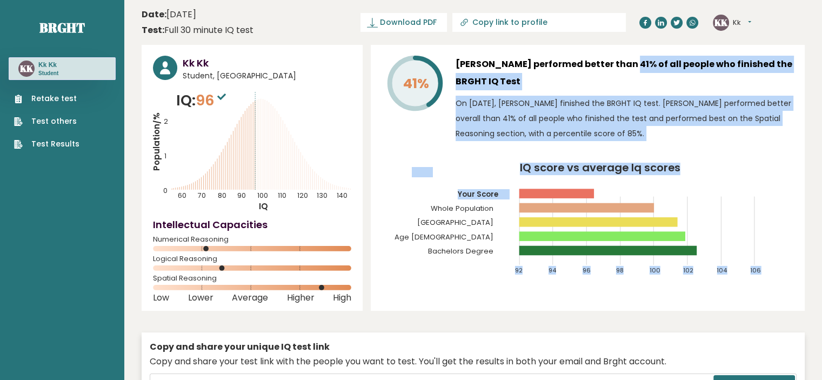
drag, startPoint x: 583, startPoint y: 62, endPoint x: 508, endPoint y: 196, distance: 152.9
click at [508, 196] on div "41% [PERSON_NAME] performed better than 41% of all people who finished the BRGH…" at bounding box center [588, 178] width 434 height 266
click at [508, 196] on text "Your Score" at bounding box center [462, 183] width 101 height 32
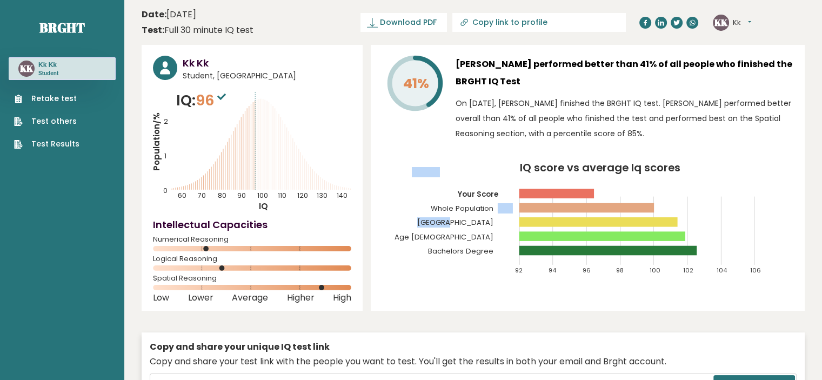
drag, startPoint x: 499, startPoint y: 206, endPoint x: 496, endPoint y: 221, distance: 14.9
click at [496, 221] on g "92 94 96 98 100 102 104 106 Your Score Whole Population [GEOGRAPHIC_DATA] Age […" at bounding box center [577, 221] width 367 height 108
click at [496, 221] on text "[GEOGRAPHIC_DATA]" at bounding box center [462, 197] width 101 height 61
click at [439, 240] on icon "IQ score vs average Iq scores 92 94 96 98 100 102 104 106 Your Score Whole Popu…" at bounding box center [587, 224] width 411 height 122
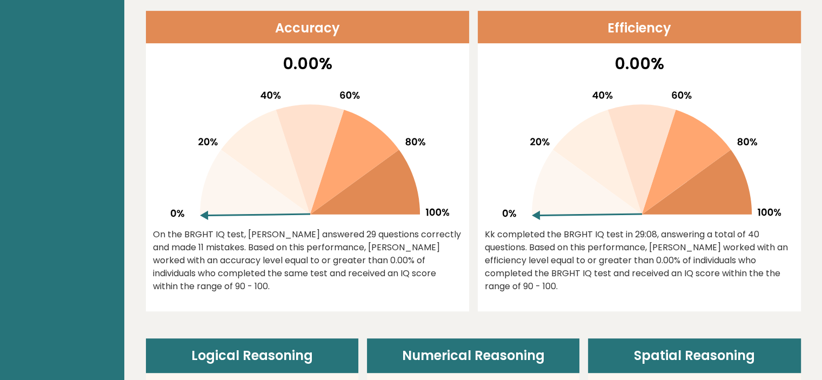
scroll to position [463, 0]
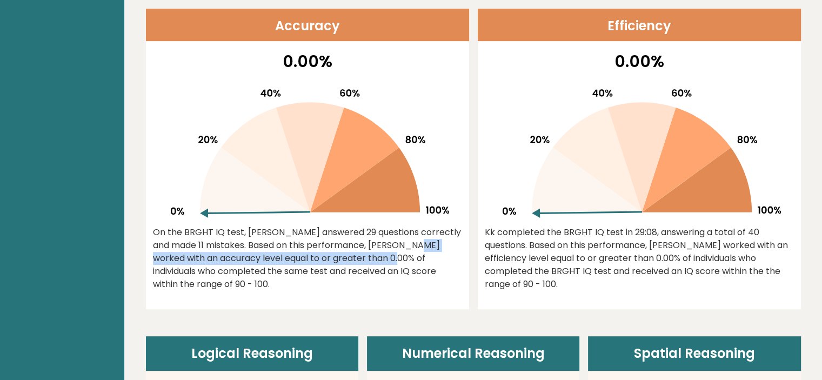
drag, startPoint x: 327, startPoint y: 240, endPoint x: 298, endPoint y: 255, distance: 32.6
click at [298, 255] on div "On the BRGHT IQ test, [PERSON_NAME] answered 29 questions correctly and made 11…" at bounding box center [307, 258] width 309 height 65
click at [298, 255] on div "On the BRGHT IQ test, Kk Kk answered 29 questions correctly and made 11 mistake…" at bounding box center [307, 258] width 309 height 65
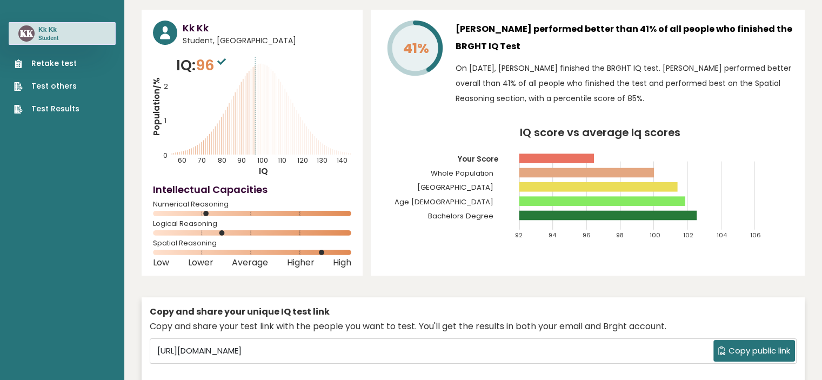
scroll to position [0, 0]
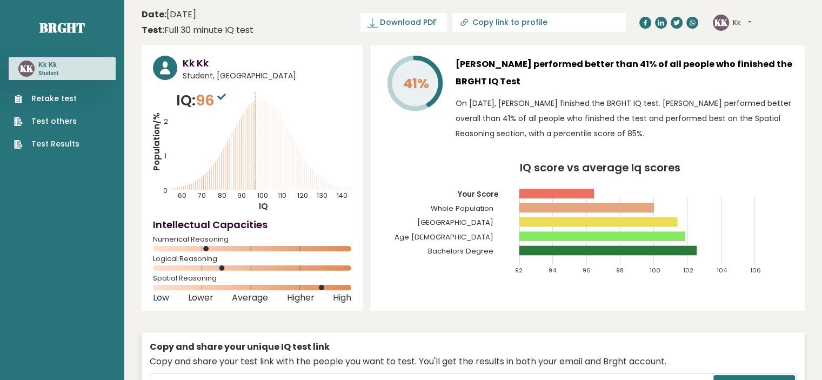
click at [54, 97] on link "Retake test" at bounding box center [46, 98] width 65 height 11
click at [39, 140] on link "Test Results" at bounding box center [46, 143] width 65 height 11
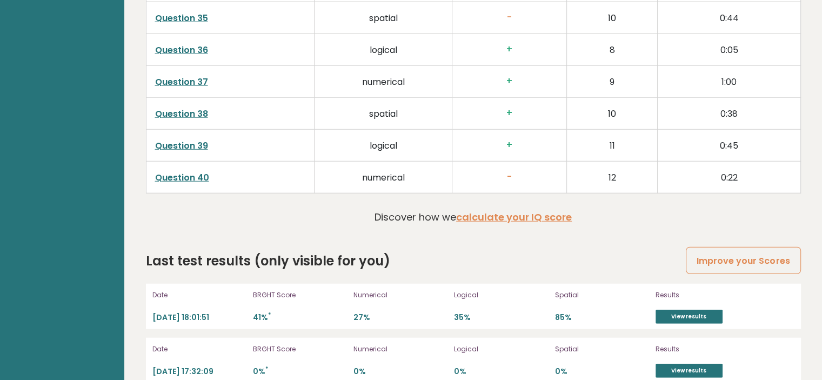
scroll to position [2815, 0]
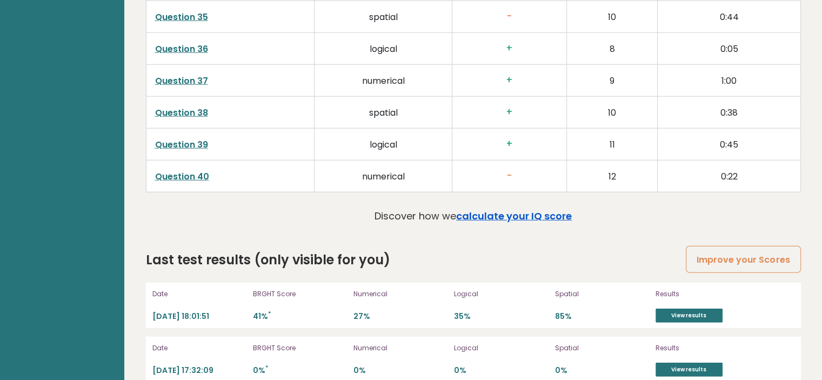
click at [475, 209] on link "calculate your IQ score" at bounding box center [514, 216] width 116 height 14
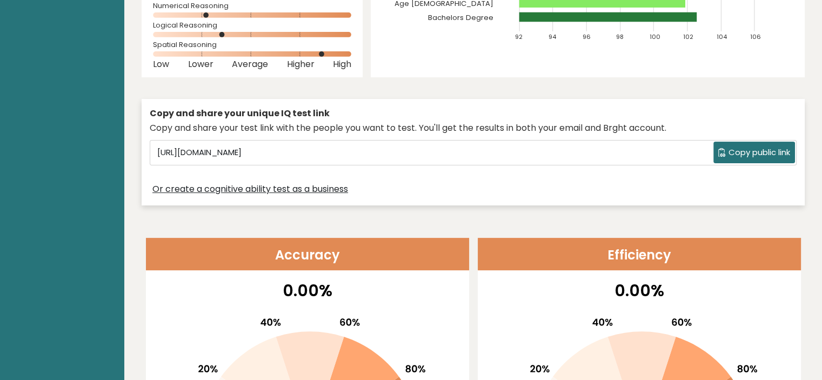
scroll to position [0, 0]
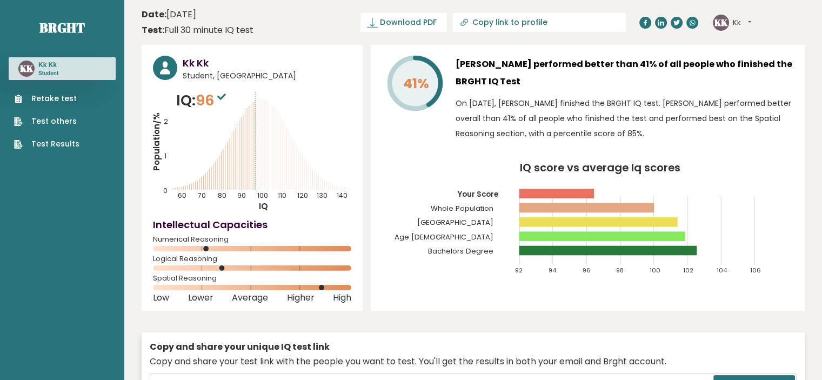
click at [744, 19] on button "Kk" at bounding box center [742, 22] width 18 height 11
click at [754, 40] on link "Dashboard" at bounding box center [760, 39] width 55 height 15
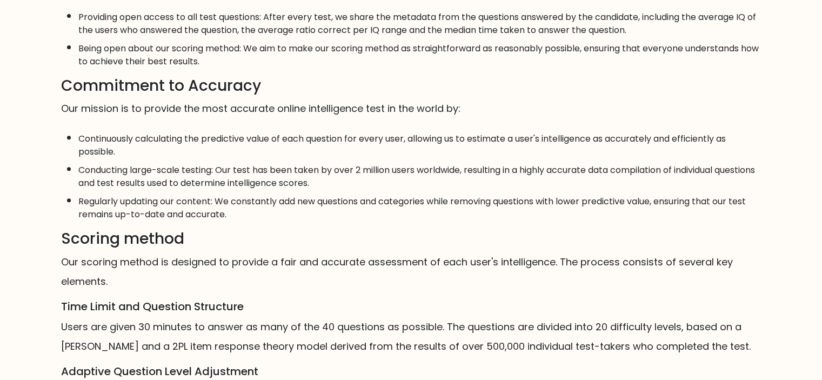
scroll to position [654, 0]
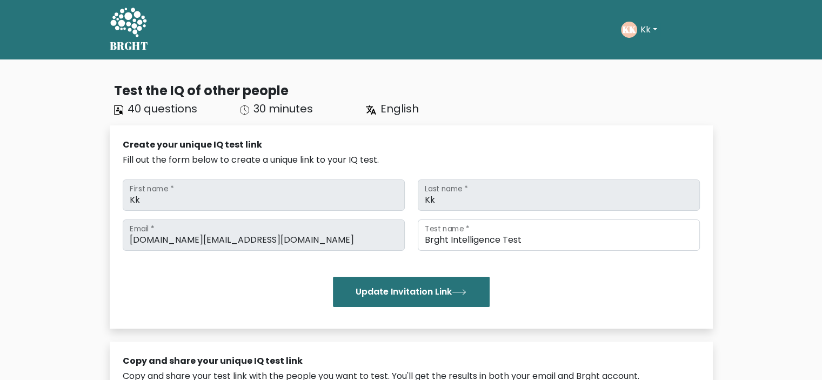
click at [646, 29] on button "Kk" at bounding box center [648, 30] width 23 height 14
click at [644, 71] on link "Profile" at bounding box center [663, 69] width 85 height 17
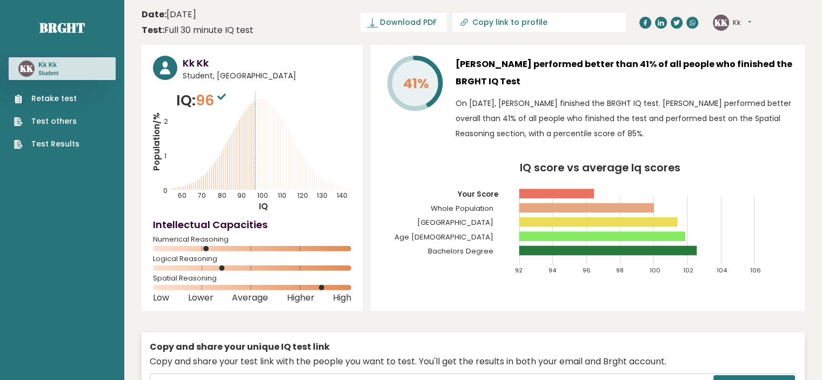
click at [735, 18] on button "Kk" at bounding box center [742, 22] width 18 height 11
click at [747, 63] on link "Settings" at bounding box center [760, 69] width 55 height 15
click at [726, 19] on text "KK" at bounding box center [721, 22] width 14 height 12
click at [743, 18] on button "Kk" at bounding box center [742, 22] width 18 height 11
click at [750, 85] on link "Logout" at bounding box center [760, 84] width 55 height 15
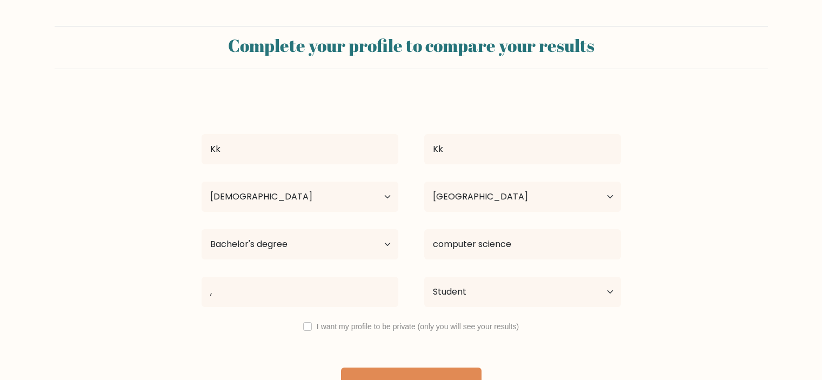
select select "18_24"
select select "DZ"
select select "bachelors_degree"
select select "student"
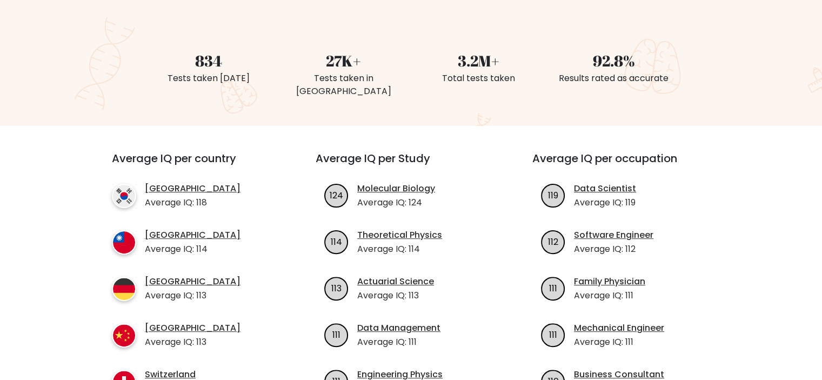
scroll to position [281, 0]
